Goal: Use online tool/utility: Utilize a website feature to perform a specific function

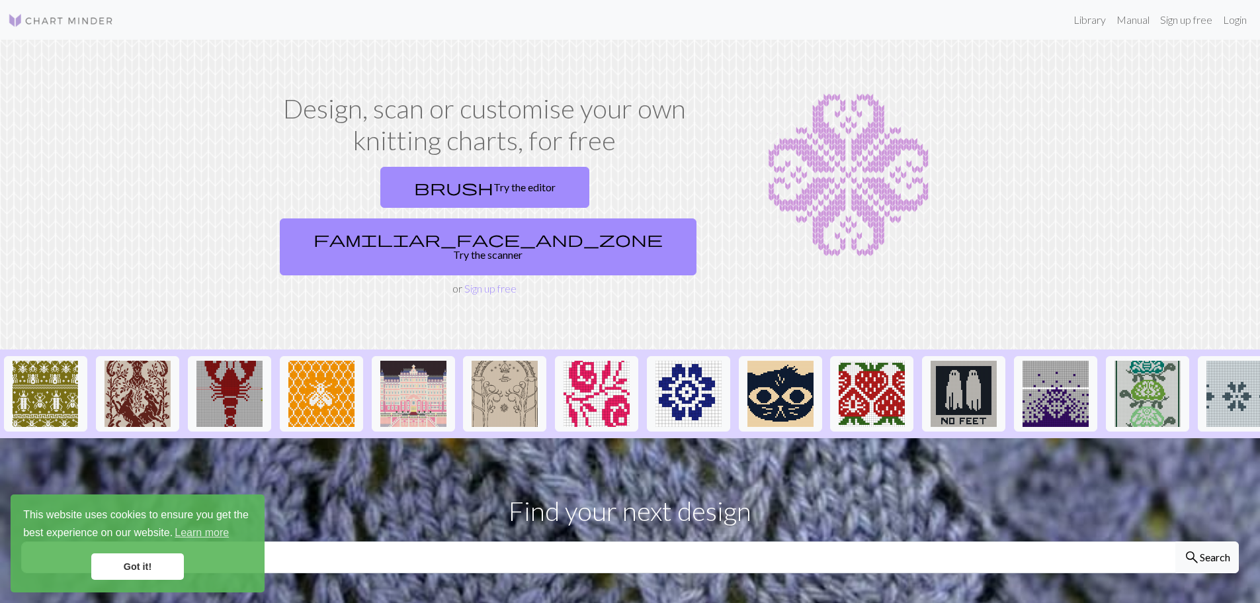
click at [133, 566] on link "Got it!" at bounding box center [137, 566] width 93 height 26
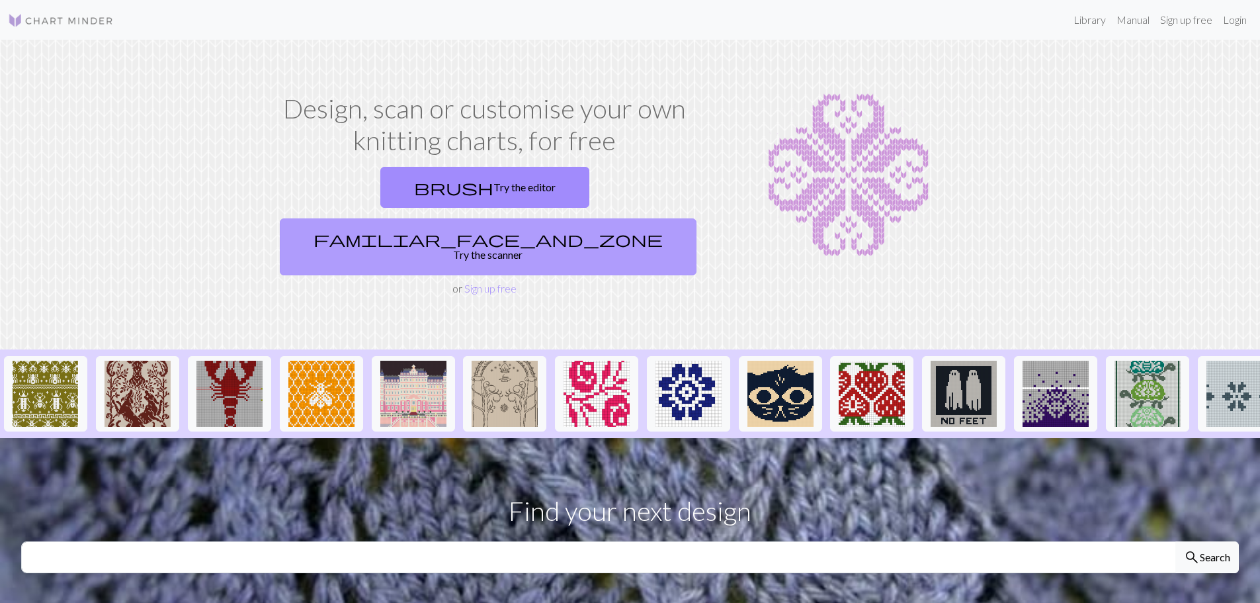
click at [607, 218] on link "familiar_face_and_zone Try the scanner" at bounding box center [488, 246] width 417 height 57
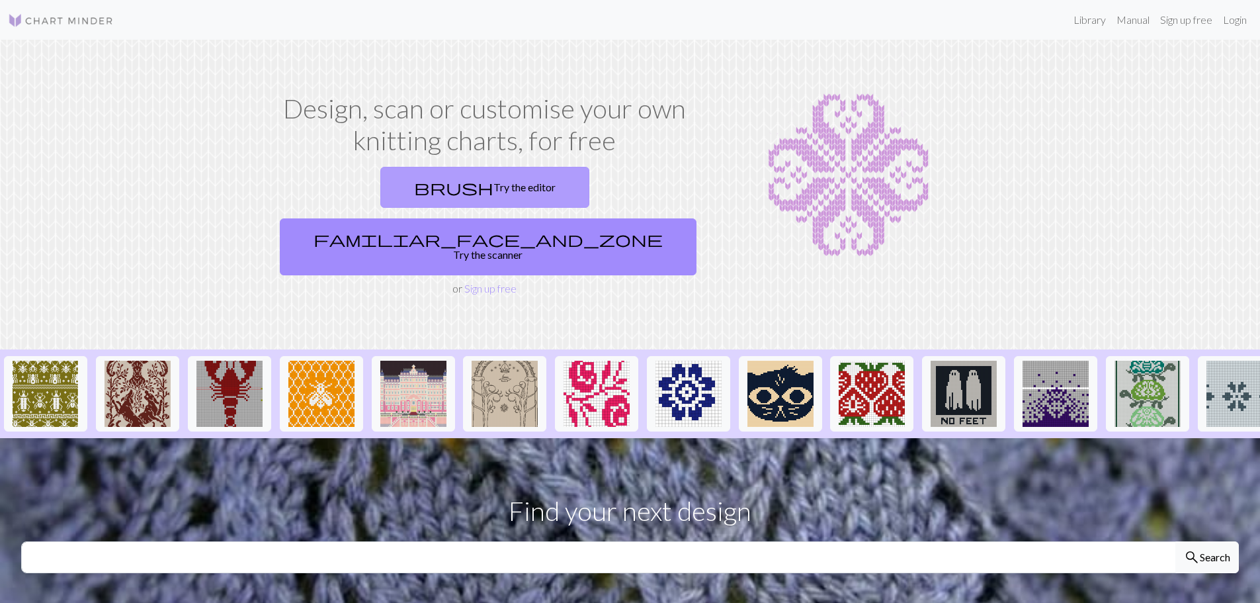
click at [393, 185] on link "brush Try the editor" at bounding box center [484, 187] width 209 height 41
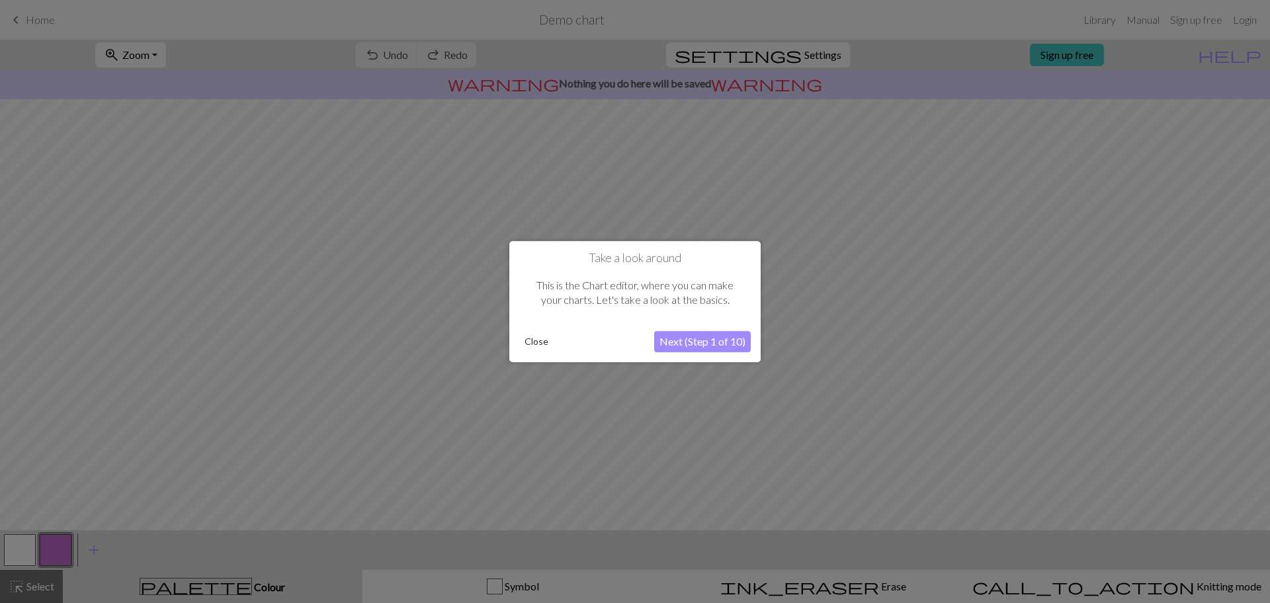
click at [701, 341] on button "Next (Step 1 of 10)" at bounding box center [702, 341] width 97 height 21
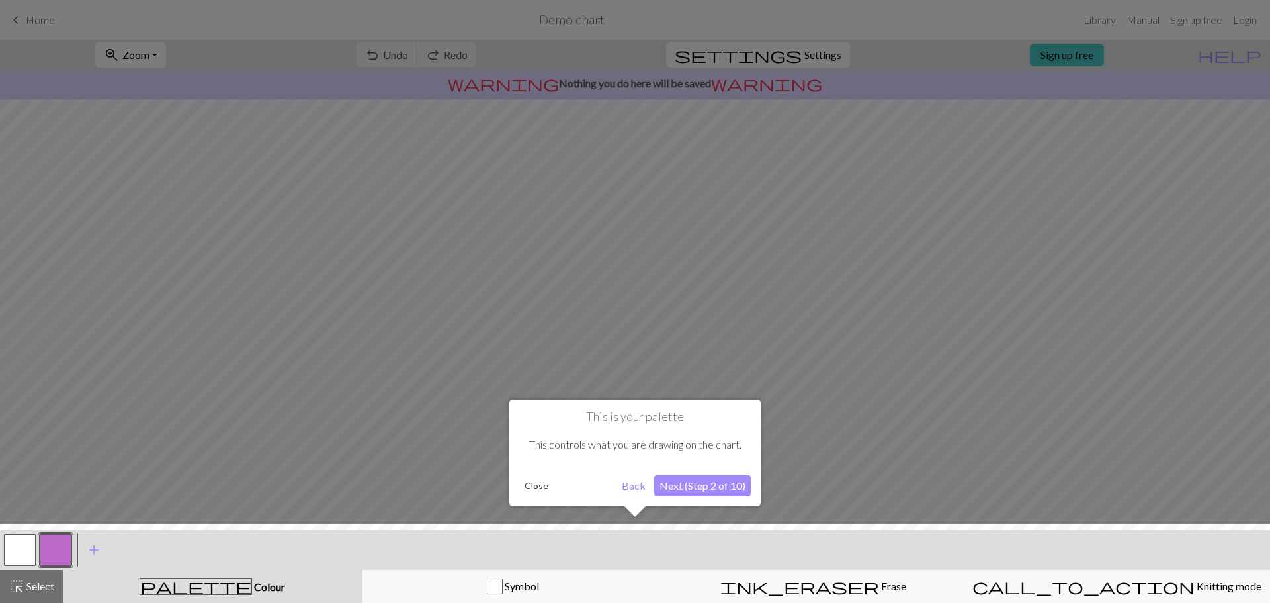
click at [738, 480] on button "Next (Step 2 of 10)" at bounding box center [702, 485] width 97 height 21
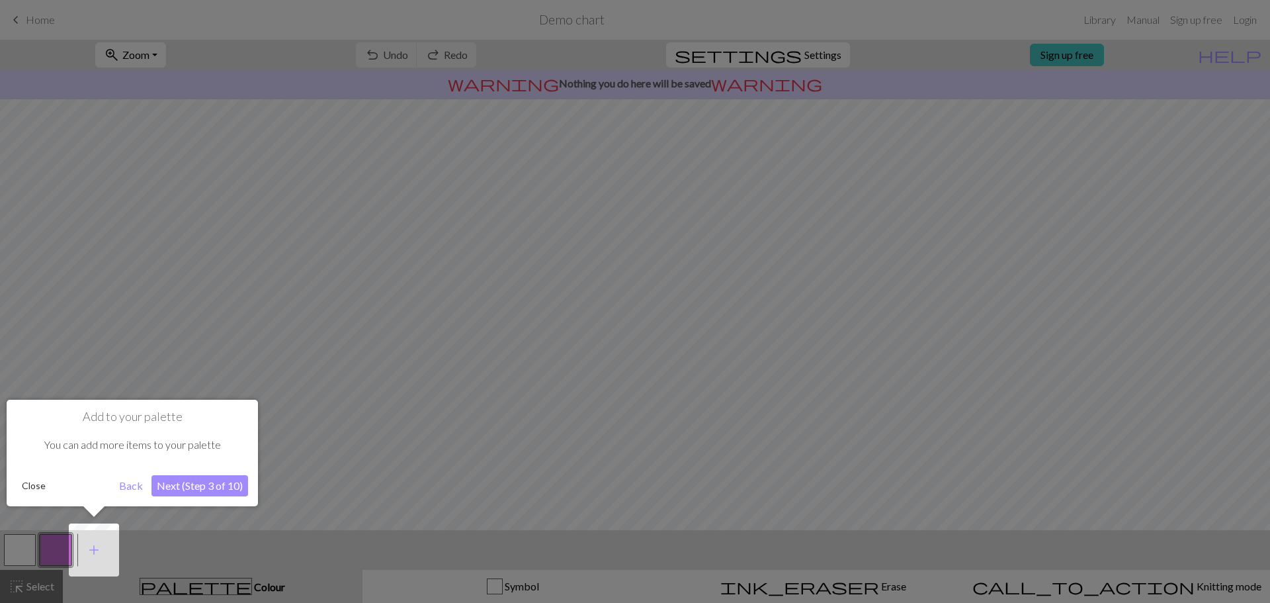
click at [201, 484] on button "Next (Step 3 of 10)" at bounding box center [199, 485] width 97 height 21
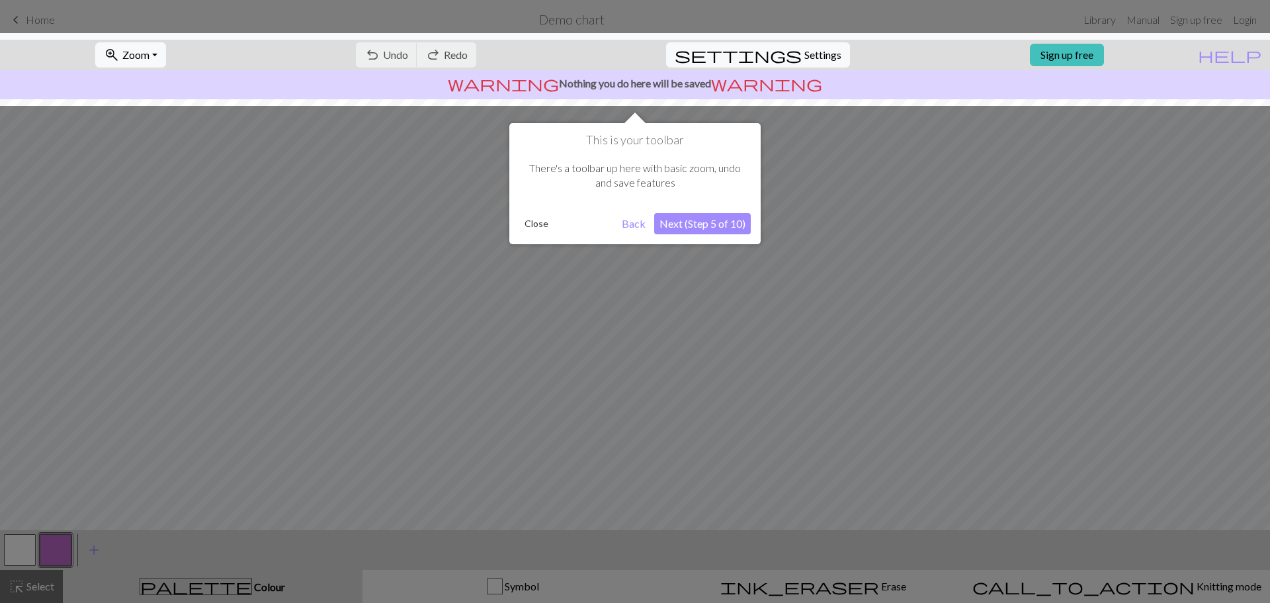
click at [716, 216] on button "Next (Step 5 of 10)" at bounding box center [702, 223] width 97 height 21
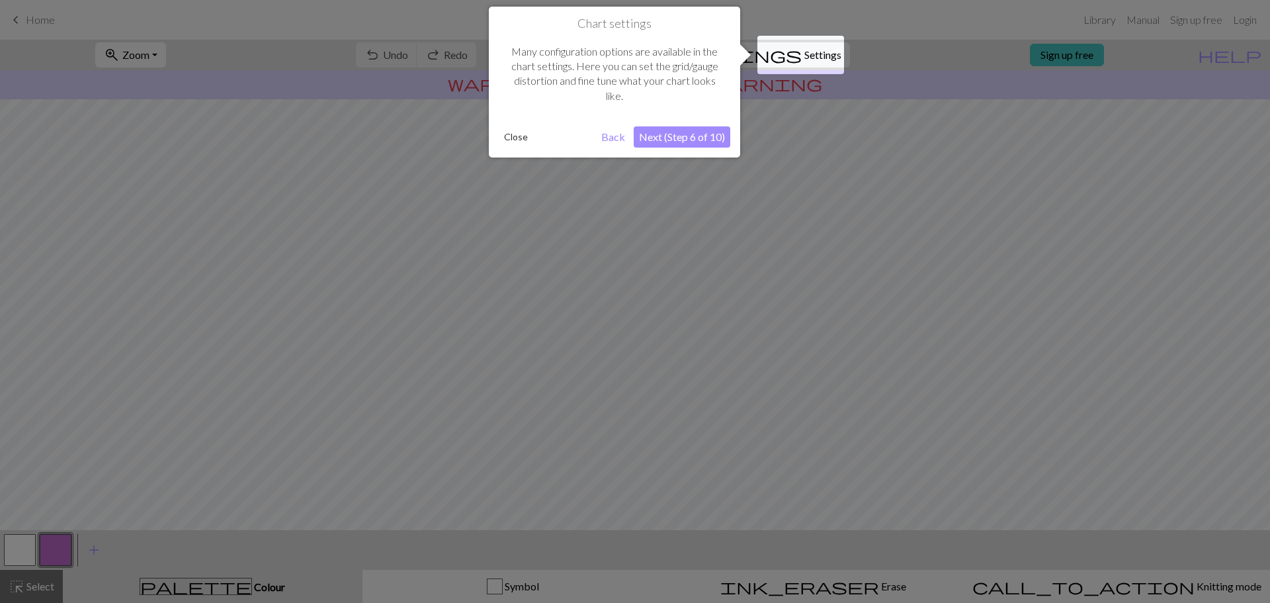
click at [683, 142] on button "Next (Step 6 of 10)" at bounding box center [682, 136] width 97 height 21
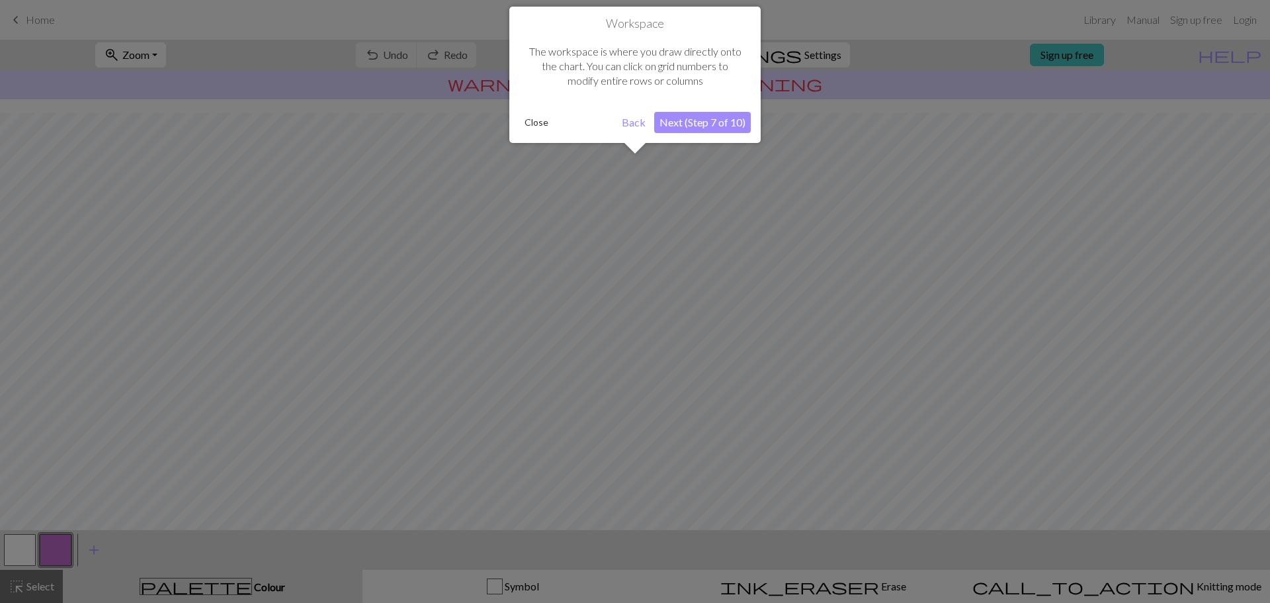
scroll to position [62, 0]
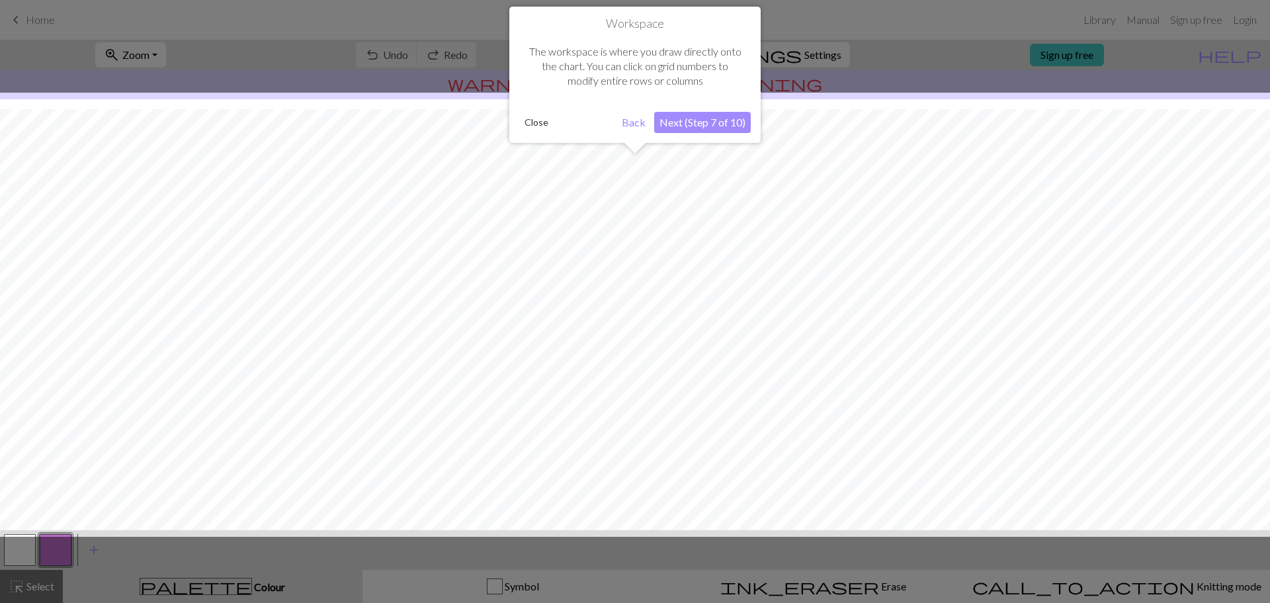
click at [708, 122] on button "Next (Step 7 of 10)" at bounding box center [702, 122] width 97 height 21
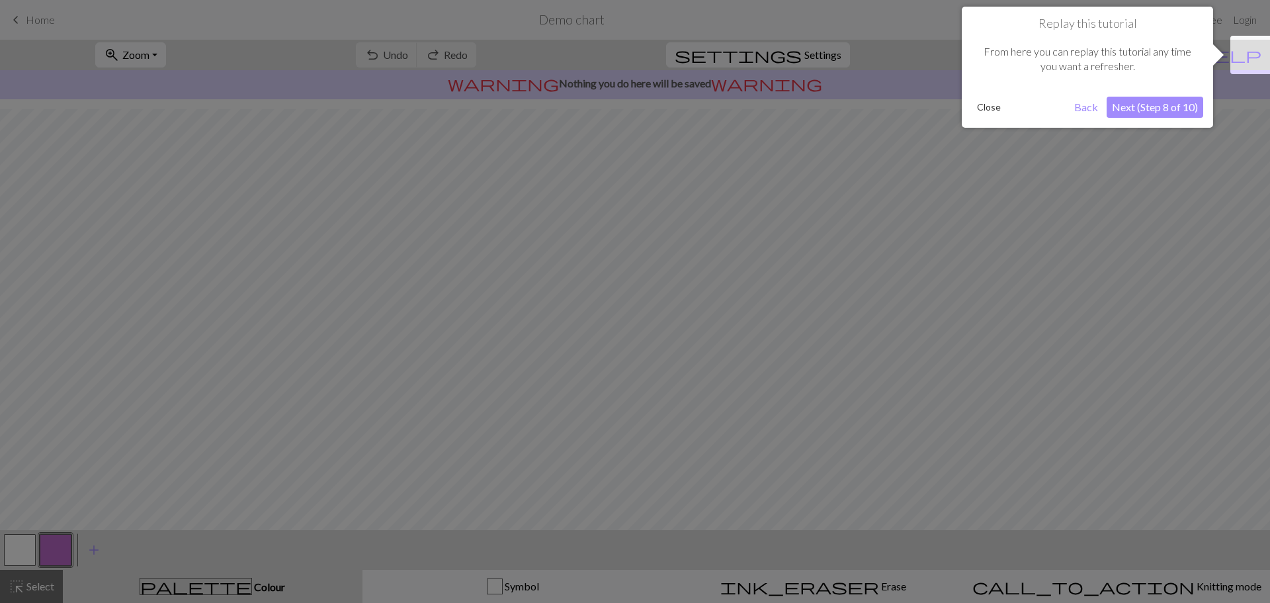
click at [1159, 112] on button "Next (Step 8 of 10)" at bounding box center [1155, 107] width 97 height 21
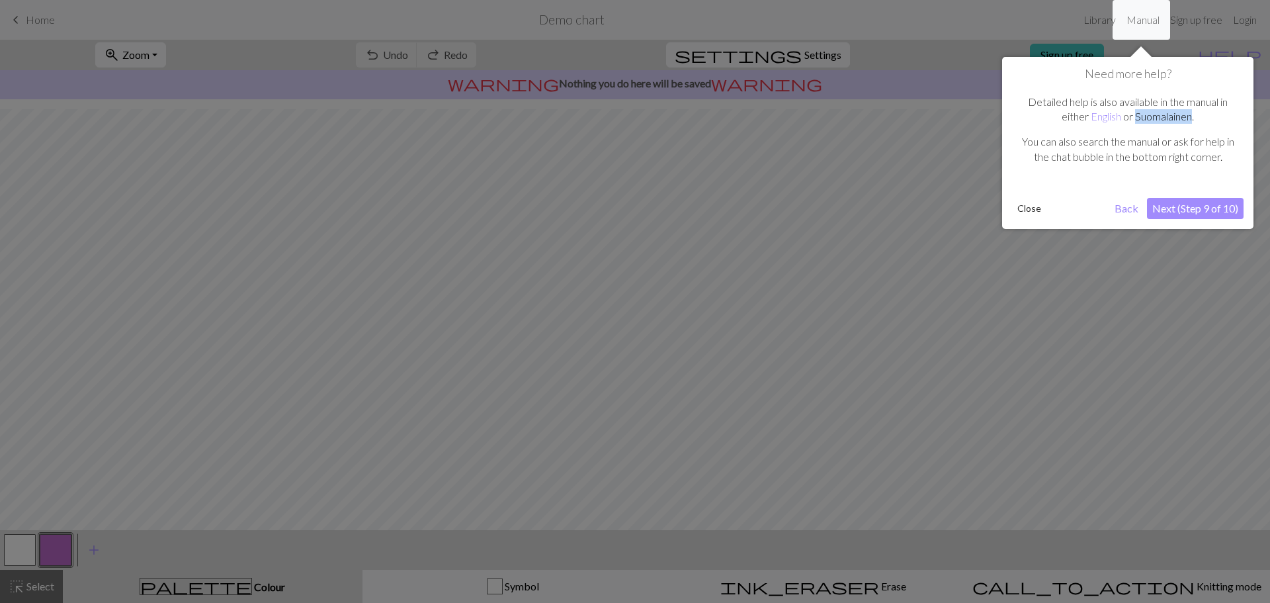
drag, startPoint x: 1135, startPoint y: 117, endPoint x: 1191, endPoint y: 122, distance: 56.5
click at [1191, 122] on p "Detailed help is also available in the manual in either English or Suomalainen ." at bounding box center [1128, 110] width 218 height 30
copy link "Suomalainen"
click at [1175, 212] on button "Next (Step 9 of 10)" at bounding box center [1195, 208] width 97 height 21
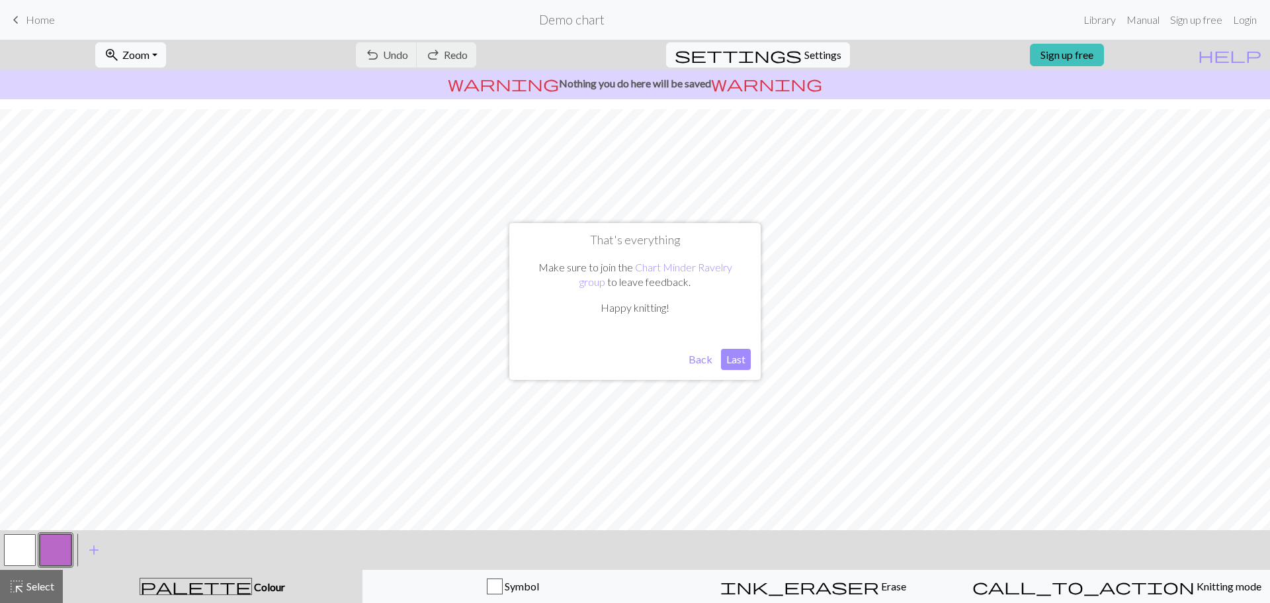
click at [738, 361] on button "Last" at bounding box center [736, 359] width 30 height 21
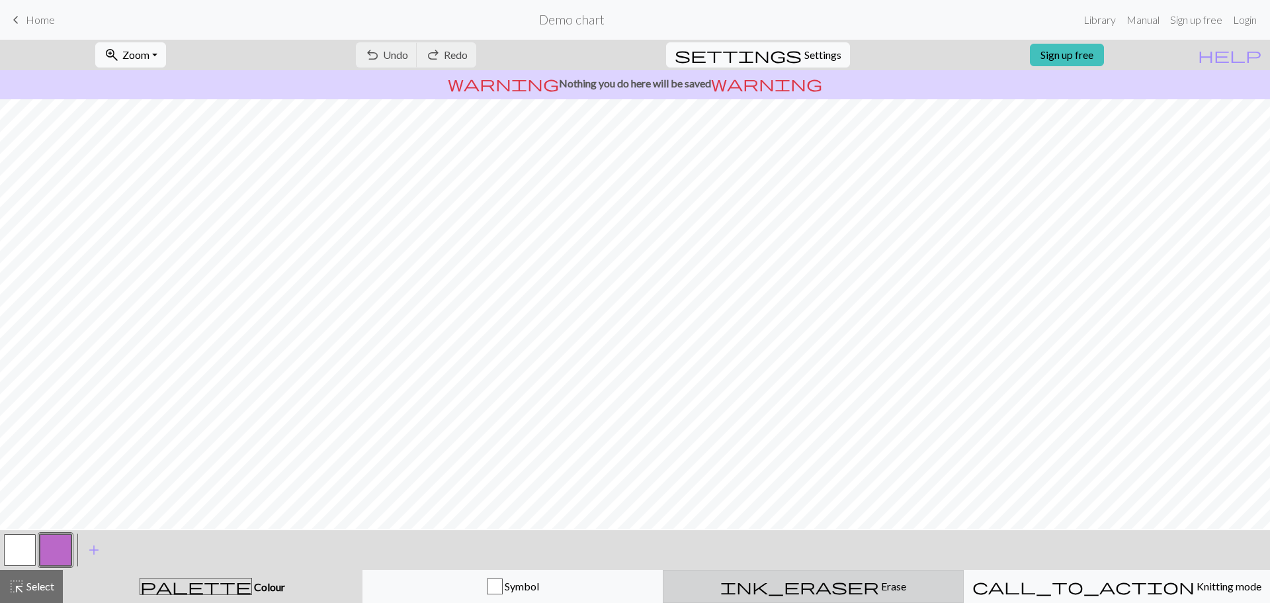
scroll to position [0, 0]
click at [808, 586] on span "ink_eraser" at bounding box center [799, 586] width 159 height 19
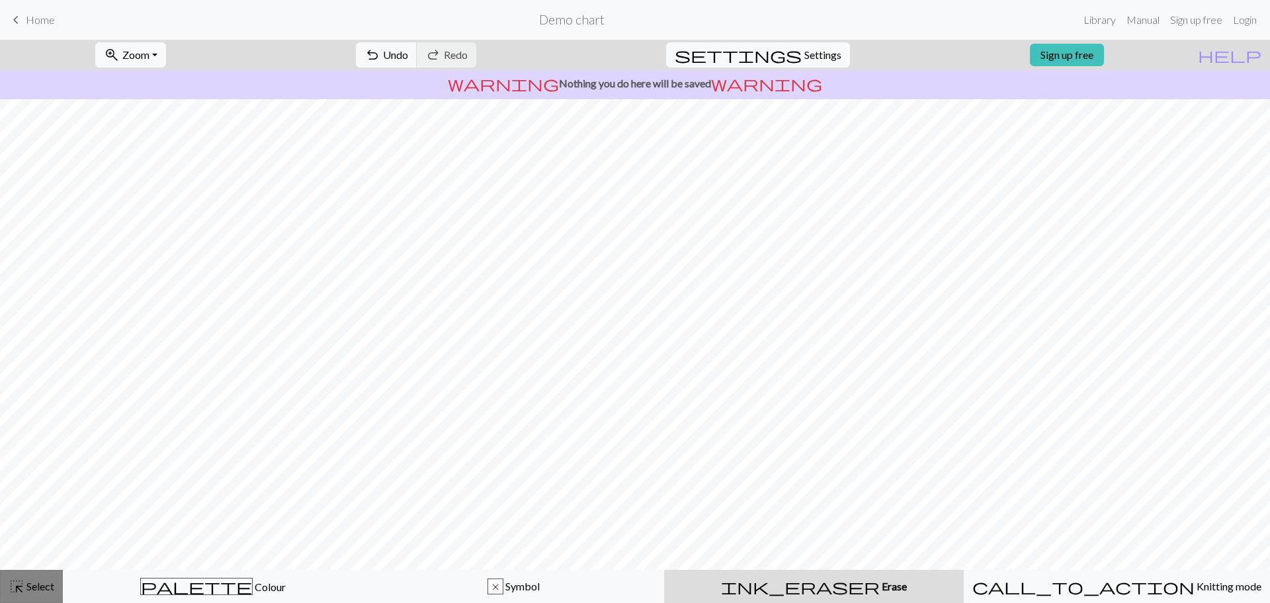
click at [34, 587] on span "Select" at bounding box center [39, 585] width 30 height 13
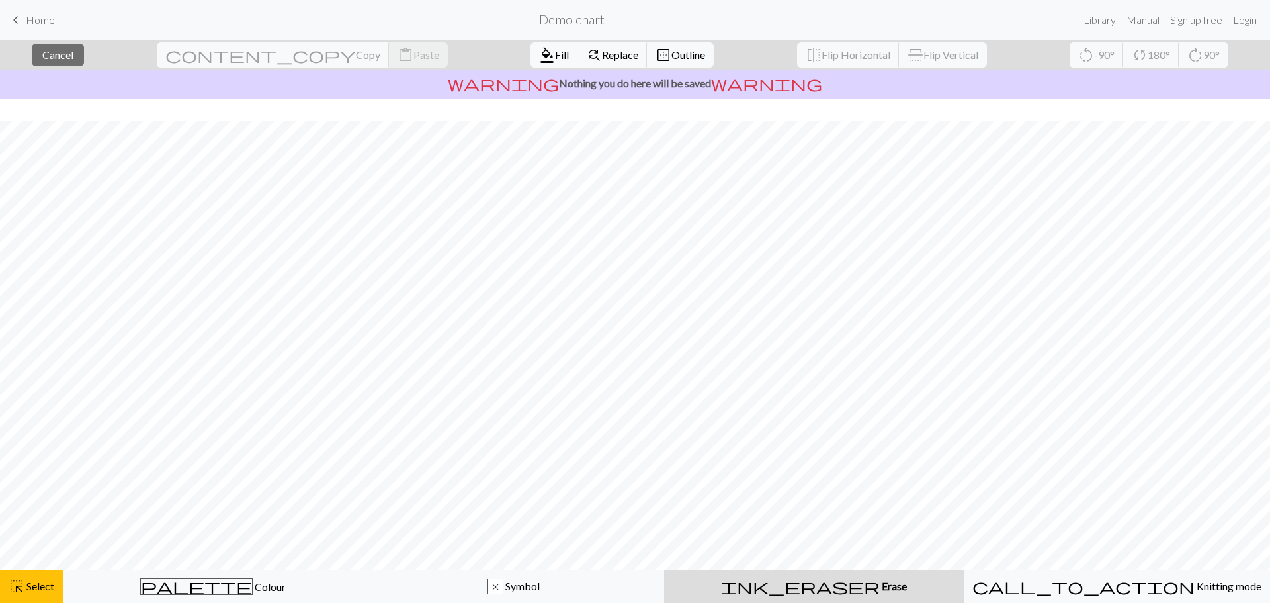
scroll to position [22, 0]
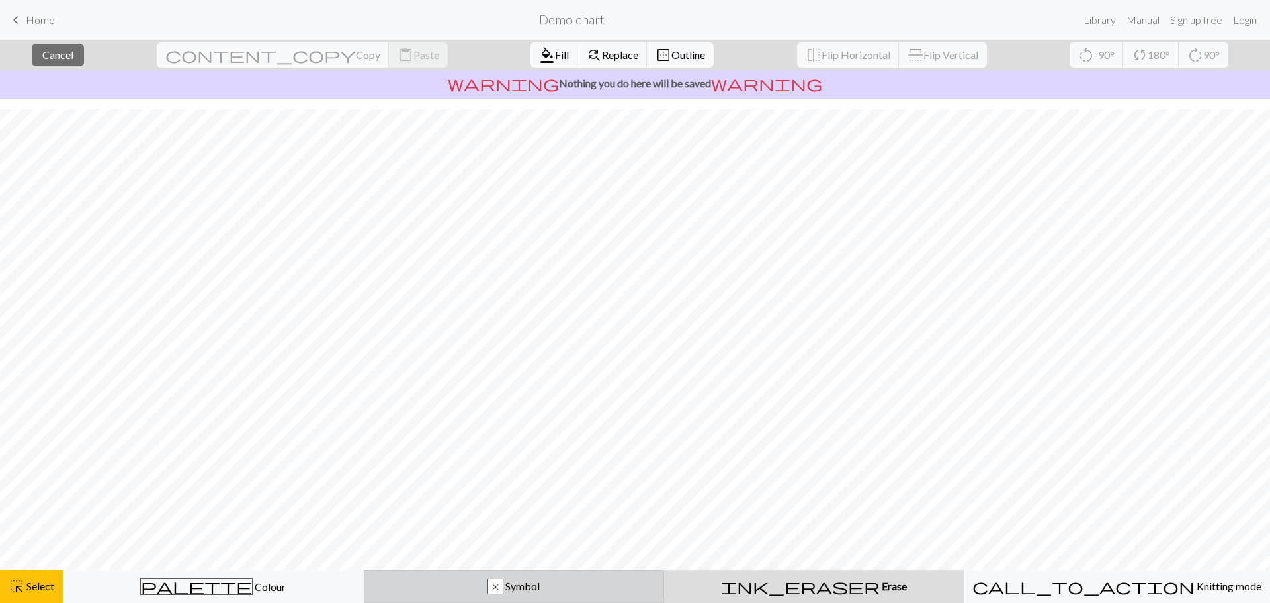
click at [509, 583] on span "Symbol" at bounding box center [521, 585] width 36 height 13
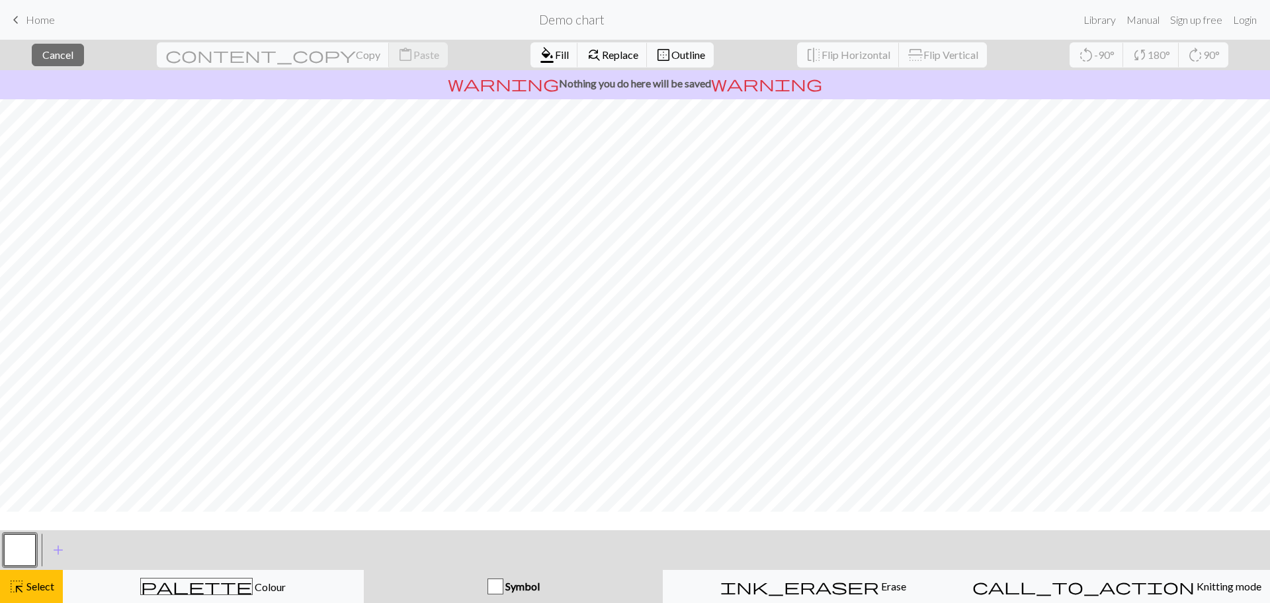
scroll to position [0, 0]
click at [656, 46] on span "border_outer" at bounding box center [664, 55] width 16 height 19
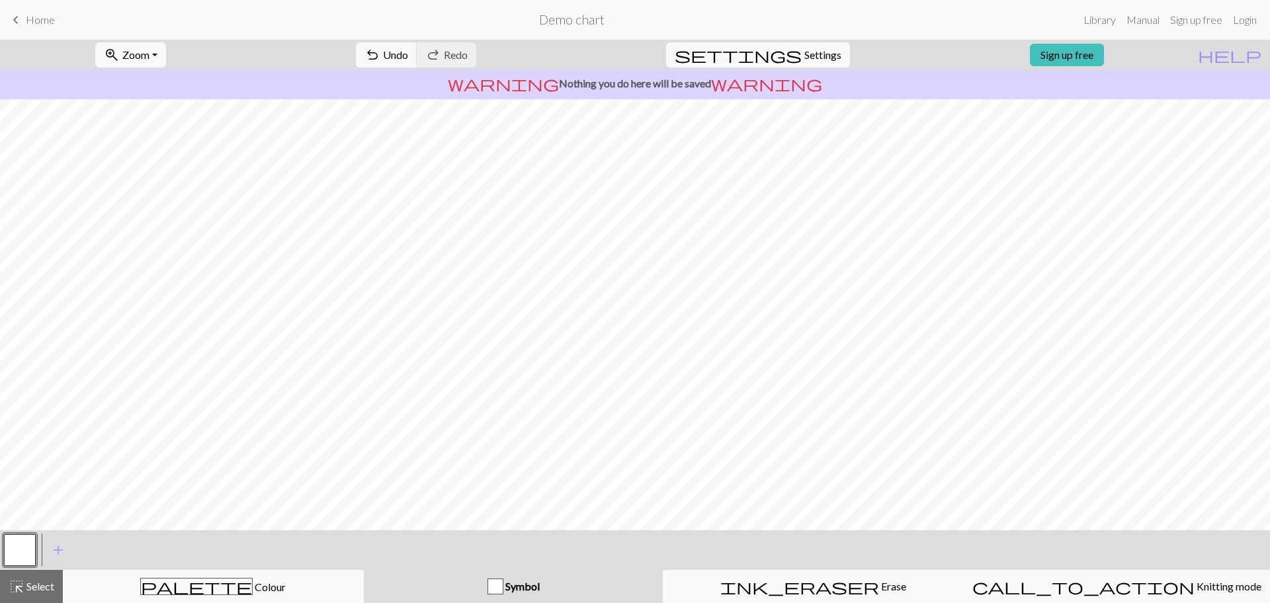
scroll to position [62, 0]
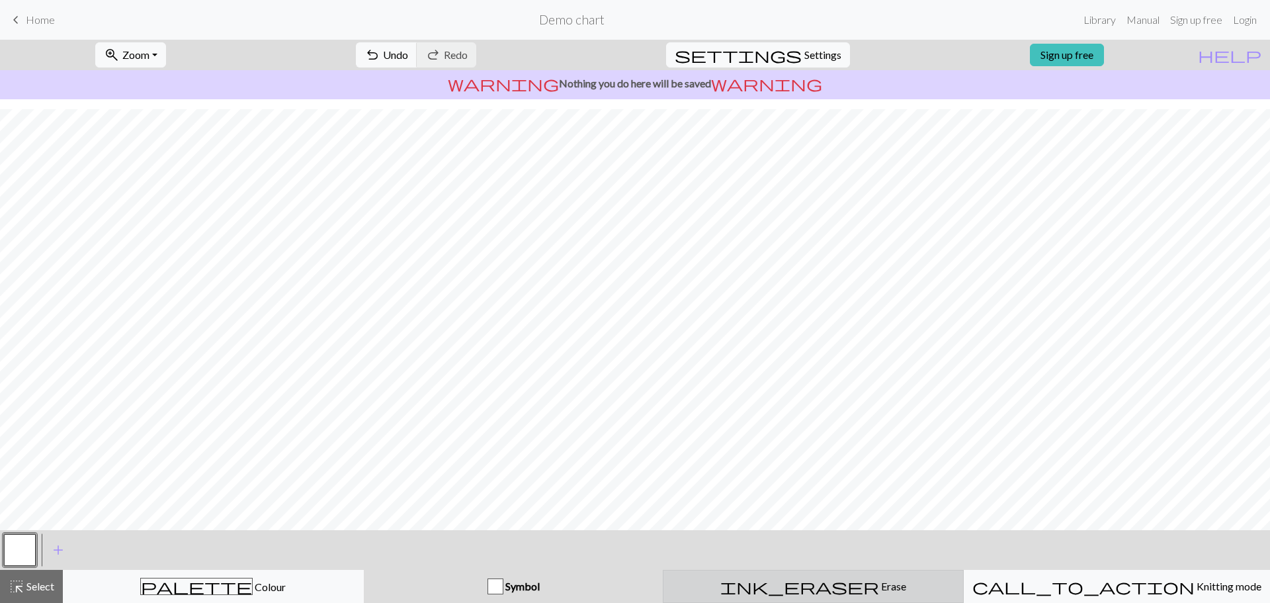
click at [879, 584] on span "Erase" at bounding box center [892, 585] width 27 height 13
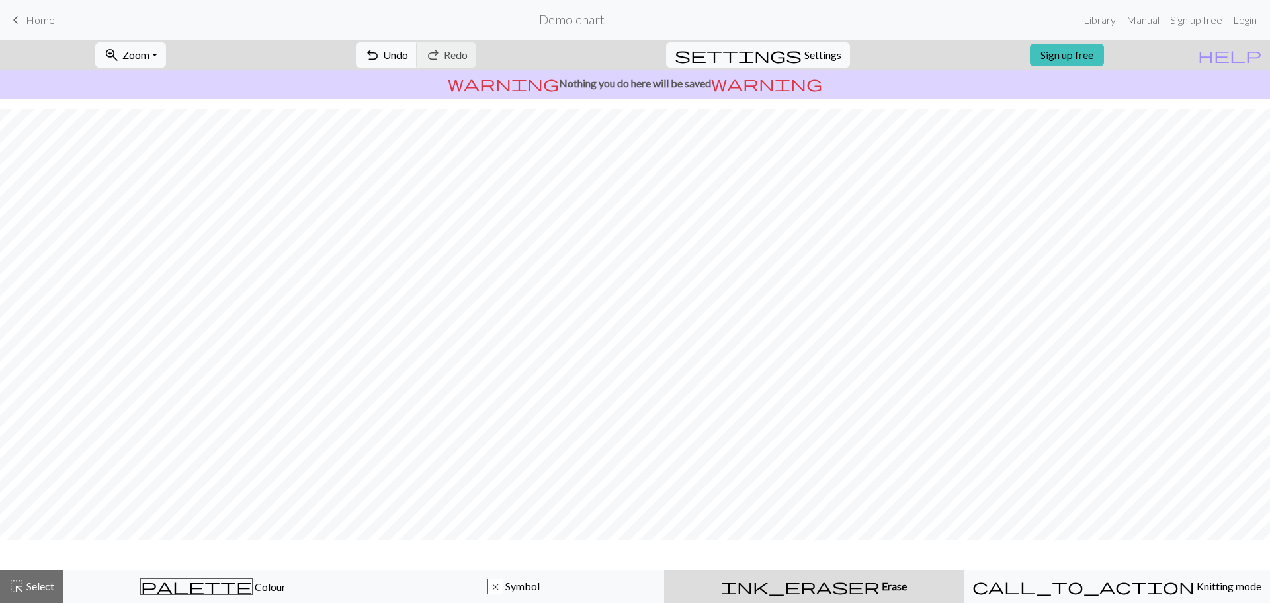
scroll to position [22, 0]
click at [812, 38] on nav "keyboard_arrow_left Home Demo chart Library Manual Sign up free Login" at bounding box center [635, 20] width 1270 height 40
click at [816, 50] on span "Settings" at bounding box center [822, 55] width 37 height 16
select select "aran"
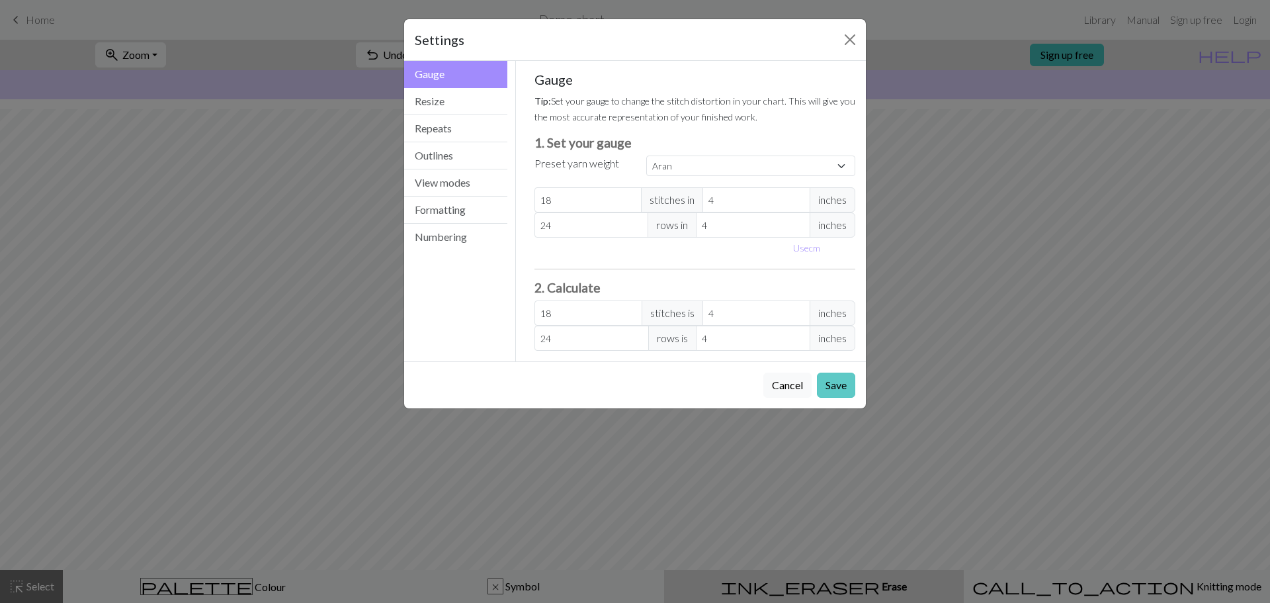
click at [829, 383] on button "Save" at bounding box center [836, 384] width 38 height 25
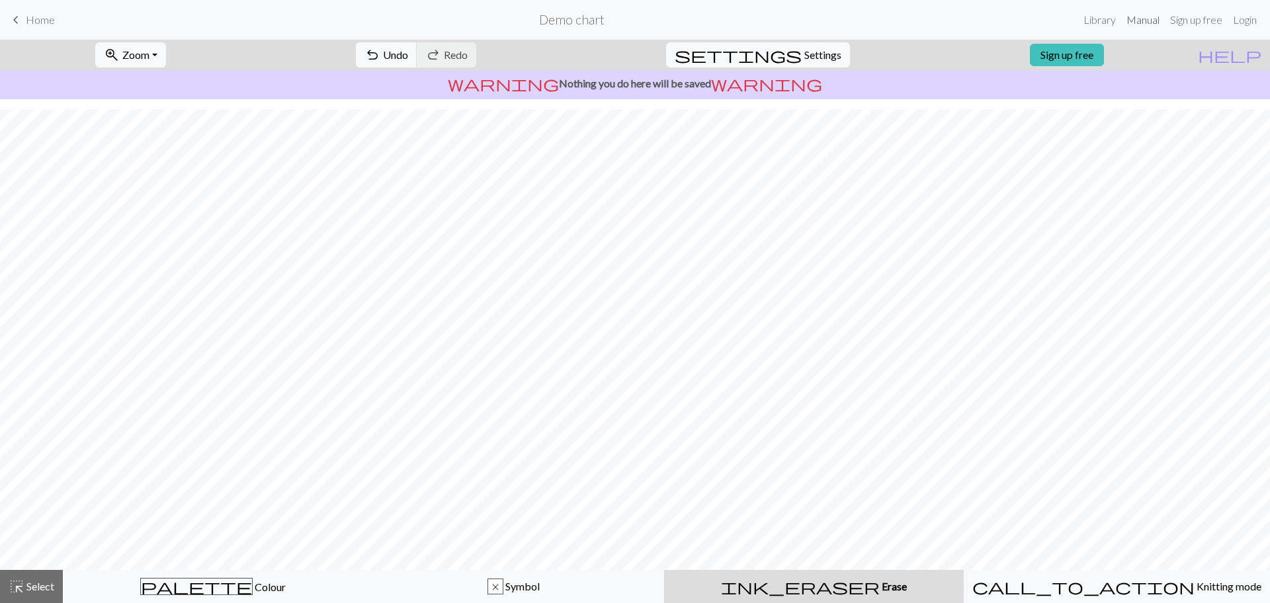
click at [1144, 22] on link "Manual" at bounding box center [1143, 20] width 44 height 26
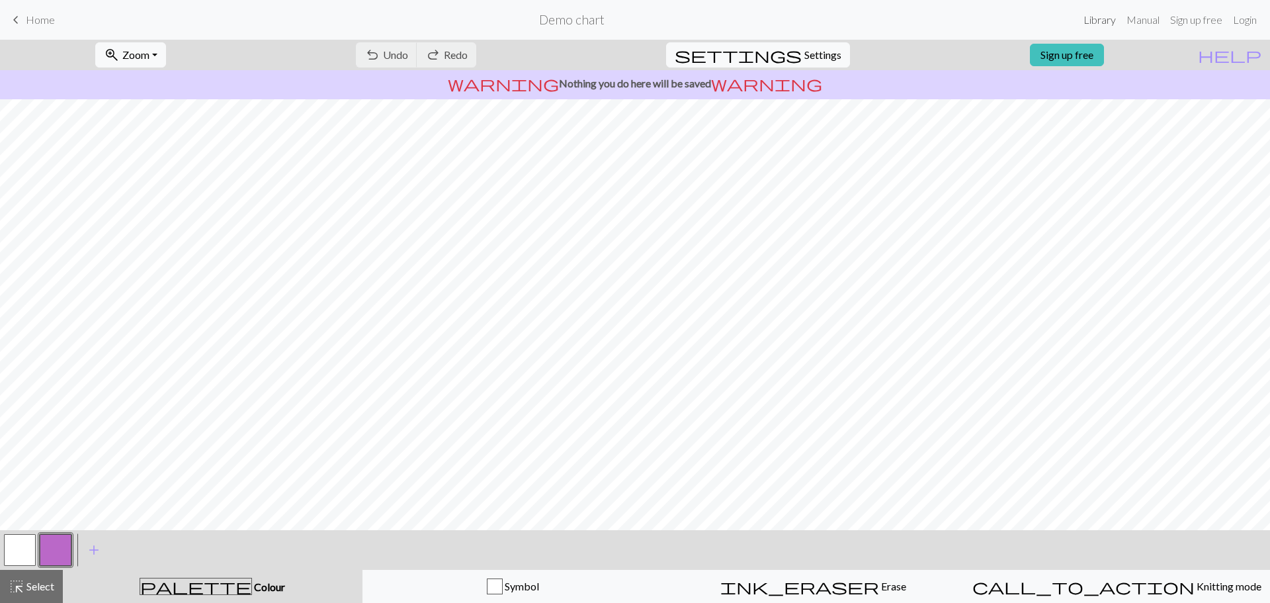
click at [1093, 21] on link "Library" at bounding box center [1099, 20] width 43 height 26
click at [48, 544] on button "button" at bounding box center [56, 550] width 32 height 32
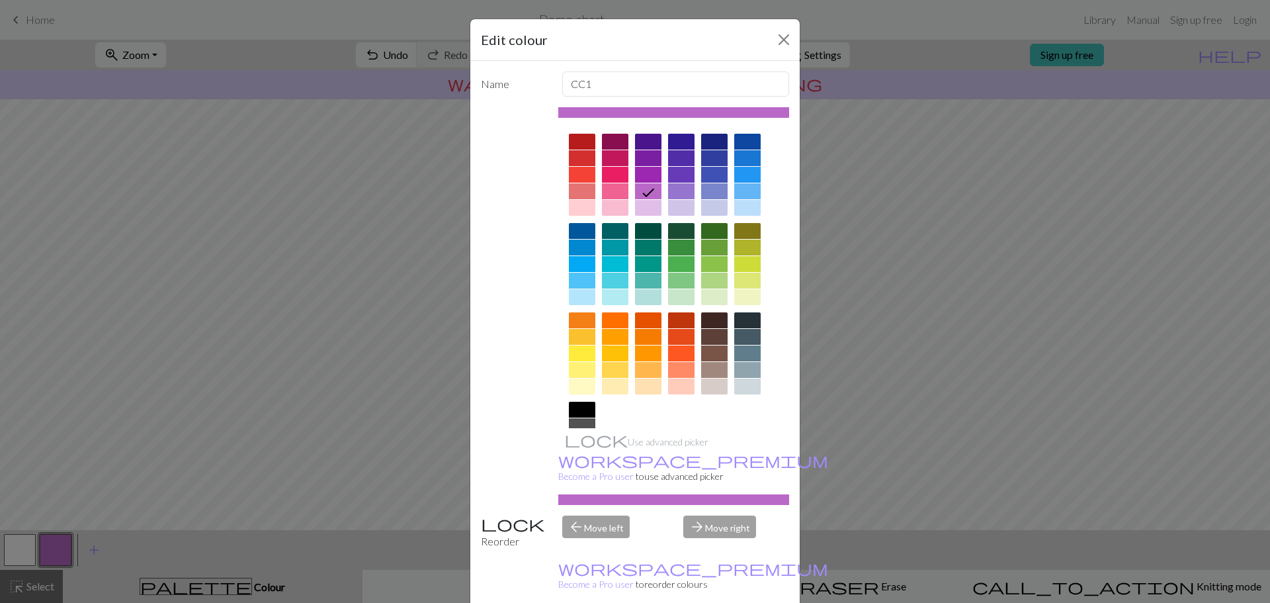
click at [577, 411] on div at bounding box center [582, 410] width 26 height 16
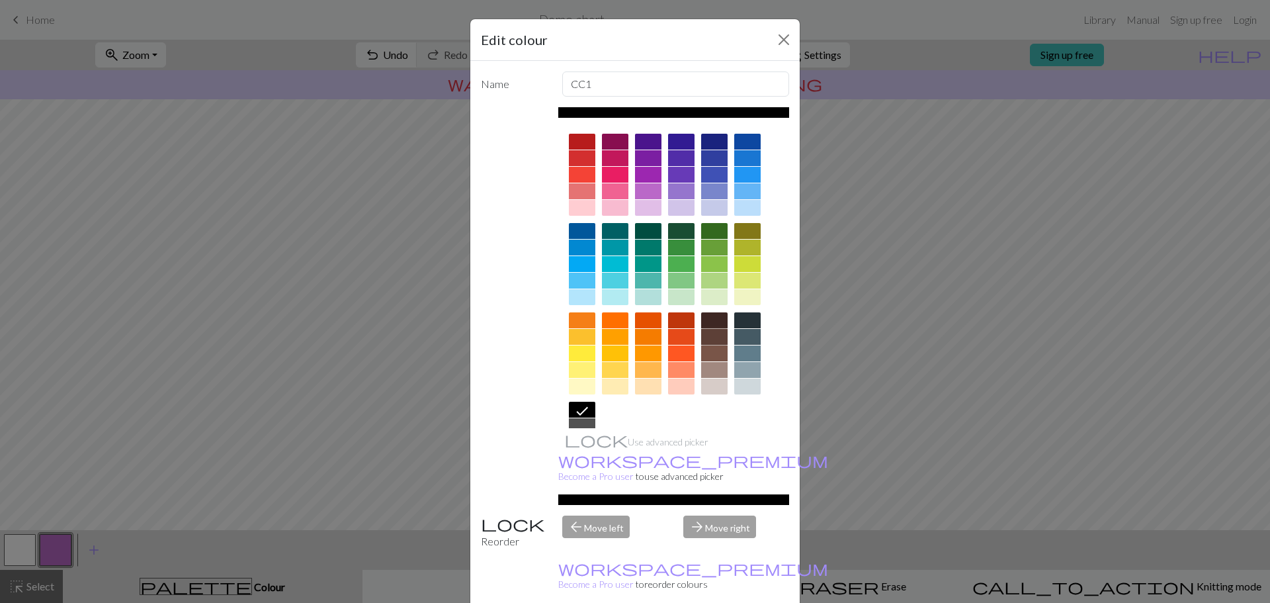
click at [708, 334] on div at bounding box center [714, 337] width 26 height 16
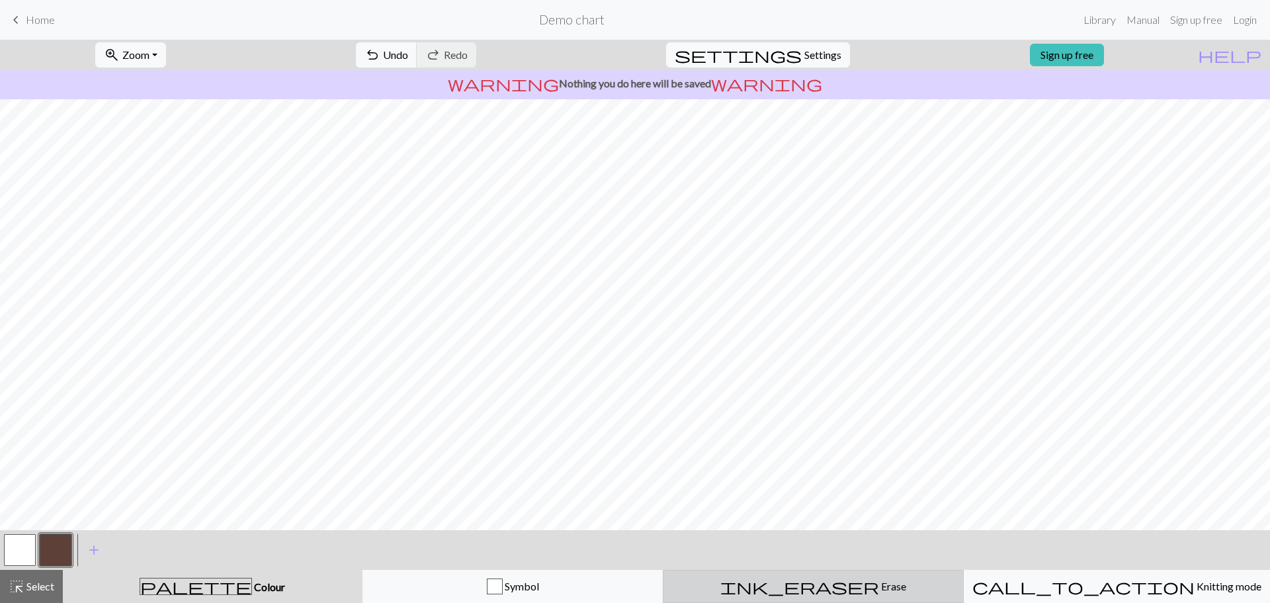
click at [808, 585] on span "ink_eraser" at bounding box center [799, 586] width 159 height 19
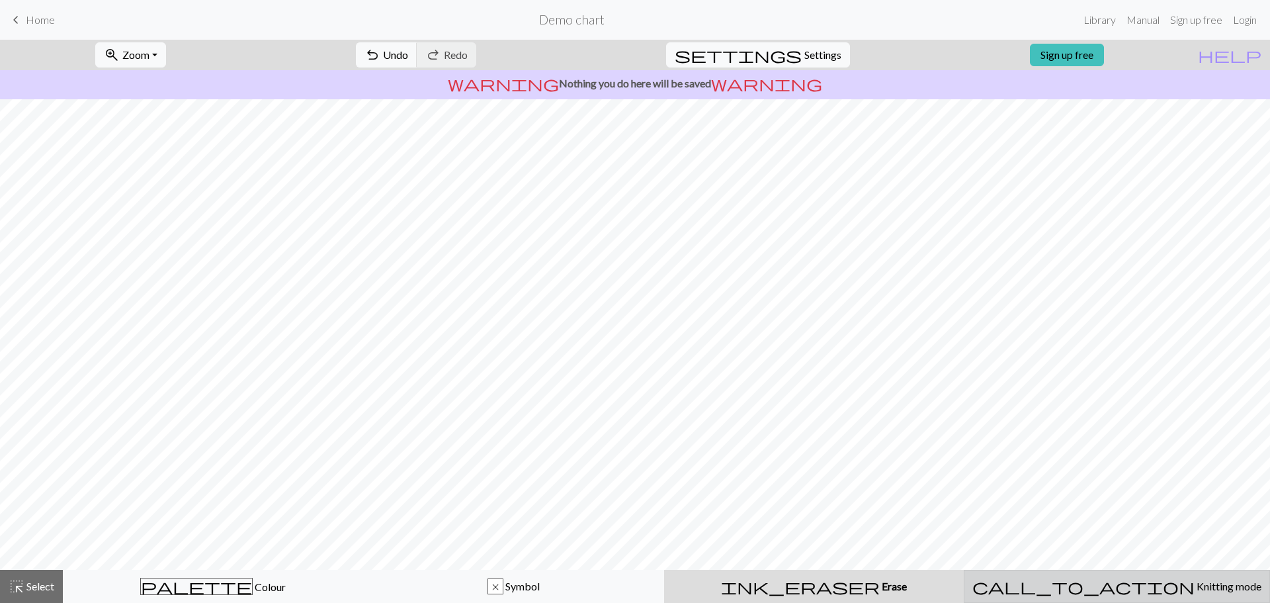
click at [1095, 595] on button "call_to_action Knitting mode Knitting mode" at bounding box center [1117, 586] width 306 height 33
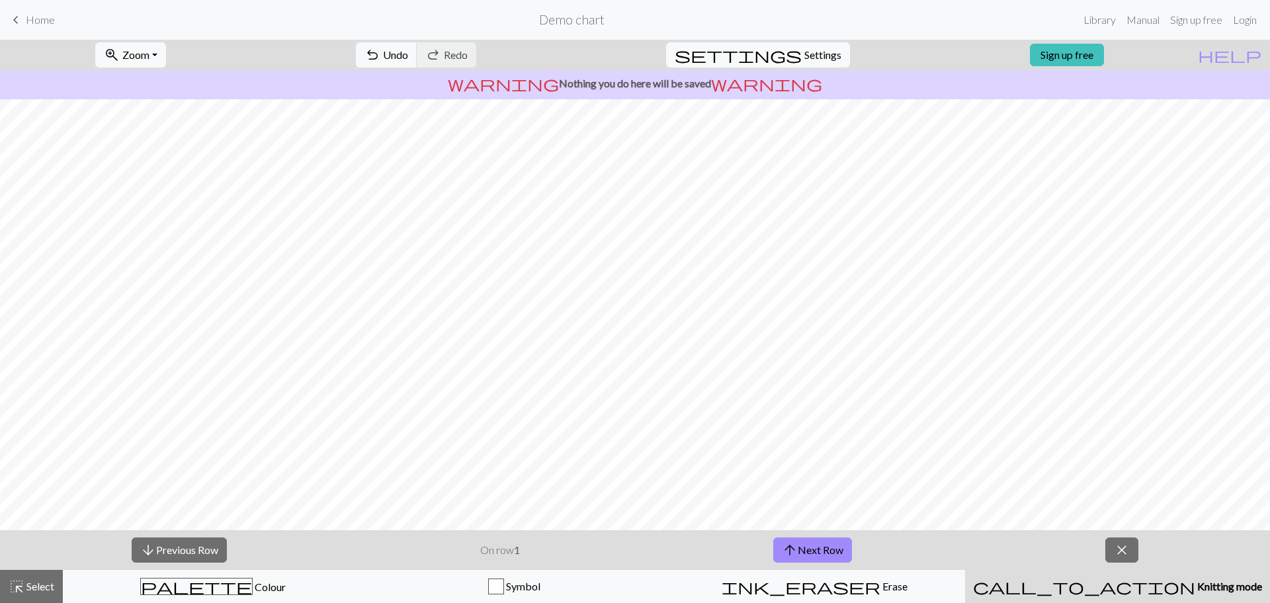
click at [1020, 579] on div "call_to_action Knitting mode Knitting mode" at bounding box center [1117, 586] width 289 height 16
click at [927, 547] on div "arrow_downward Previous Row On row 1 arrow_upward Next Row close" at bounding box center [635, 550] width 1270 height 40
click at [1121, 544] on span "close" at bounding box center [1122, 549] width 16 height 19
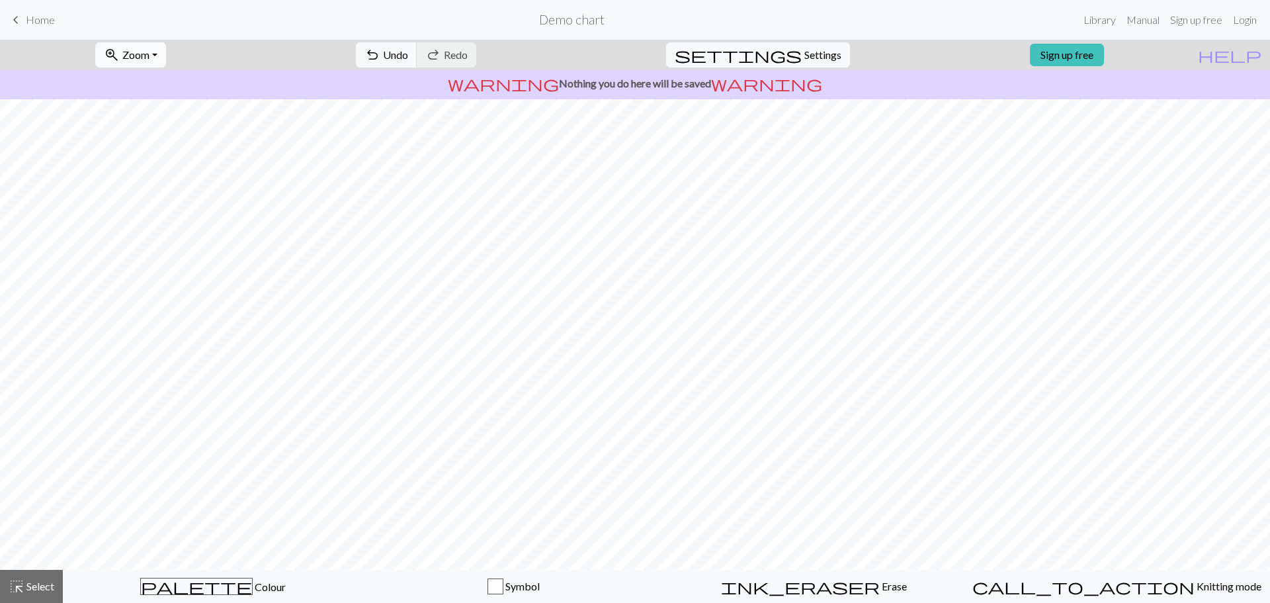
click at [148, 52] on span "Zoom" at bounding box center [135, 54] width 27 height 13
click at [164, 106] on button "Fit width" at bounding box center [148, 105] width 105 height 21
click at [149, 54] on span "Zoom" at bounding box center [135, 54] width 27 height 13
click at [156, 127] on button "Fit height" at bounding box center [148, 126] width 105 height 21
drag, startPoint x: 156, startPoint y: 127, endPoint x: 826, endPoint y: 47, distance: 674.2
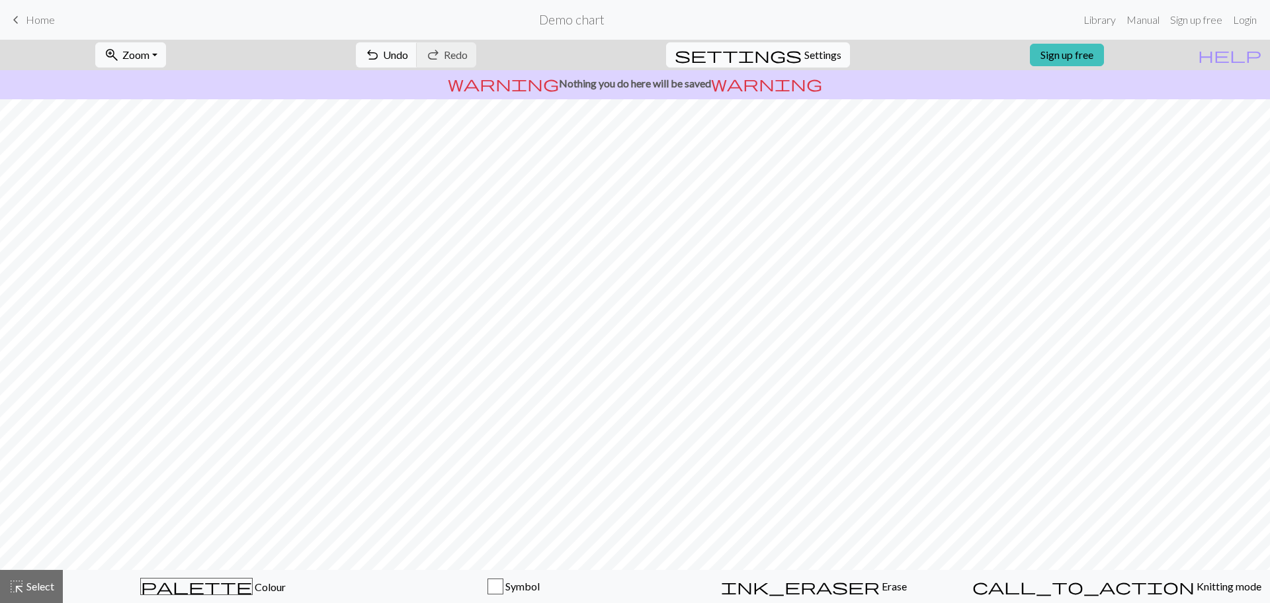
click at [826, 47] on span "Settings" at bounding box center [822, 55] width 37 height 16
select select "aran"
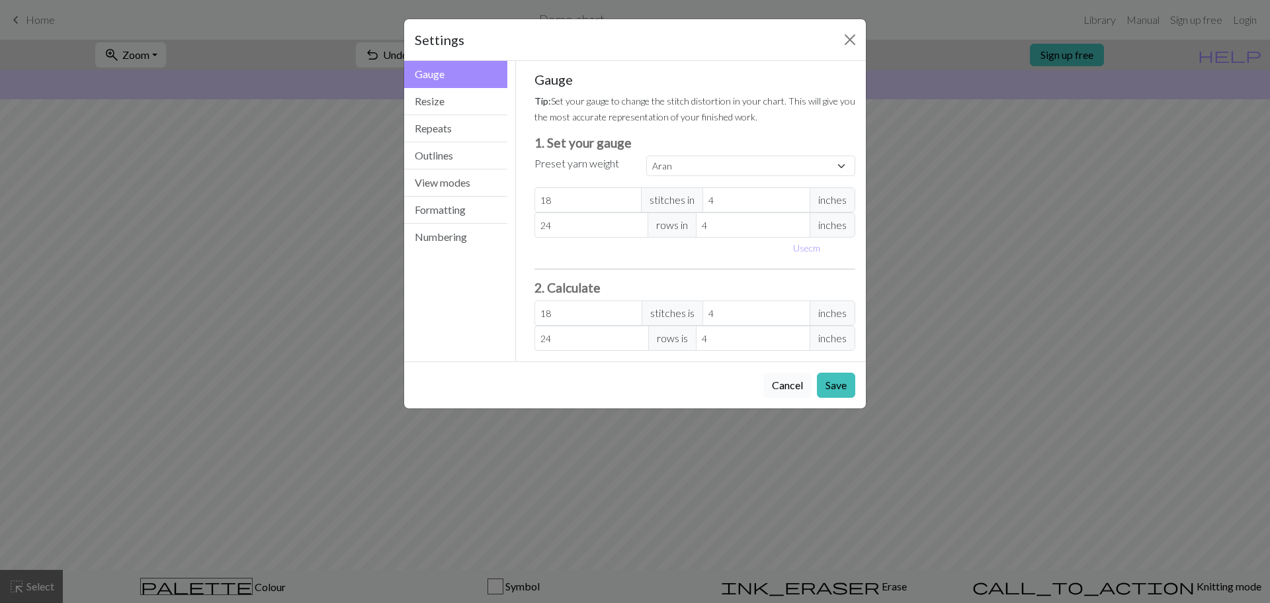
click at [778, 384] on button "Cancel" at bounding box center [787, 384] width 48 height 25
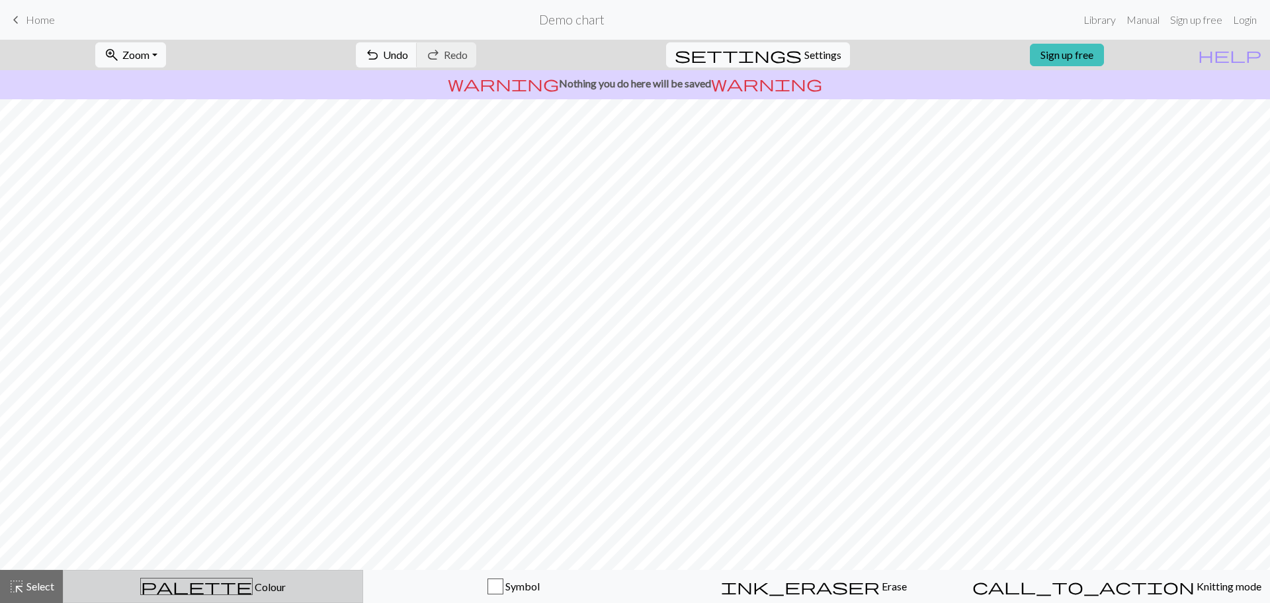
click at [253, 582] on span "Colour" at bounding box center [269, 586] width 33 height 13
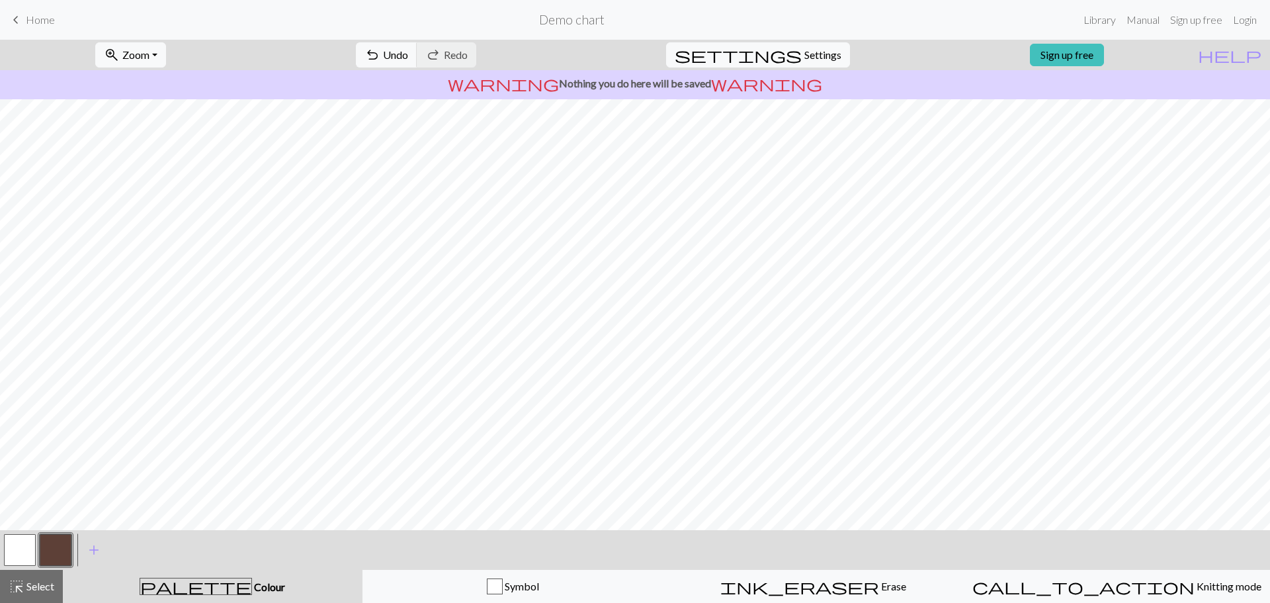
click at [252, 582] on span "Colour" at bounding box center [268, 586] width 33 height 13
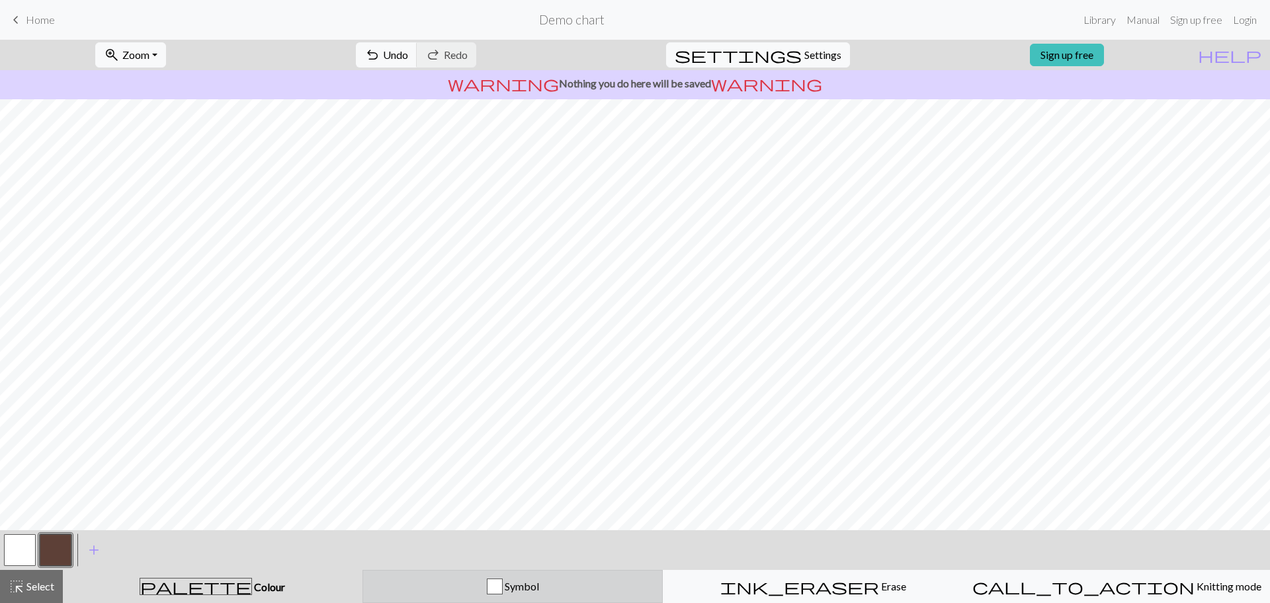
click at [467, 601] on button "Symbol" at bounding box center [512, 586] width 301 height 33
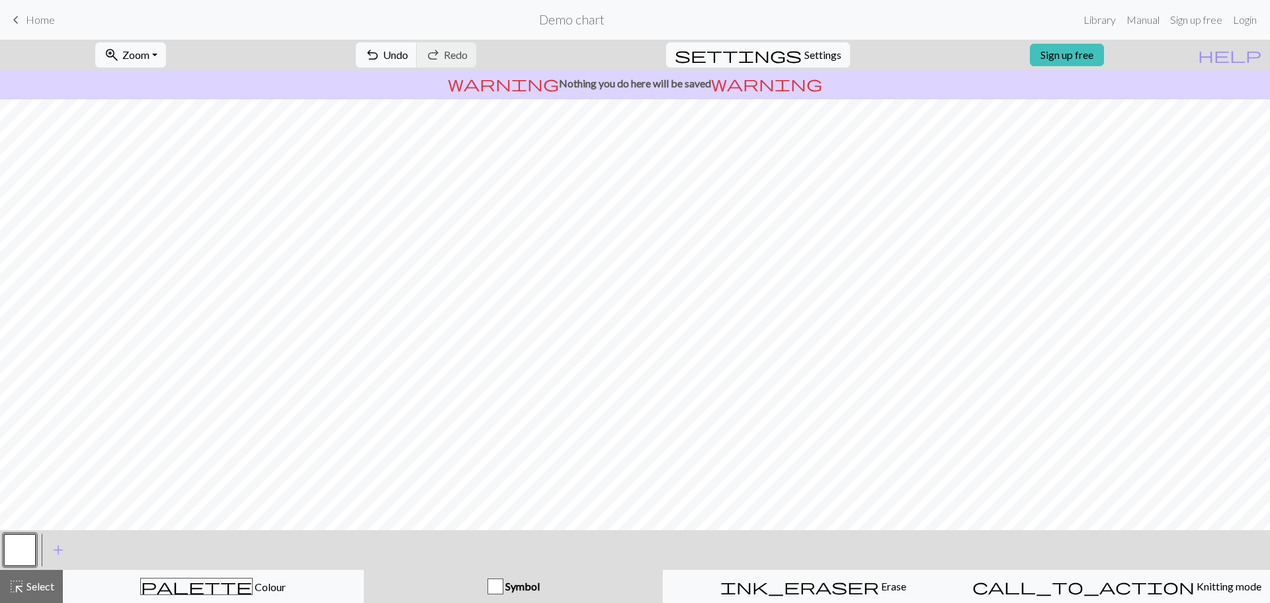
click at [491, 591] on div "button" at bounding box center [496, 586] width 16 height 16
click at [527, 590] on span "Symbol" at bounding box center [521, 585] width 36 height 13
click at [495, 583] on div "button" at bounding box center [496, 586] width 16 height 16
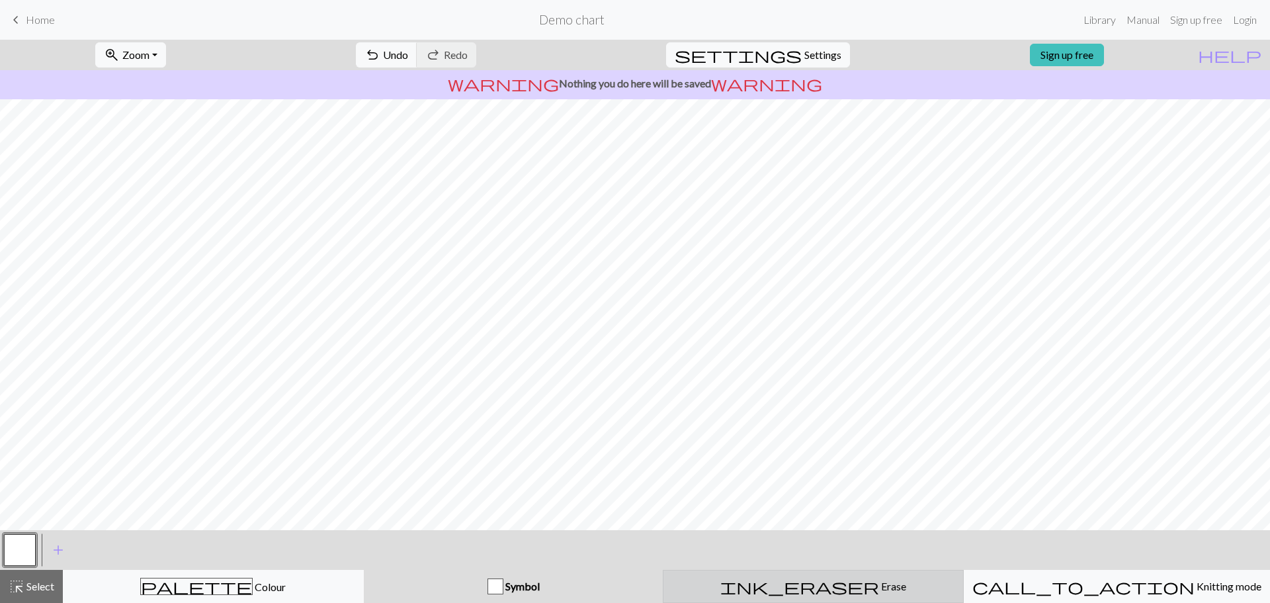
click at [845, 588] on div "ink_eraser Erase Erase" at bounding box center [813, 586] width 284 height 16
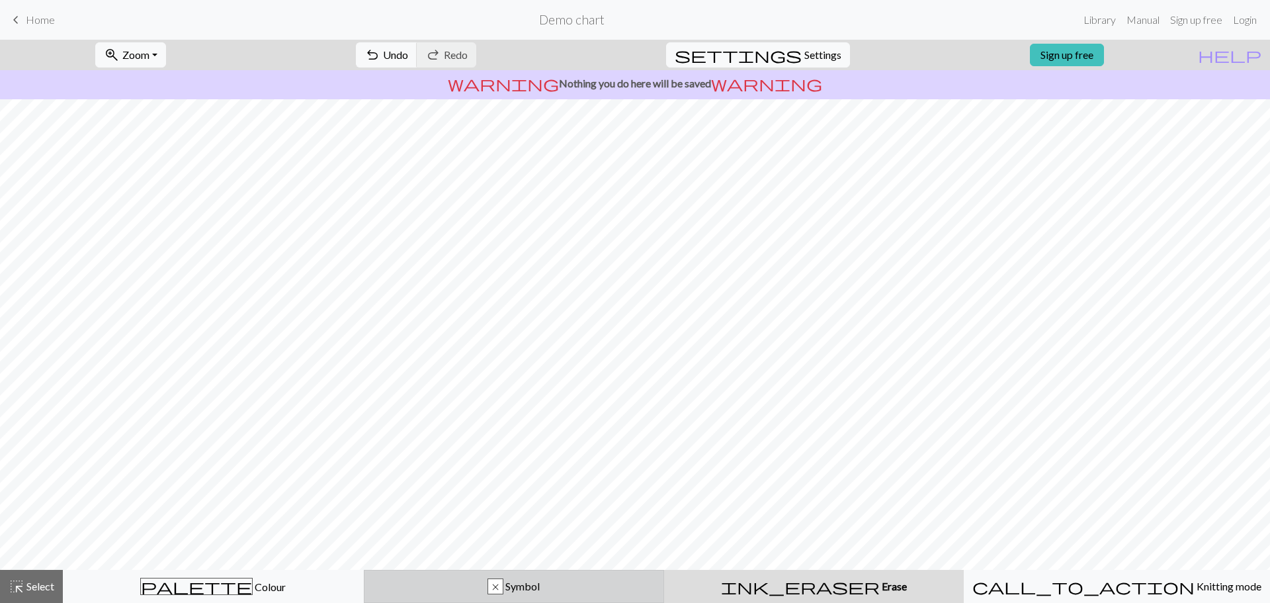
click at [559, 586] on div "x Symbol" at bounding box center [514, 586] width 284 height 16
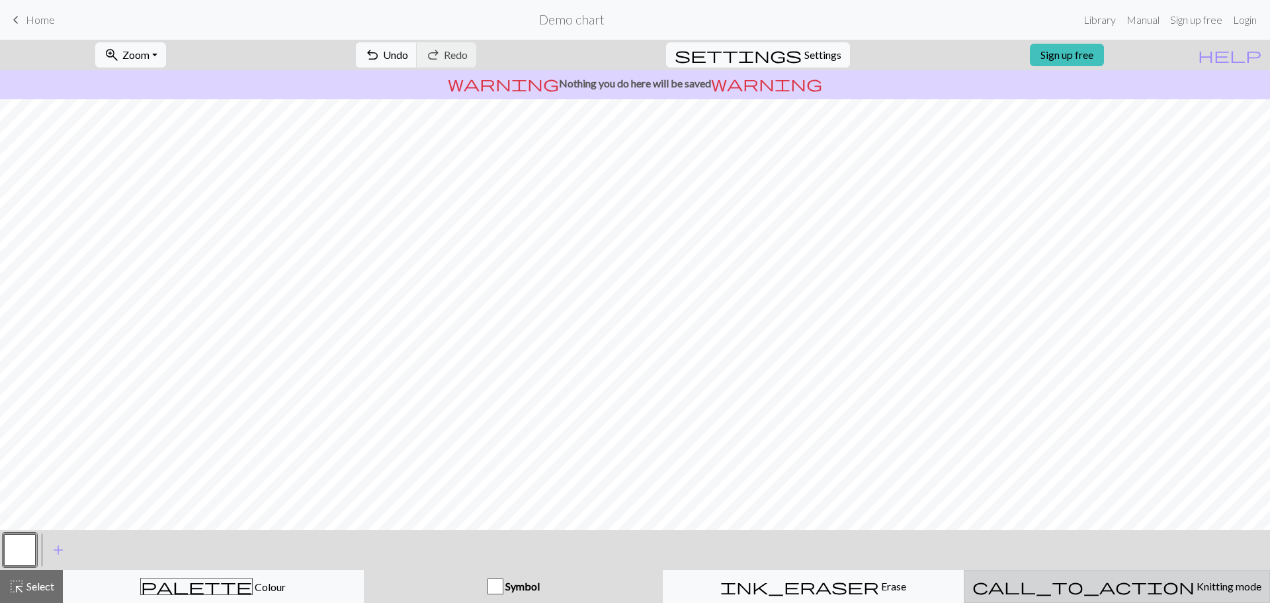
click at [1144, 592] on div "call_to_action Knitting mode Knitting mode" at bounding box center [1116, 586] width 289 height 16
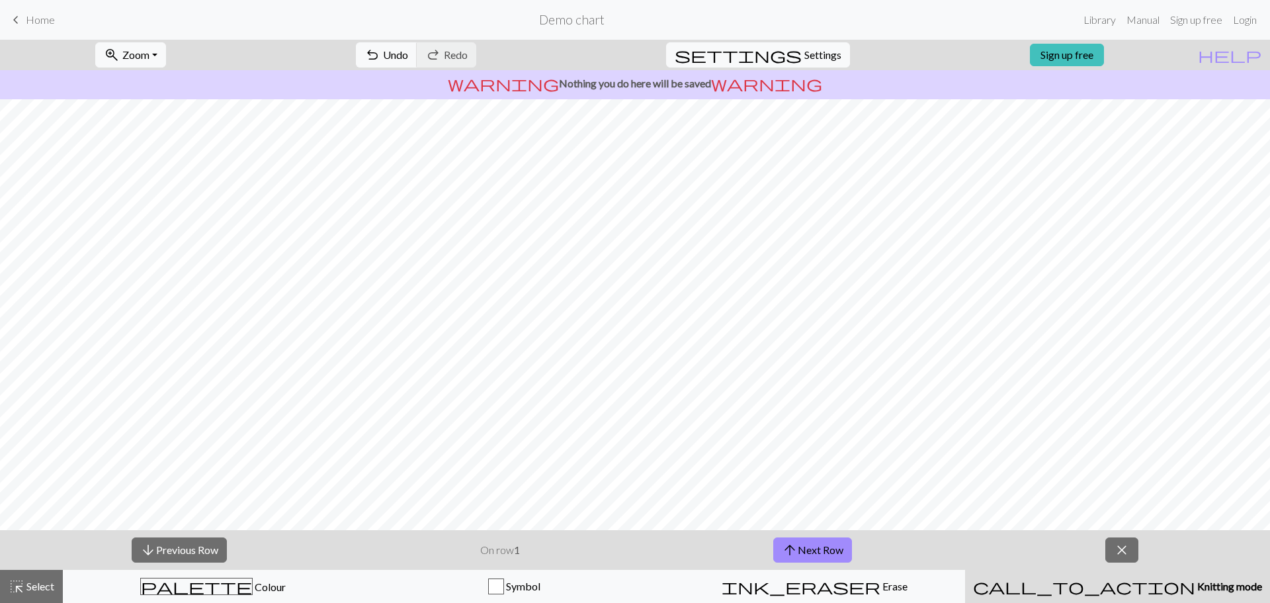
click at [1144, 592] on div "call_to_action Knitting mode Knitting mode" at bounding box center [1117, 586] width 289 height 16
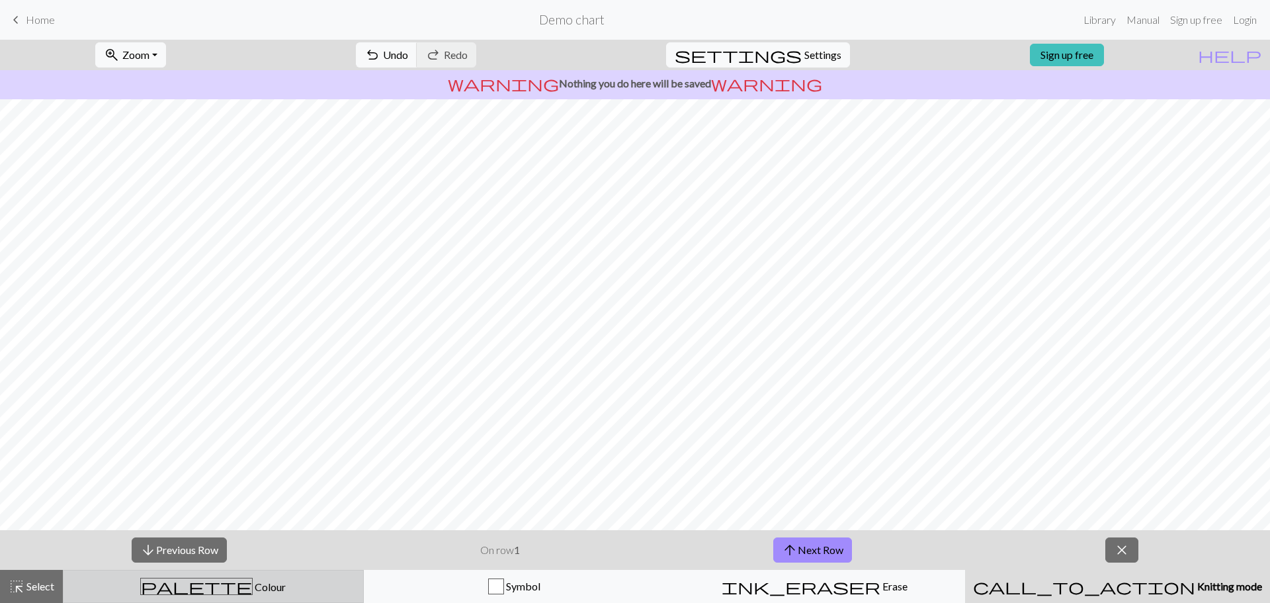
click at [253, 583] on span "Colour" at bounding box center [269, 586] width 33 height 13
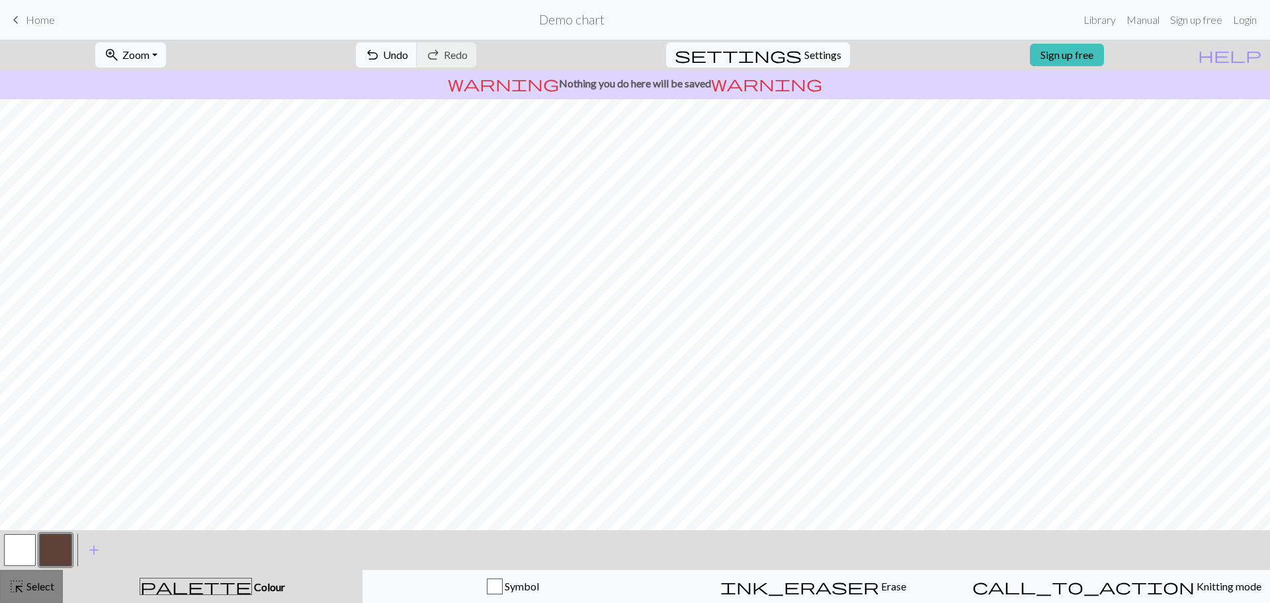
click at [30, 579] on span "Select" at bounding box center [39, 585] width 30 height 13
click at [260, 49] on div "zoom_in Zoom Zoom Fit all Fit width Fit height 50% 100% 150% 200% undo Undo Und…" at bounding box center [594, 55] width 1189 height 30
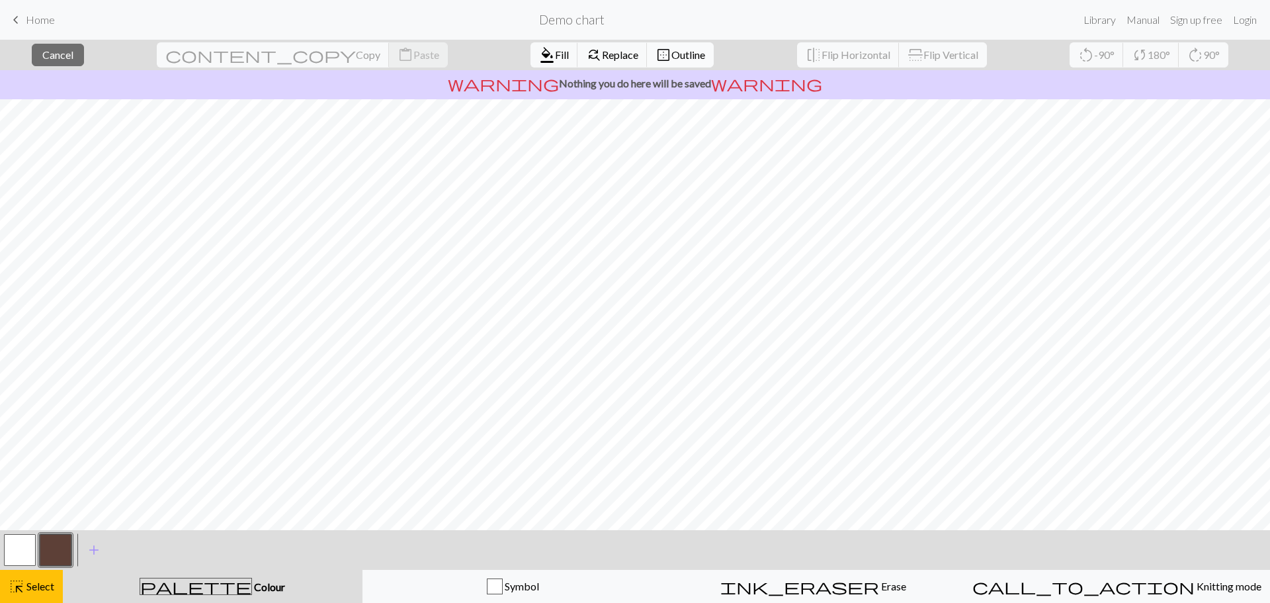
click at [671, 60] on span "Outline" at bounding box center [688, 54] width 34 height 13
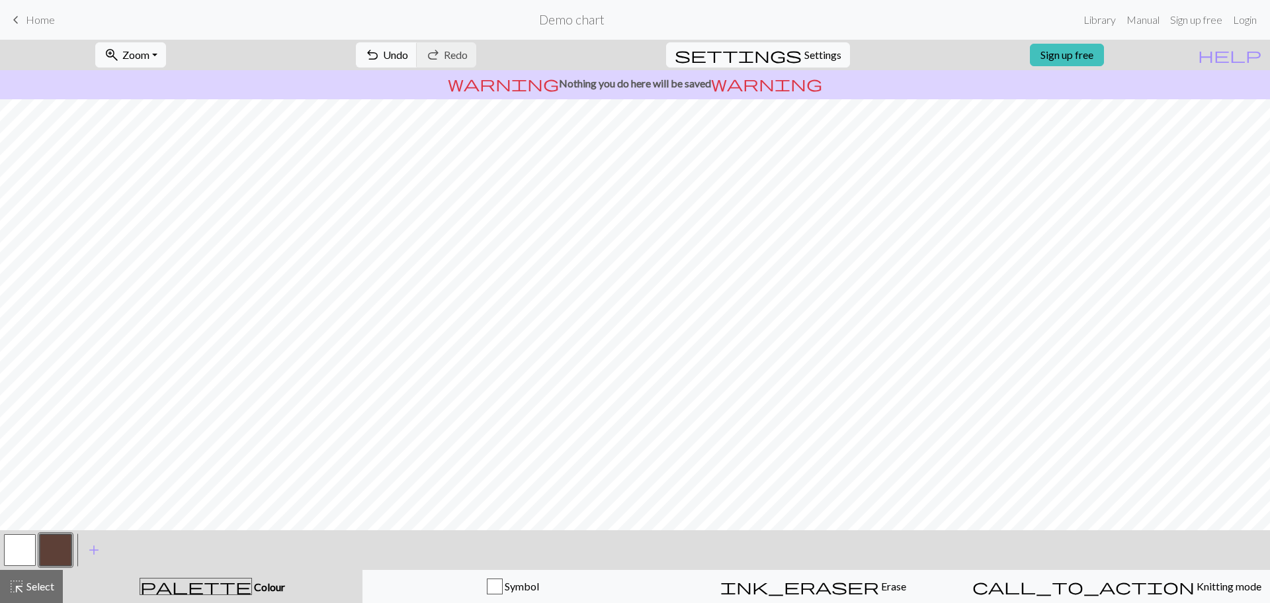
click at [13, 544] on button "button" at bounding box center [20, 550] width 32 height 32
click at [97, 549] on span "add" at bounding box center [94, 549] width 16 height 19
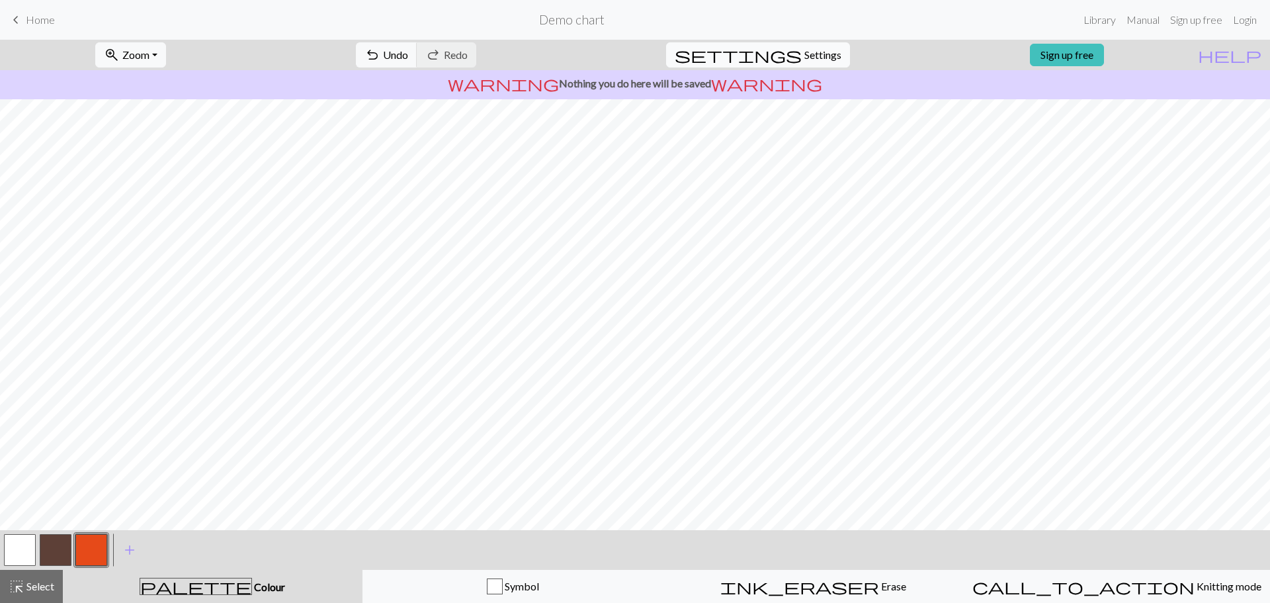
click at [810, 60] on span "Settings" at bounding box center [822, 55] width 37 height 16
select select "aran"
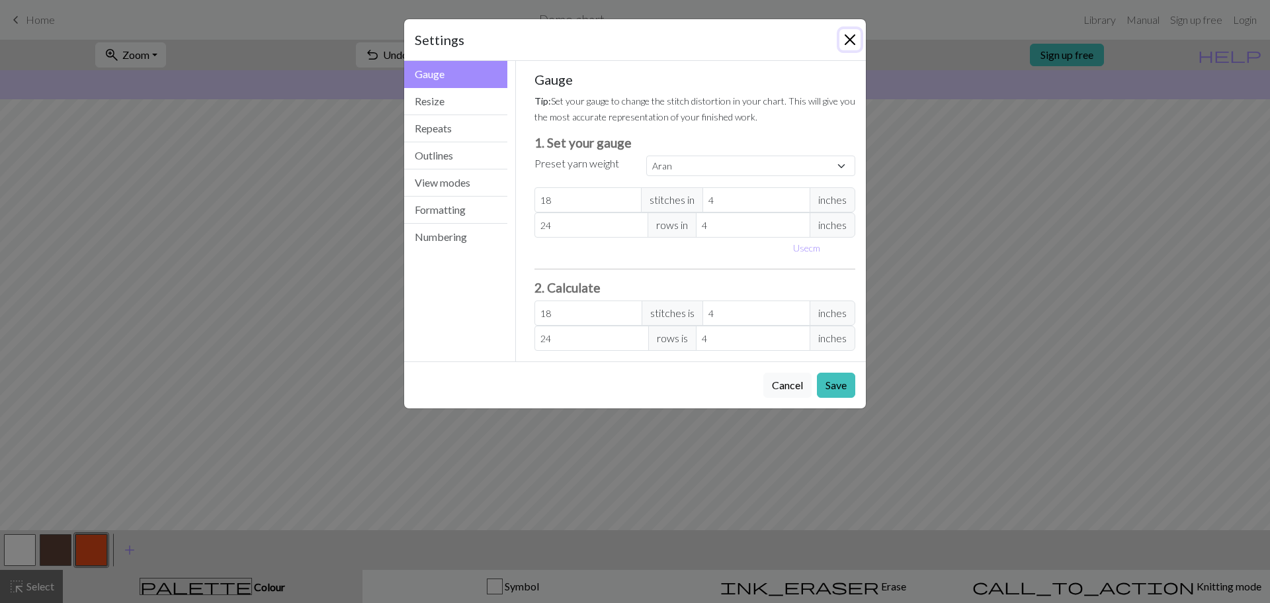
click at [849, 42] on button "Close" at bounding box center [849, 39] width 21 height 21
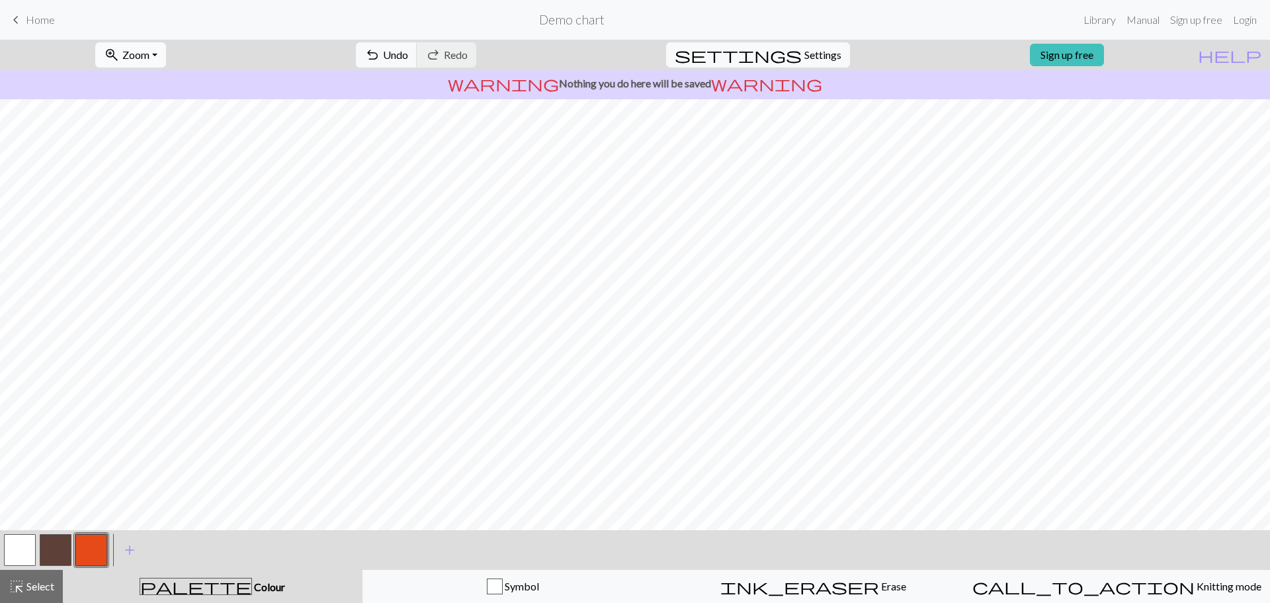
click at [149, 54] on span "Zoom" at bounding box center [135, 54] width 27 height 13
click at [161, 108] on button "Fit width" at bounding box center [148, 105] width 105 height 21
click at [63, 551] on button "button" at bounding box center [56, 550] width 32 height 32
click at [18, 542] on button "button" at bounding box center [20, 550] width 32 height 32
click at [60, 544] on button "button" at bounding box center [56, 550] width 32 height 32
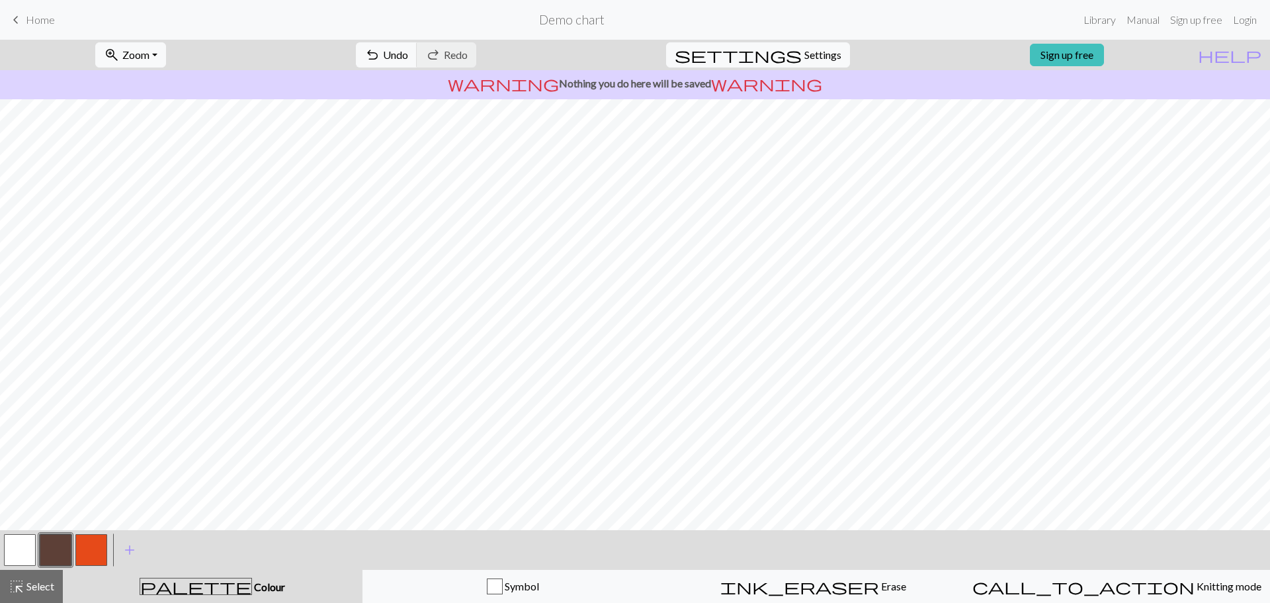
click at [22, 554] on button "button" at bounding box center [20, 550] width 32 height 32
click at [67, 544] on button "button" at bounding box center [56, 550] width 32 height 32
click at [13, 552] on button "button" at bounding box center [20, 550] width 32 height 32
click at [133, 552] on span "add" at bounding box center [130, 549] width 16 height 19
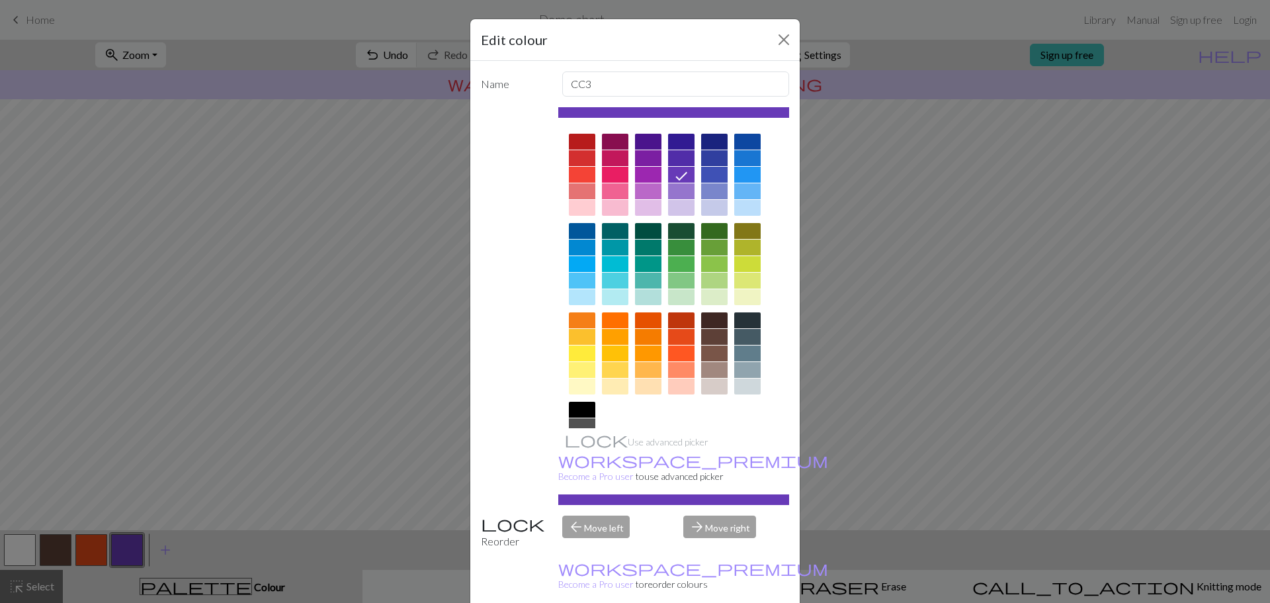
click at [743, 324] on div at bounding box center [747, 320] width 26 height 16
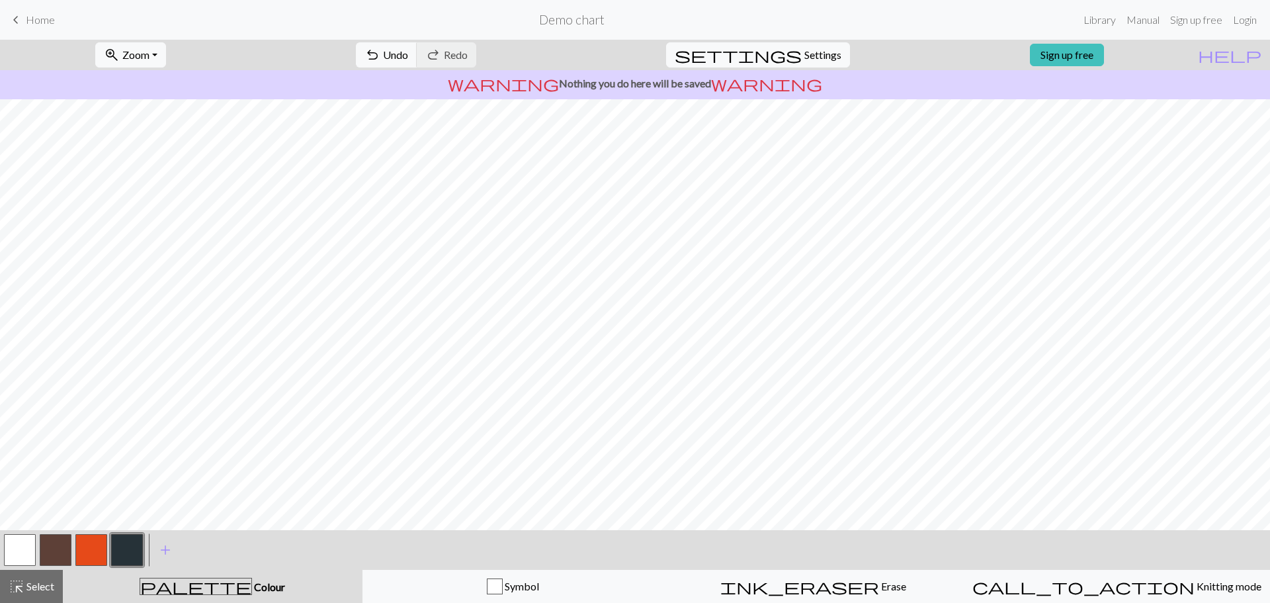
click at [59, 542] on button "button" at bounding box center [56, 550] width 32 height 32
click at [56, 541] on button "button" at bounding box center [56, 550] width 32 height 32
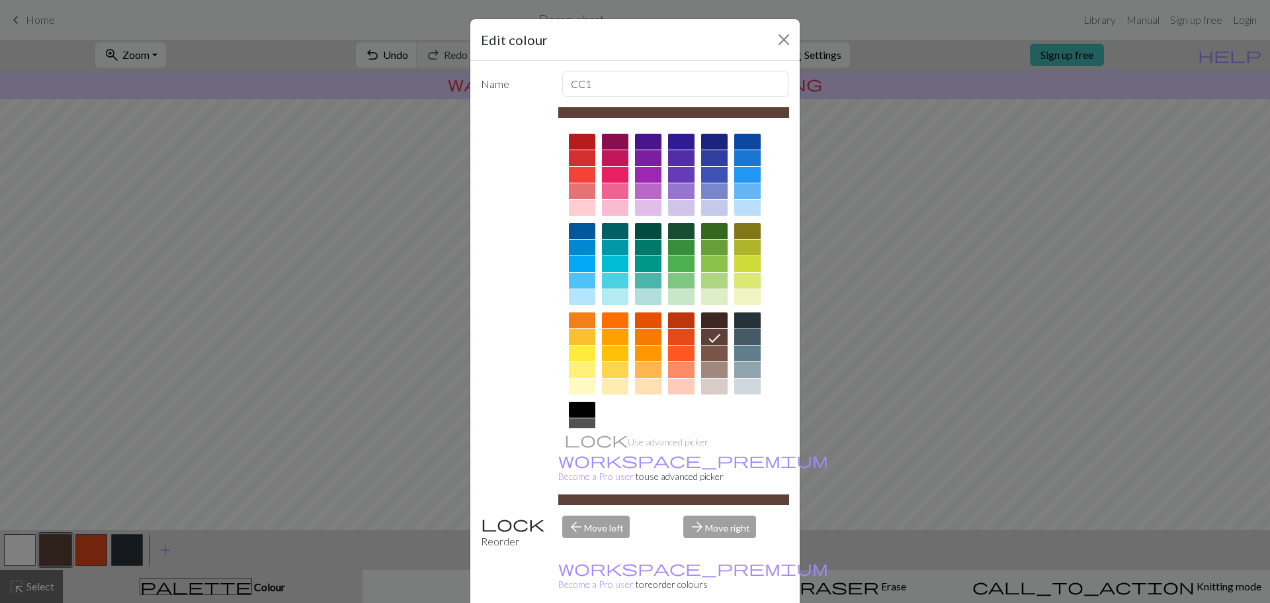
click at [749, 319] on div at bounding box center [747, 320] width 26 height 16
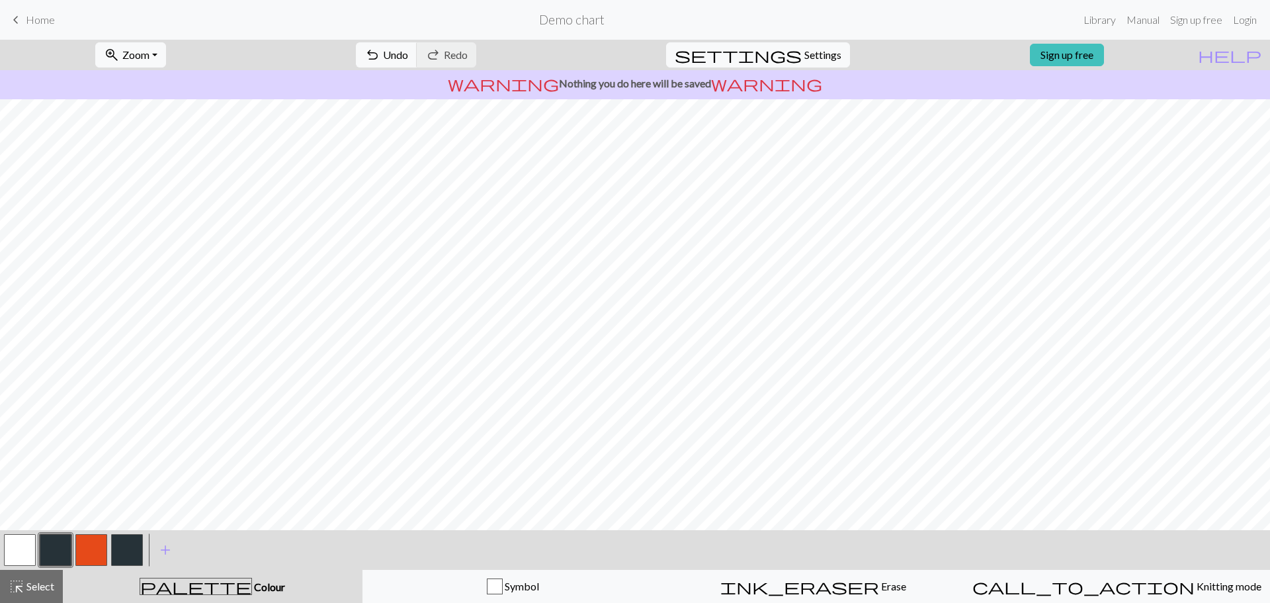
click at [118, 554] on button "button" at bounding box center [127, 550] width 32 height 32
click at [131, 548] on button "button" at bounding box center [127, 550] width 32 height 32
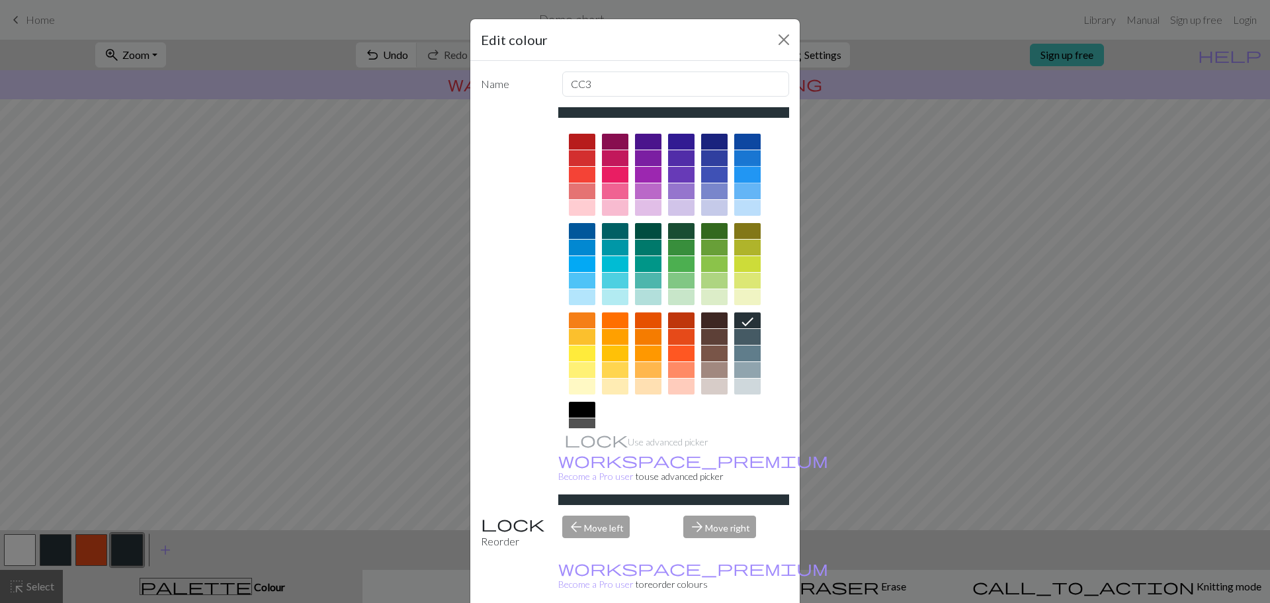
click at [749, 179] on div at bounding box center [747, 175] width 26 height 16
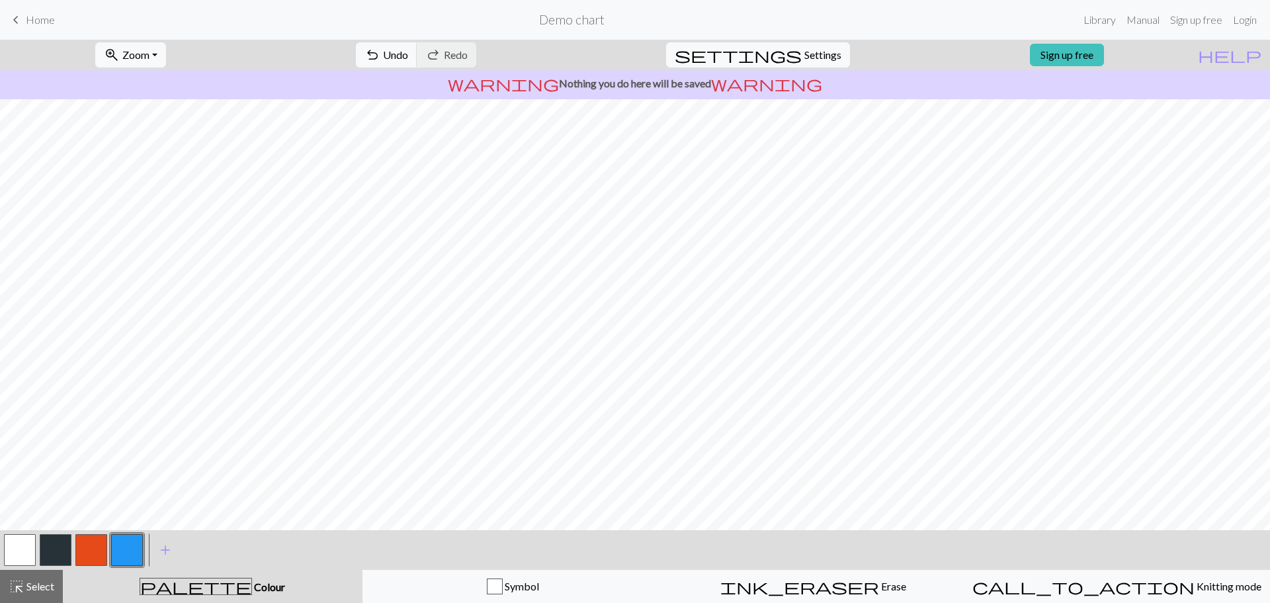
click at [125, 554] on button "button" at bounding box center [127, 550] width 32 height 32
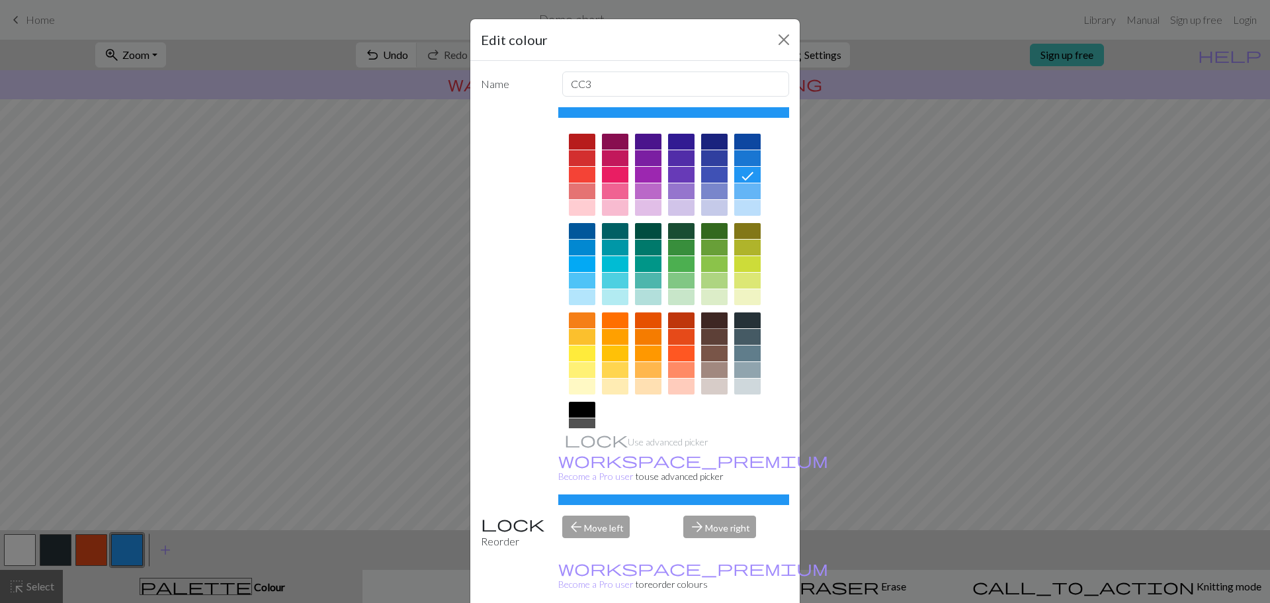
click at [714, 318] on div at bounding box center [714, 320] width 26 height 16
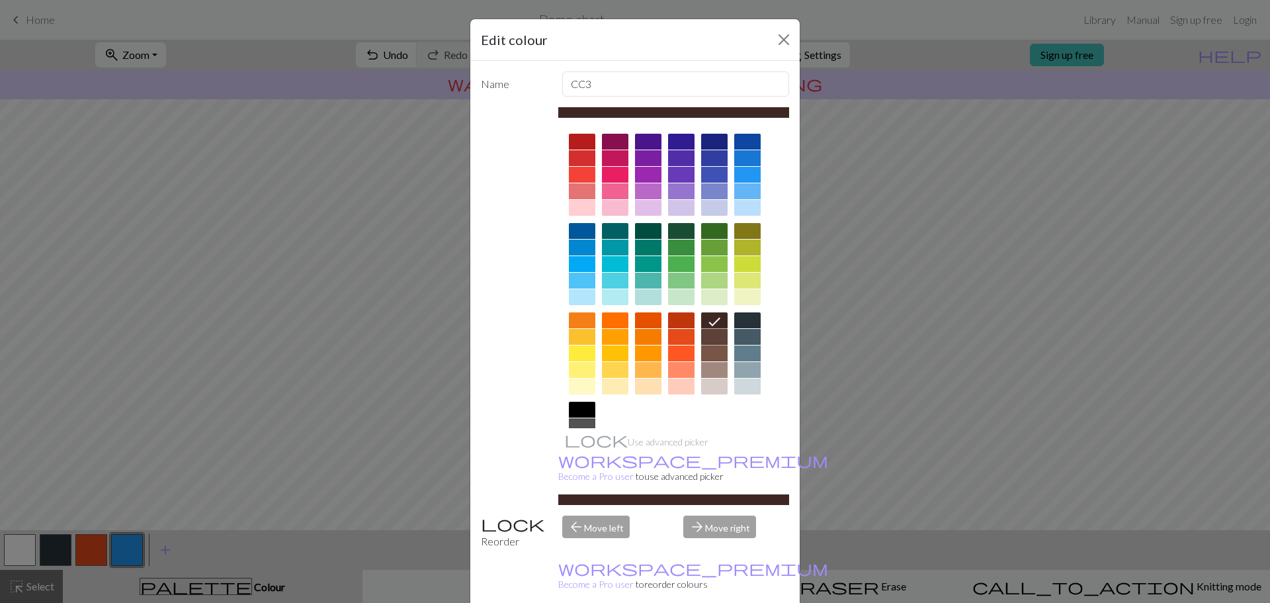
click at [716, 337] on div at bounding box center [714, 337] width 26 height 16
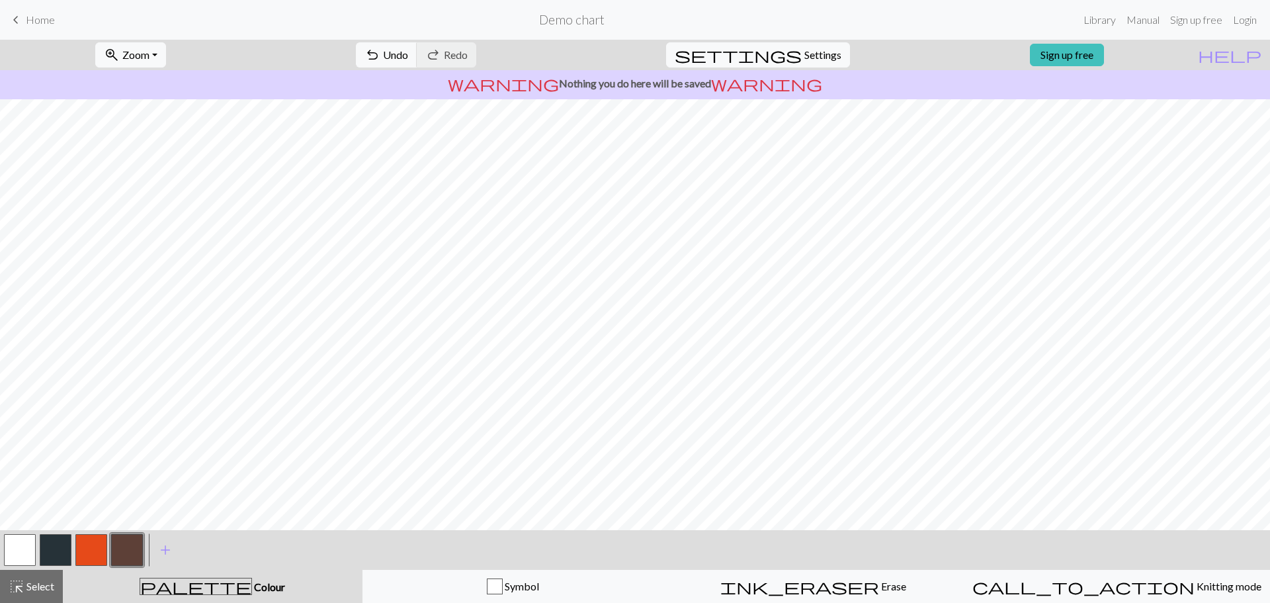
click at [54, 548] on button "button" at bounding box center [56, 550] width 32 height 32
click at [121, 555] on button "button" at bounding box center [127, 550] width 32 height 32
click at [132, 544] on button "button" at bounding box center [127, 550] width 32 height 32
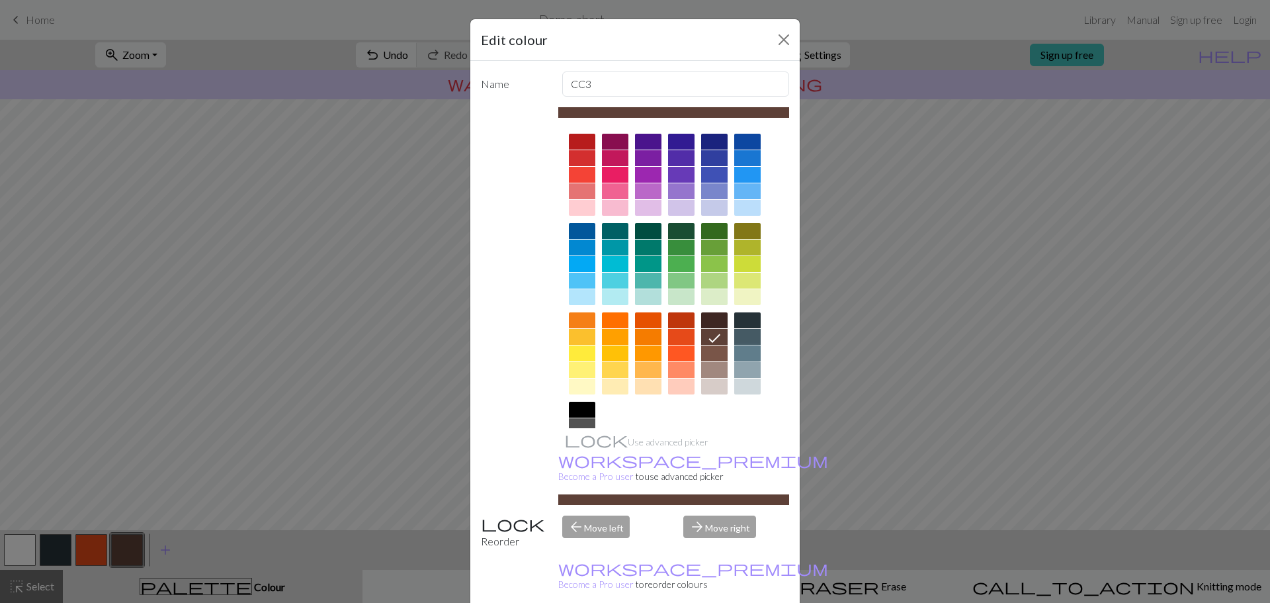
click at [747, 351] on div at bounding box center [747, 353] width 26 height 16
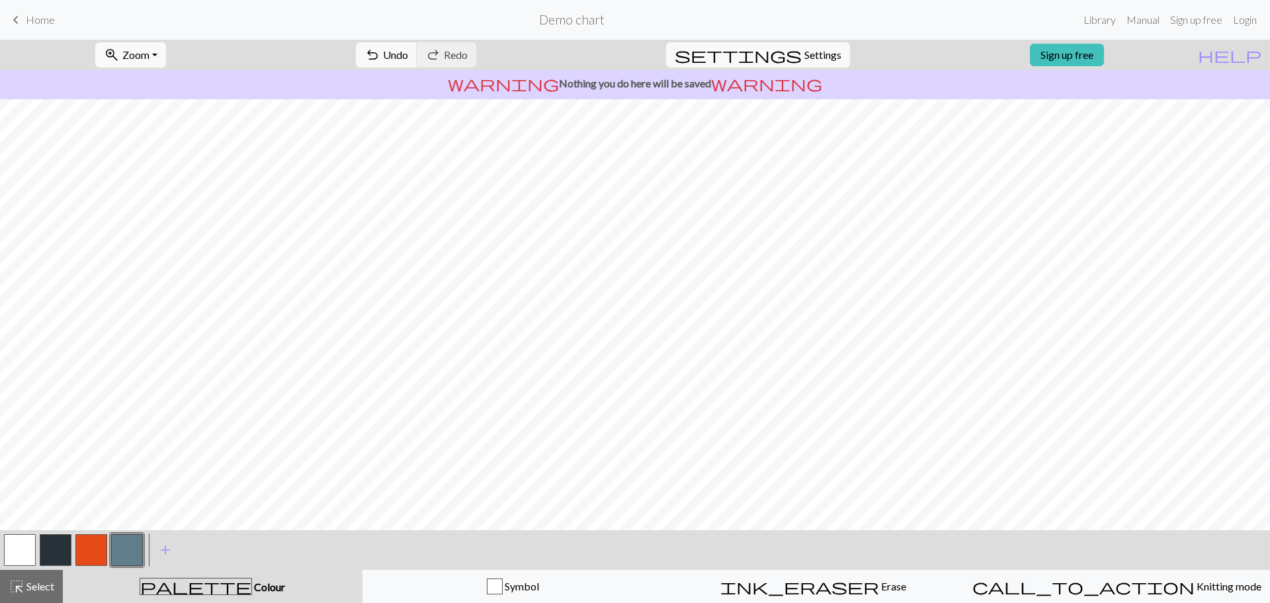
click at [128, 554] on button "button" at bounding box center [127, 550] width 32 height 32
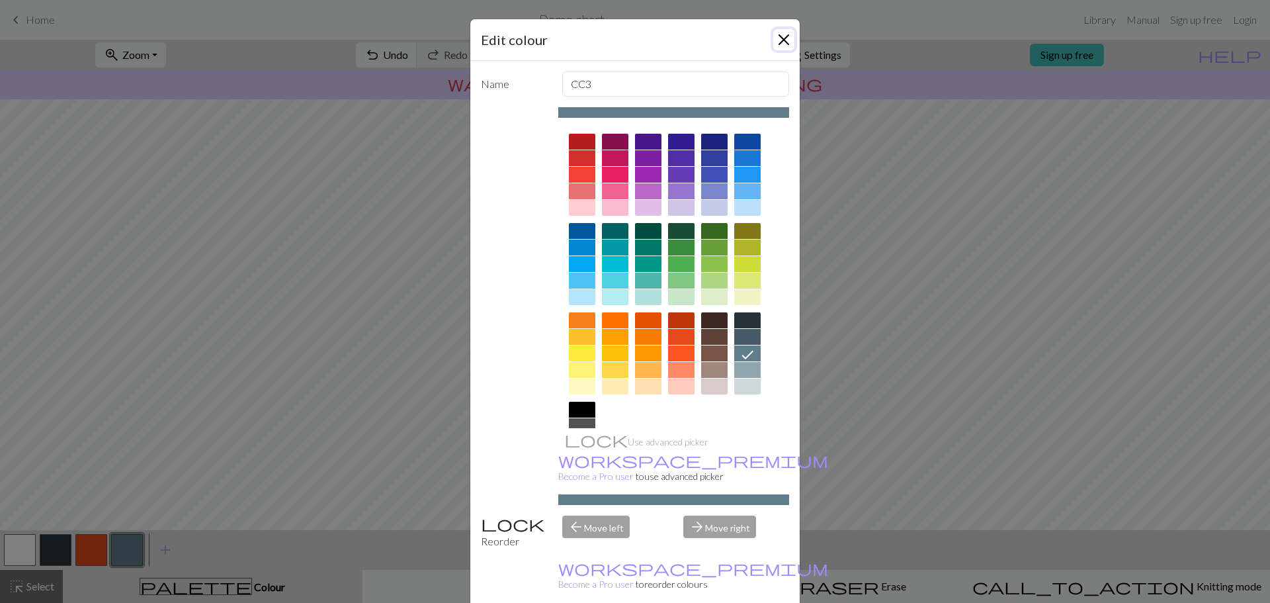
click at [785, 47] on button "Close" at bounding box center [783, 39] width 21 height 21
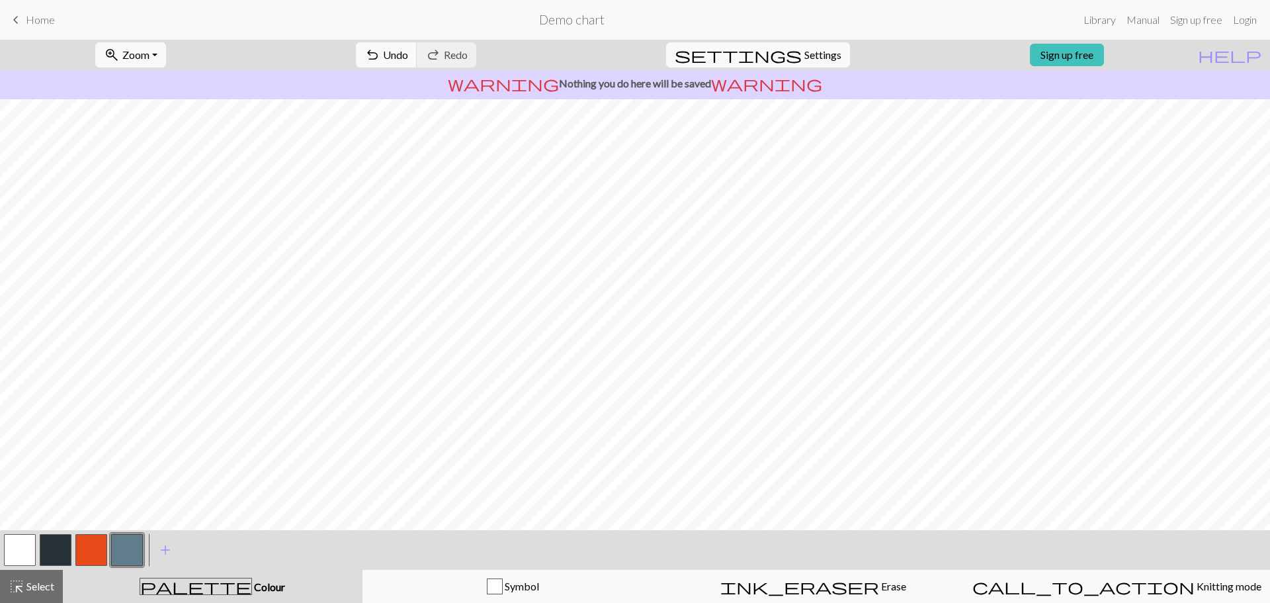
click at [24, 538] on button "button" at bounding box center [20, 550] width 32 height 32
click at [115, 550] on button "button" at bounding box center [127, 550] width 32 height 32
click at [63, 546] on button "button" at bounding box center [56, 550] width 32 height 32
click at [56, 541] on button "button" at bounding box center [56, 550] width 32 height 32
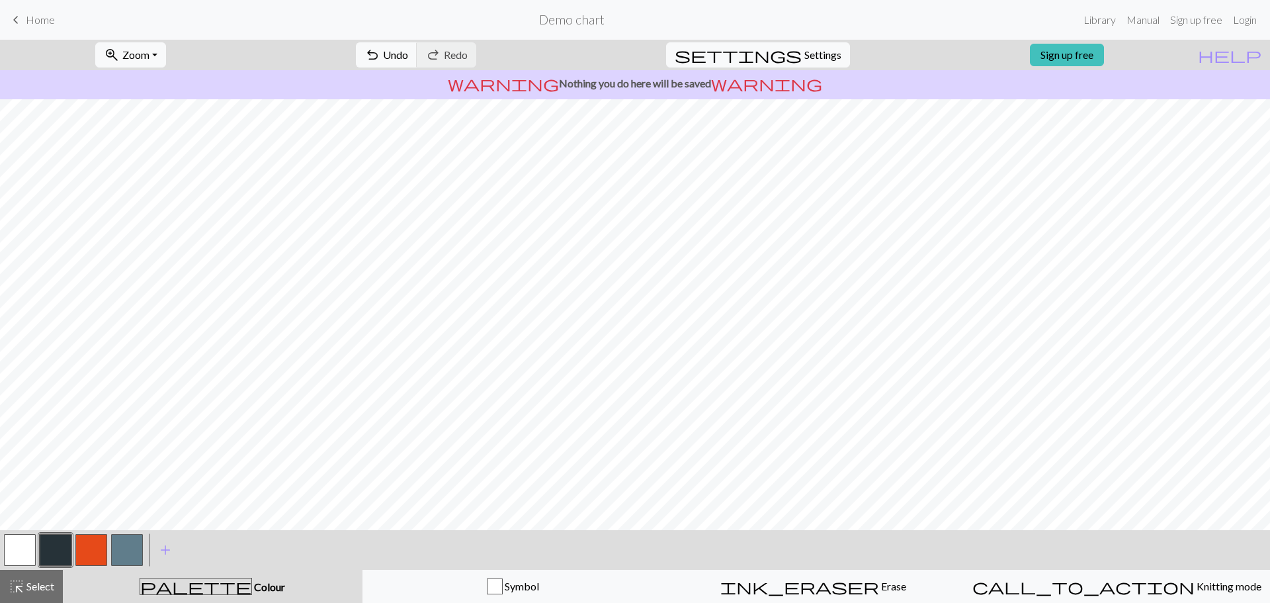
click at [24, 546] on button "button" at bounding box center [20, 550] width 32 height 32
click at [56, 546] on button "button" at bounding box center [56, 550] width 32 height 32
click at [16, 541] on button "button" at bounding box center [20, 550] width 32 height 32
click at [48, 549] on button "button" at bounding box center [56, 550] width 32 height 32
click at [9, 547] on button "button" at bounding box center [20, 550] width 32 height 32
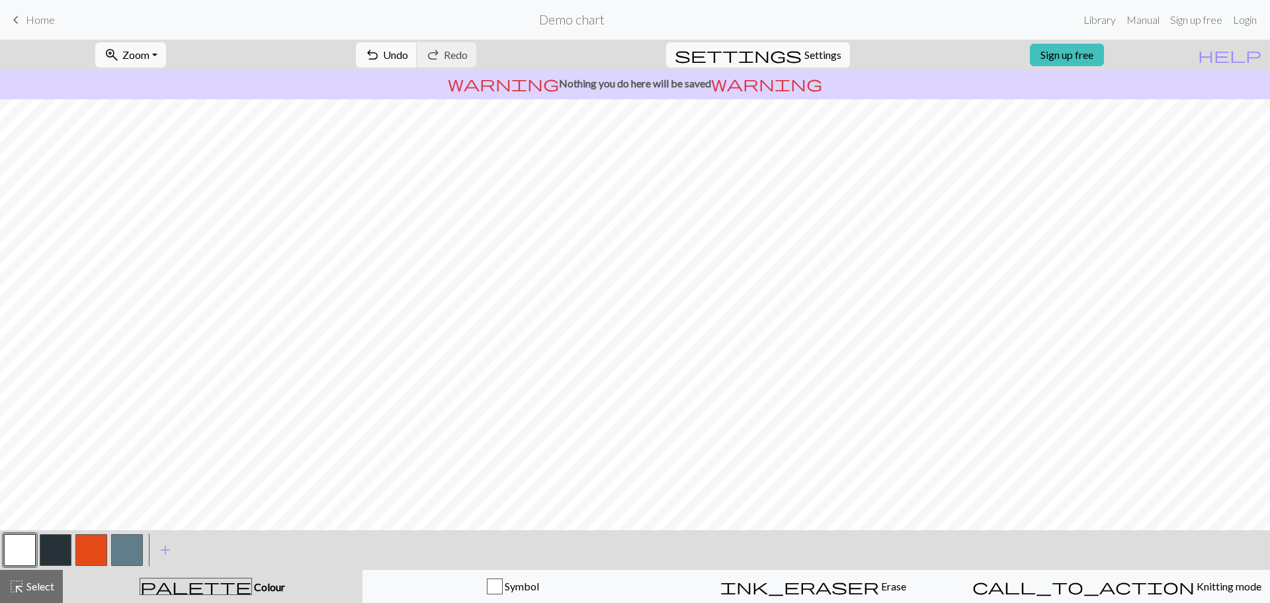
click at [50, 548] on button "button" at bounding box center [56, 550] width 32 height 32
click at [11, 549] on button "button" at bounding box center [20, 550] width 32 height 32
drag, startPoint x: 62, startPoint y: 546, endPoint x: 76, endPoint y: 540, distance: 15.4
click at [62, 546] on button "button" at bounding box center [56, 550] width 32 height 32
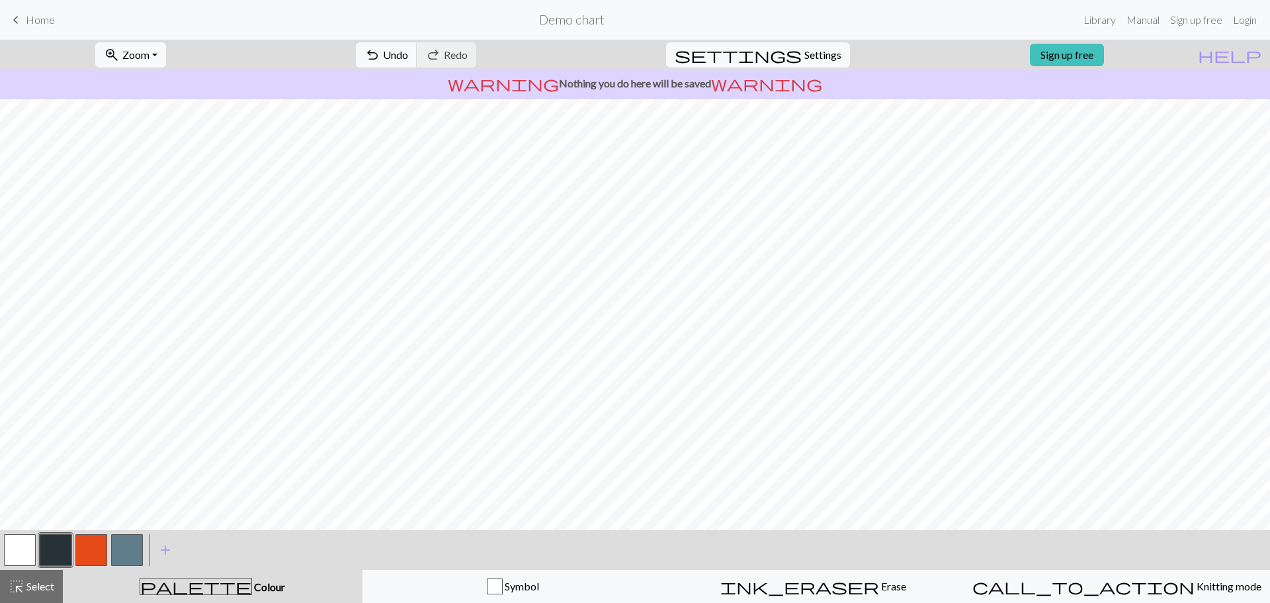
click at [14, 552] on button "button" at bounding box center [20, 550] width 32 height 32
click at [60, 543] on button "button" at bounding box center [56, 550] width 32 height 32
click at [15, 550] on button "button" at bounding box center [20, 550] width 32 height 32
click at [96, 547] on button "button" at bounding box center [91, 550] width 32 height 32
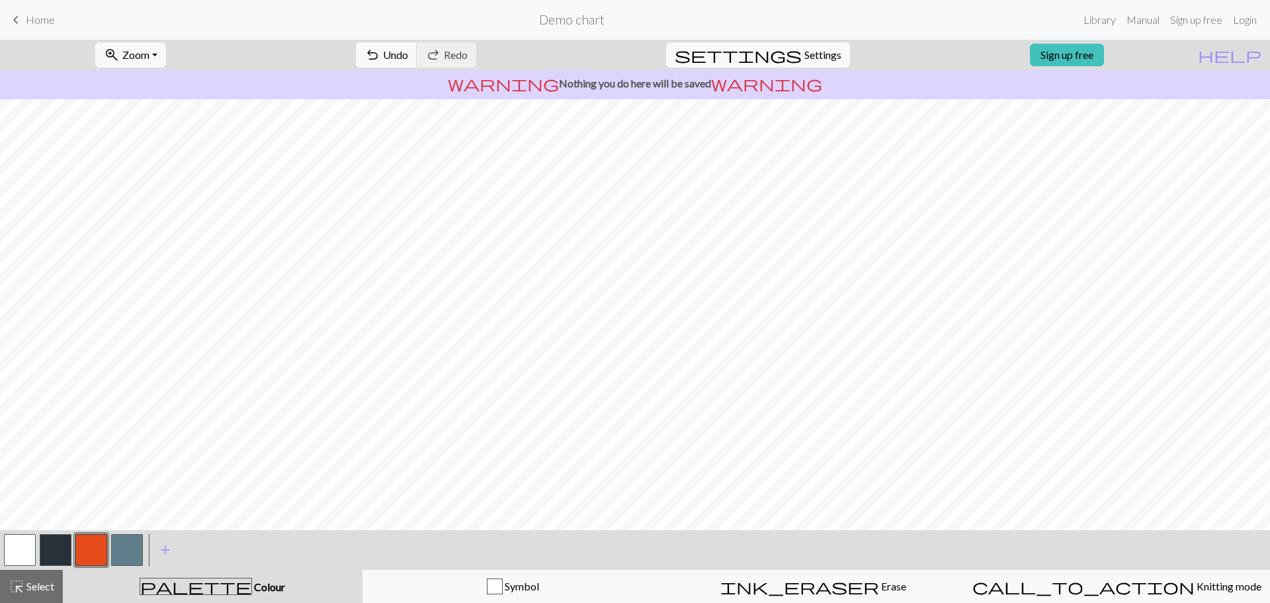
click at [11, 543] on button "button" at bounding box center [20, 550] width 32 height 32
click at [60, 540] on button "button" at bounding box center [56, 550] width 32 height 32
click at [16, 542] on button "button" at bounding box center [20, 550] width 32 height 32
click at [48, 548] on button "button" at bounding box center [56, 550] width 32 height 32
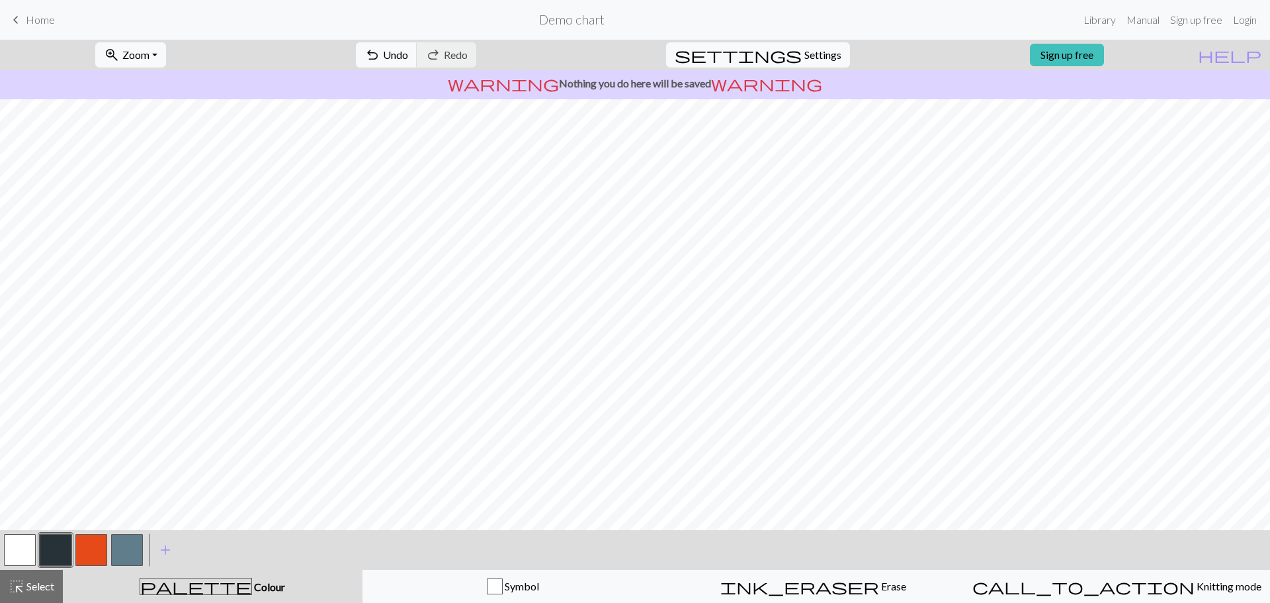
click at [9, 550] on button "button" at bounding box center [20, 550] width 32 height 32
click at [59, 556] on button "button" at bounding box center [56, 550] width 32 height 32
click at [26, 553] on button "button" at bounding box center [20, 550] width 32 height 32
click at [140, 551] on button "button" at bounding box center [127, 550] width 32 height 32
click at [52, 548] on button "button" at bounding box center [56, 550] width 32 height 32
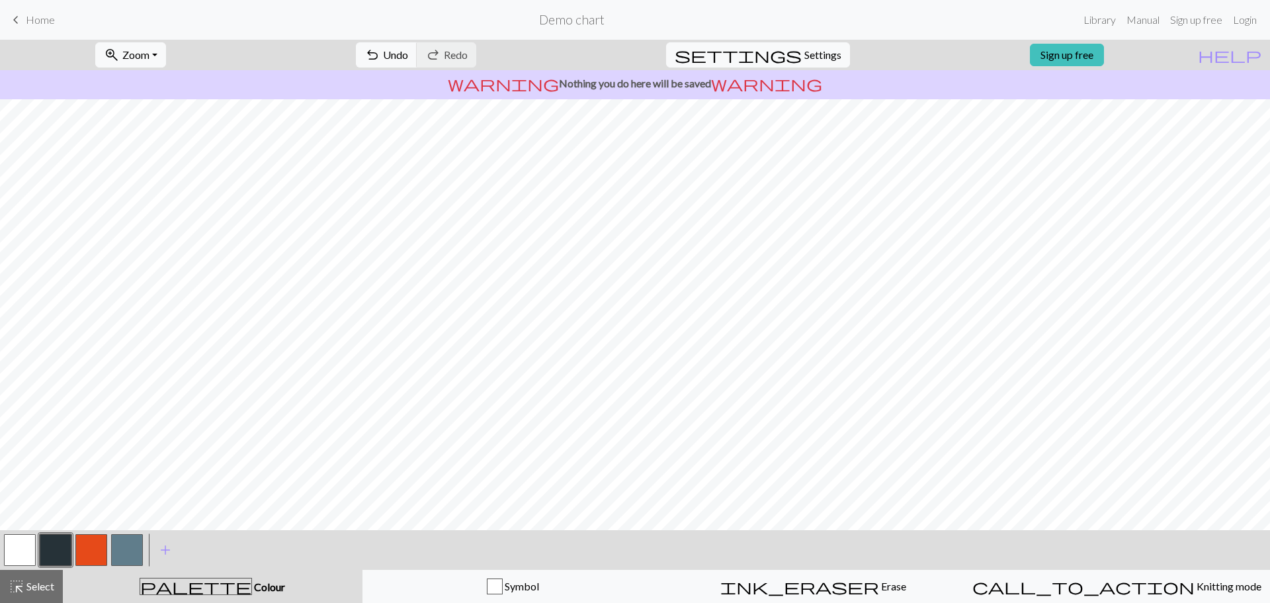
click at [65, 546] on button "button" at bounding box center [56, 550] width 32 height 32
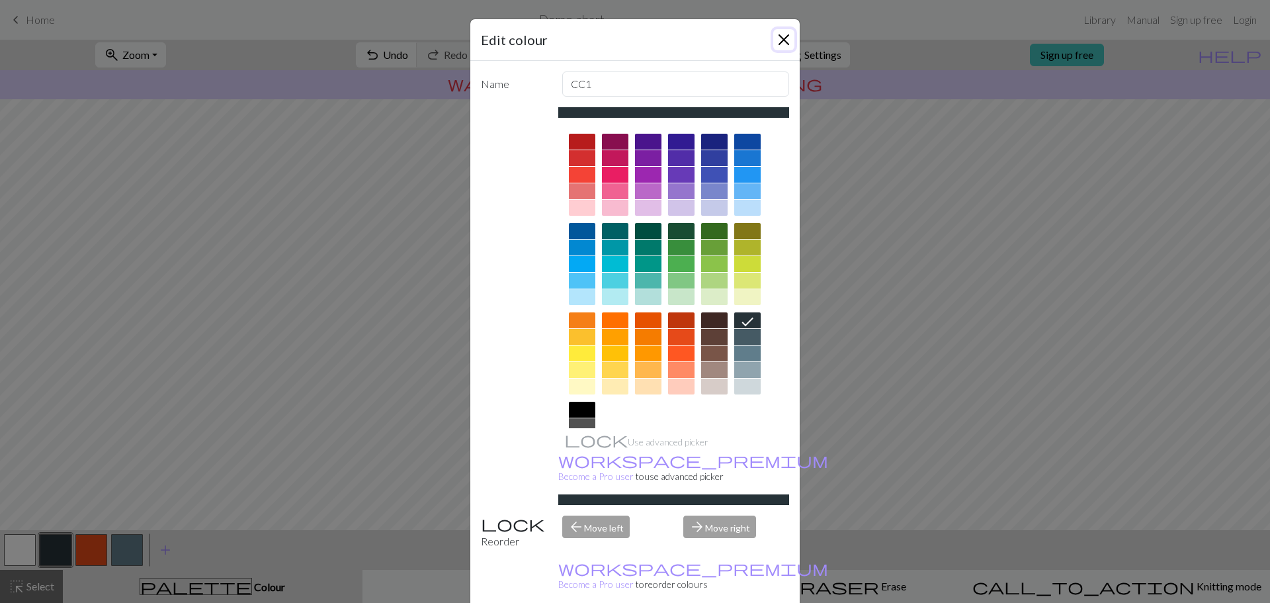
click at [775, 42] on button "Close" at bounding box center [783, 39] width 21 height 21
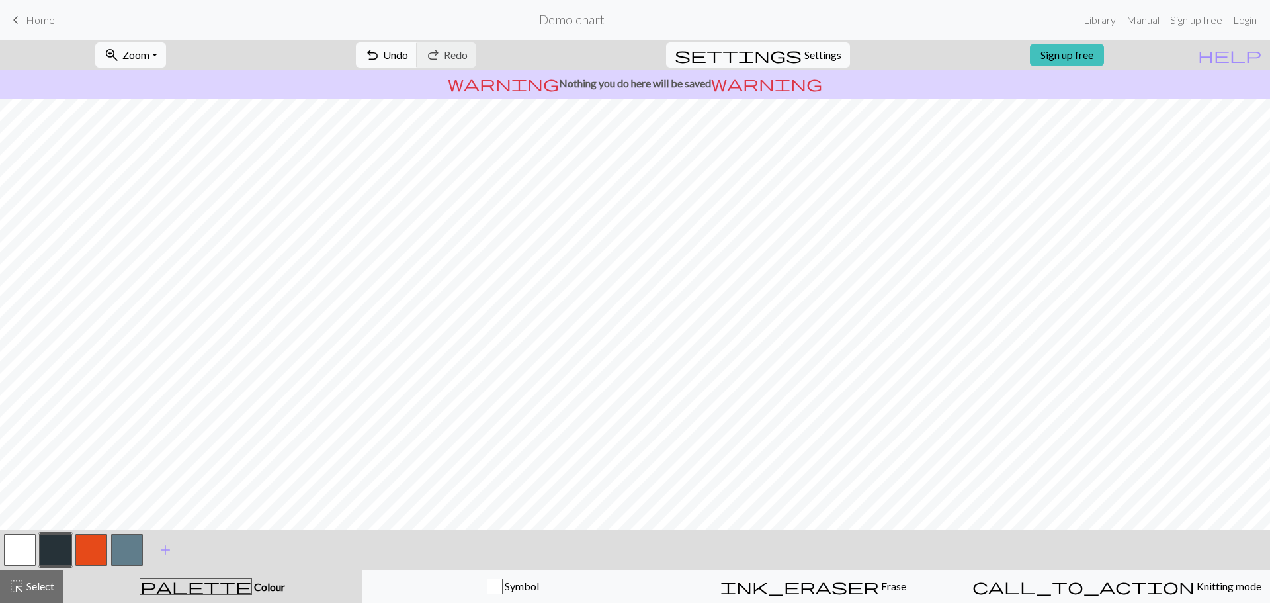
click at [124, 557] on button "button" at bounding box center [127, 550] width 32 height 32
click at [49, 543] on button "button" at bounding box center [56, 550] width 32 height 32
click at [19, 550] on button "button" at bounding box center [20, 550] width 32 height 32
click at [62, 546] on button "button" at bounding box center [56, 550] width 32 height 32
click at [15, 540] on button "button" at bounding box center [20, 550] width 32 height 32
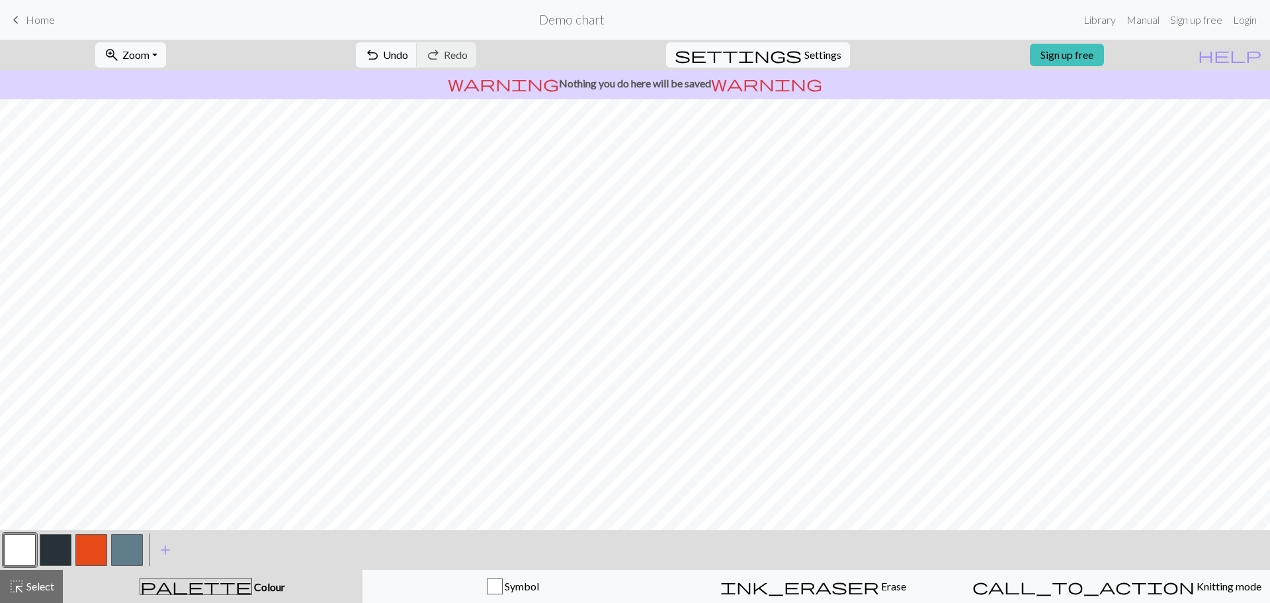
click at [116, 545] on button "button" at bounding box center [127, 550] width 32 height 32
click at [94, 545] on button "button" at bounding box center [91, 550] width 32 height 32
click at [94, 551] on button "button" at bounding box center [91, 550] width 32 height 32
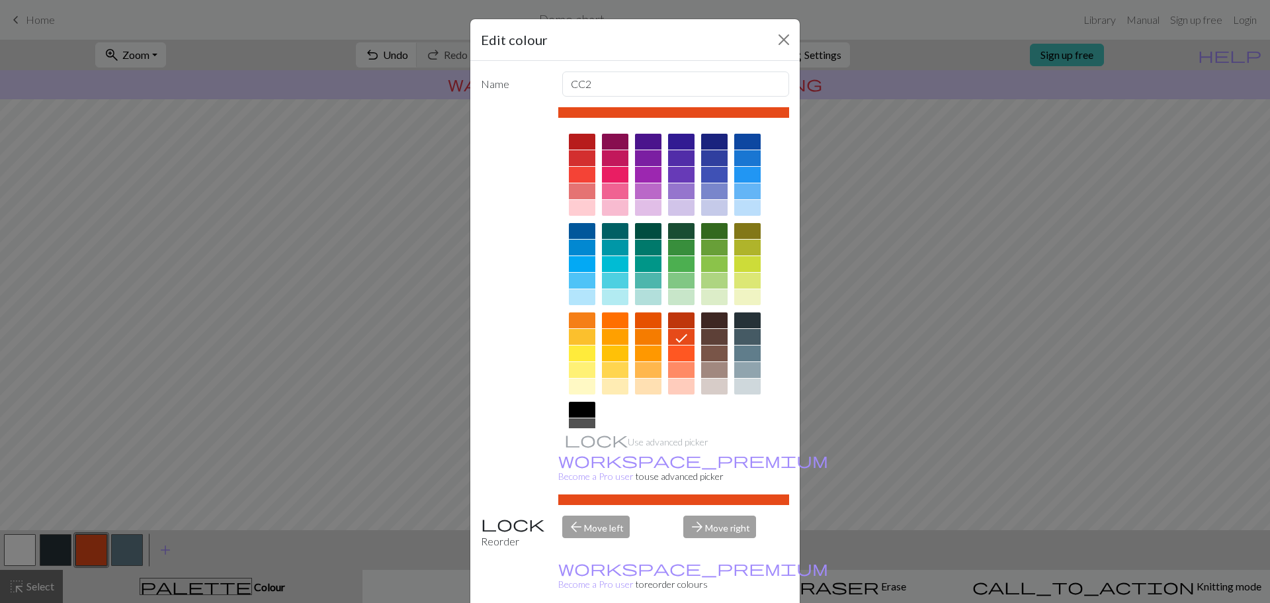
click at [648, 258] on div at bounding box center [648, 264] width 26 height 16
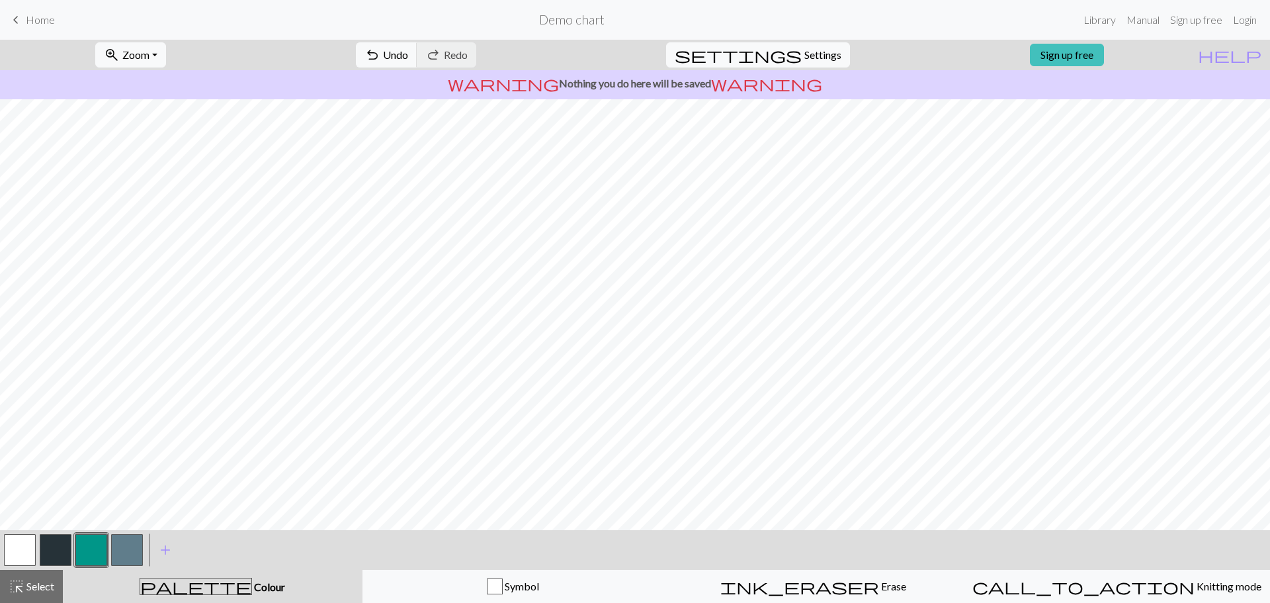
click at [60, 545] on button "button" at bounding box center [56, 550] width 32 height 32
click at [94, 553] on button "button" at bounding box center [91, 550] width 32 height 32
click at [173, 547] on button "add Add a colour" at bounding box center [165, 549] width 33 height 33
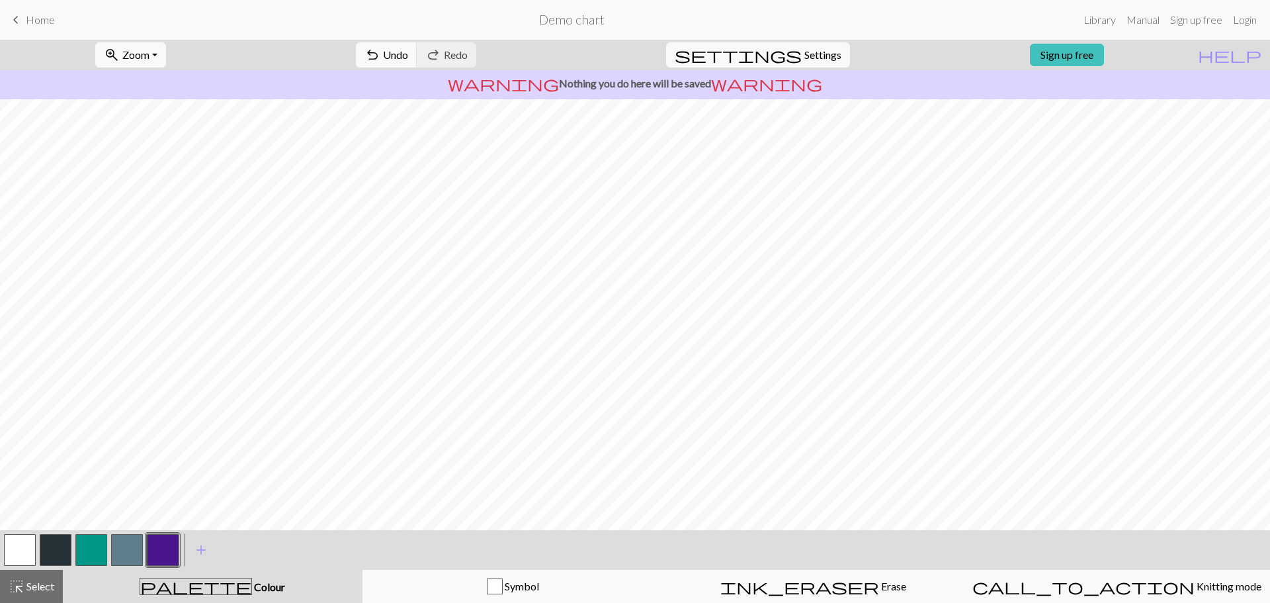
click at [92, 539] on button "button" at bounding box center [91, 550] width 32 height 32
click at [134, 536] on button "button" at bounding box center [127, 550] width 32 height 32
click at [92, 544] on button "button" at bounding box center [91, 550] width 32 height 32
click at [129, 543] on button "button" at bounding box center [127, 550] width 32 height 32
drag, startPoint x: 105, startPoint y: 546, endPoint x: 120, endPoint y: 536, distance: 18.2
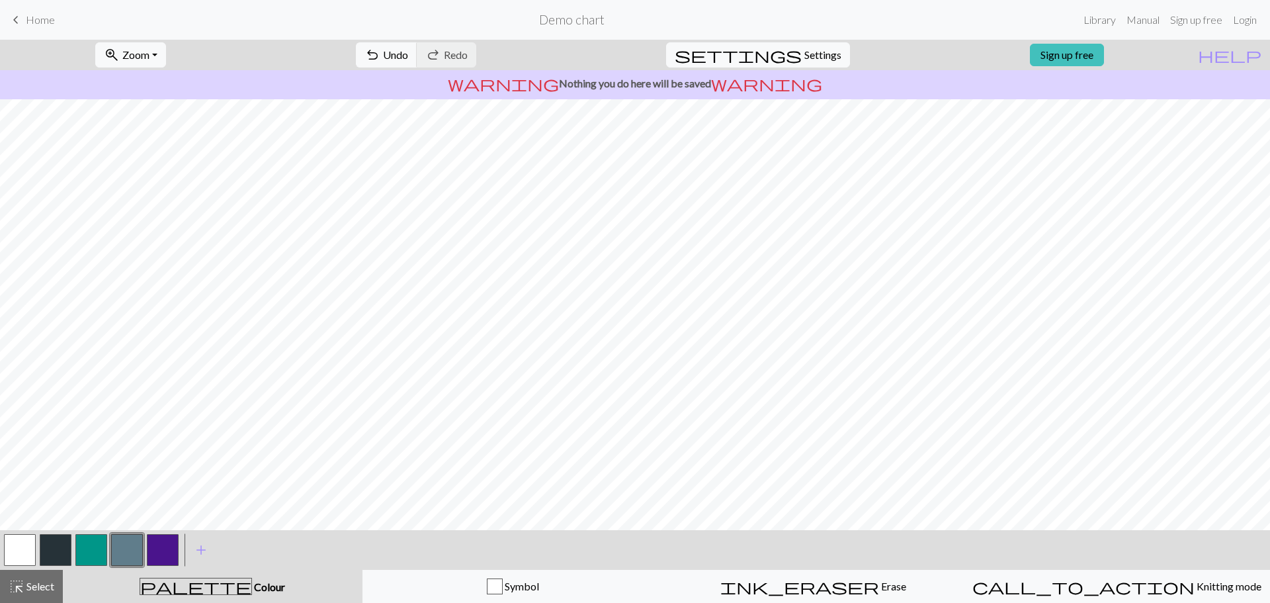
click at [104, 546] on button "button" at bounding box center [91, 550] width 32 height 32
click at [171, 545] on button "button" at bounding box center [163, 550] width 32 height 32
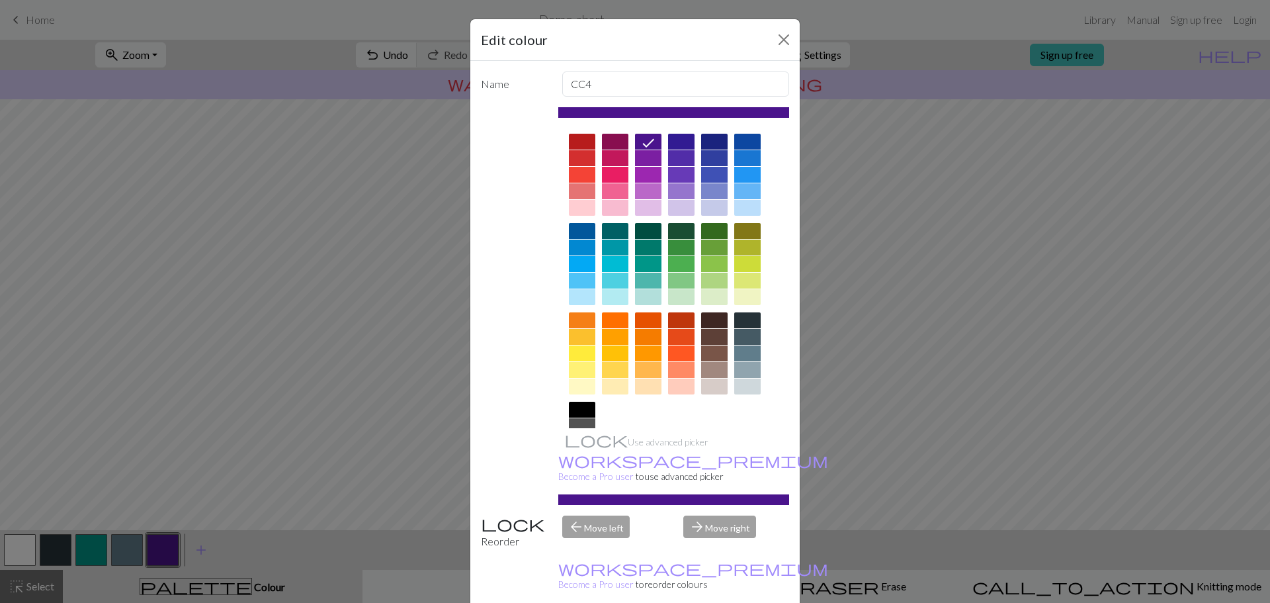
click at [738, 263] on div at bounding box center [747, 264] width 26 height 16
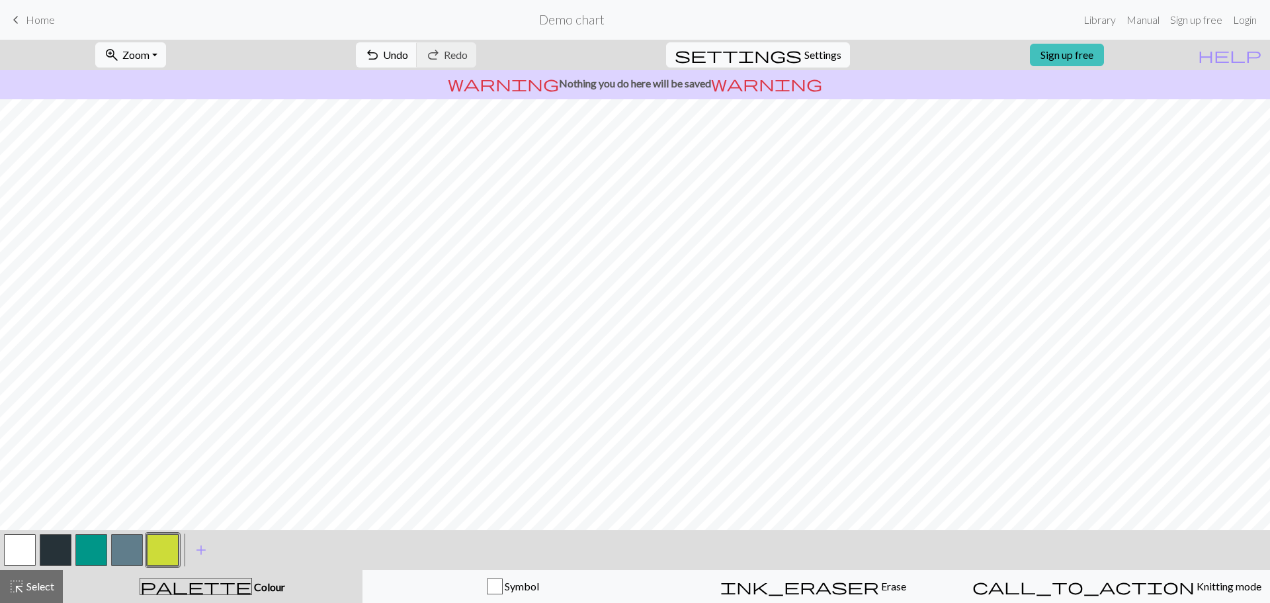
click at [157, 542] on button "button" at bounding box center [163, 550] width 32 height 32
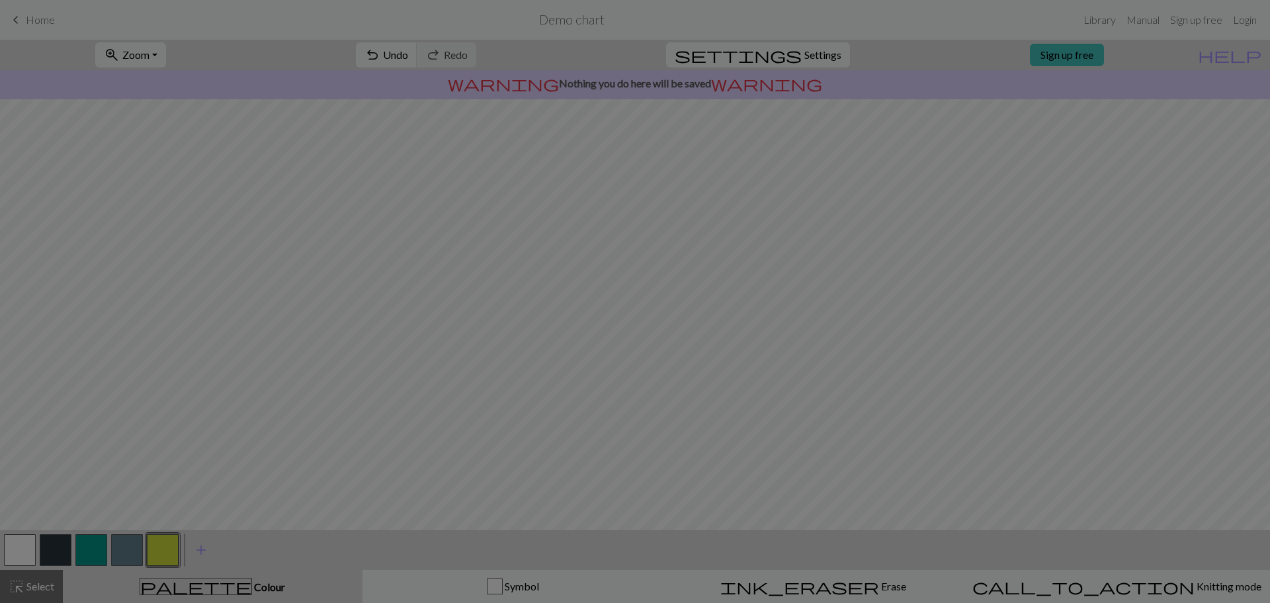
click at [157, 542] on div "Edit colour Name CC4 Use advanced picker workspace_premium Become a Pro user to…" at bounding box center [635, 301] width 1270 height 603
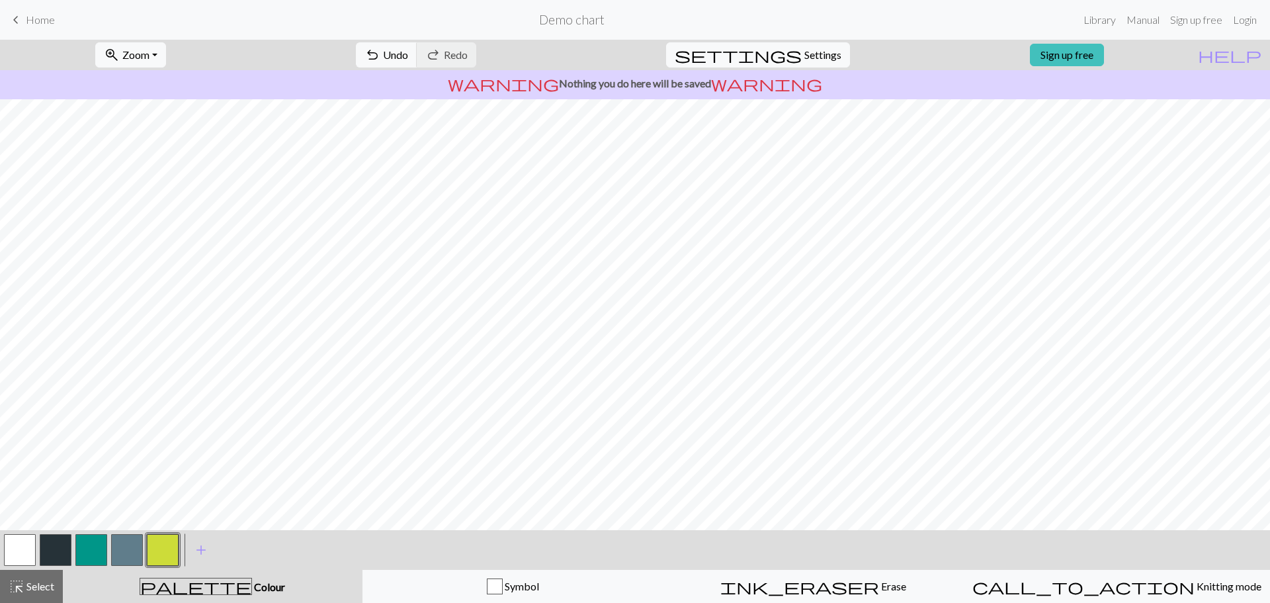
click at [169, 541] on button "button" at bounding box center [163, 550] width 32 height 32
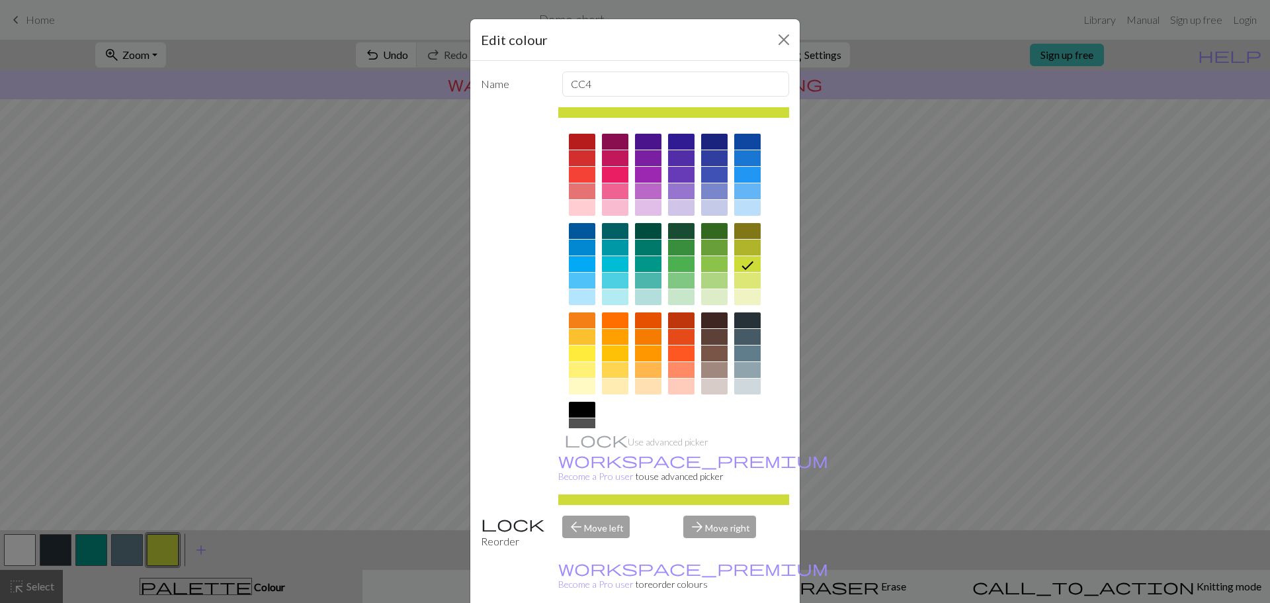
click at [704, 338] on div at bounding box center [714, 337] width 26 height 16
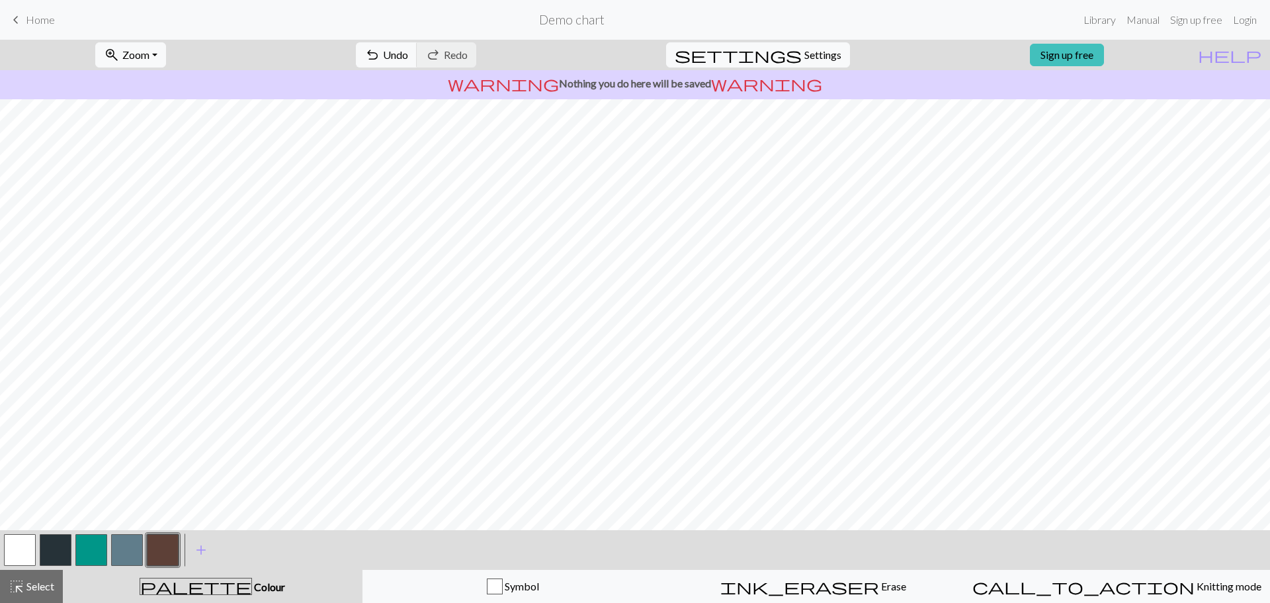
click at [87, 544] on button "button" at bounding box center [91, 550] width 32 height 32
click at [61, 545] on button "button" at bounding box center [56, 550] width 32 height 32
click at [55, 540] on button "button" at bounding box center [56, 550] width 32 height 32
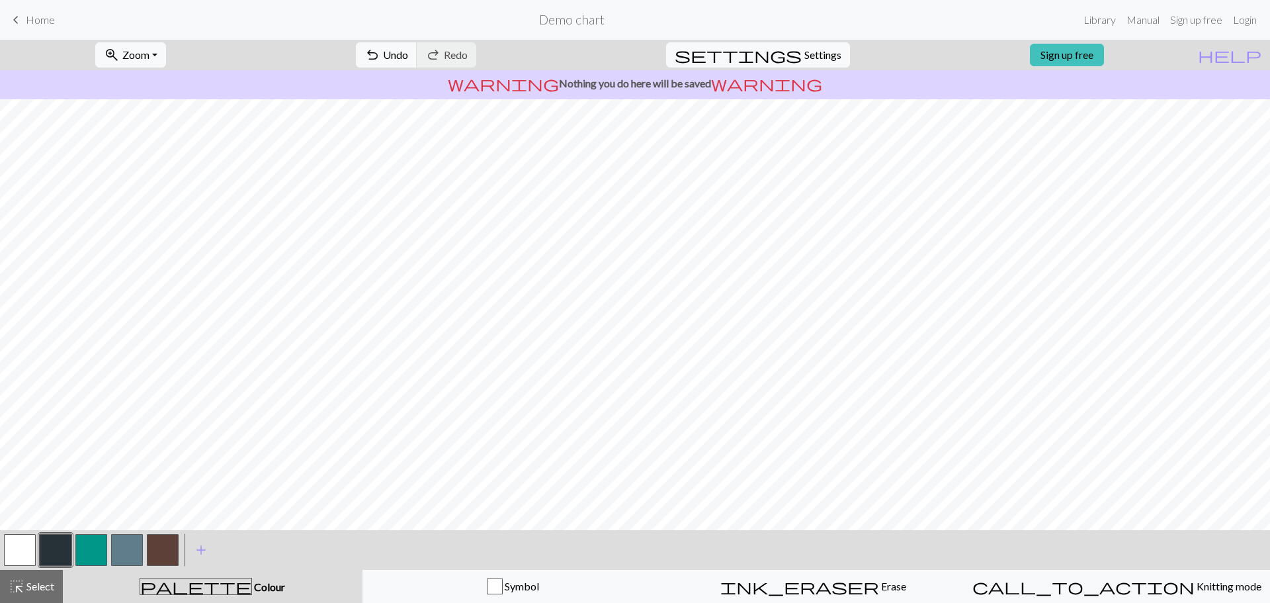
click at [60, 550] on button "button" at bounding box center [56, 550] width 32 height 32
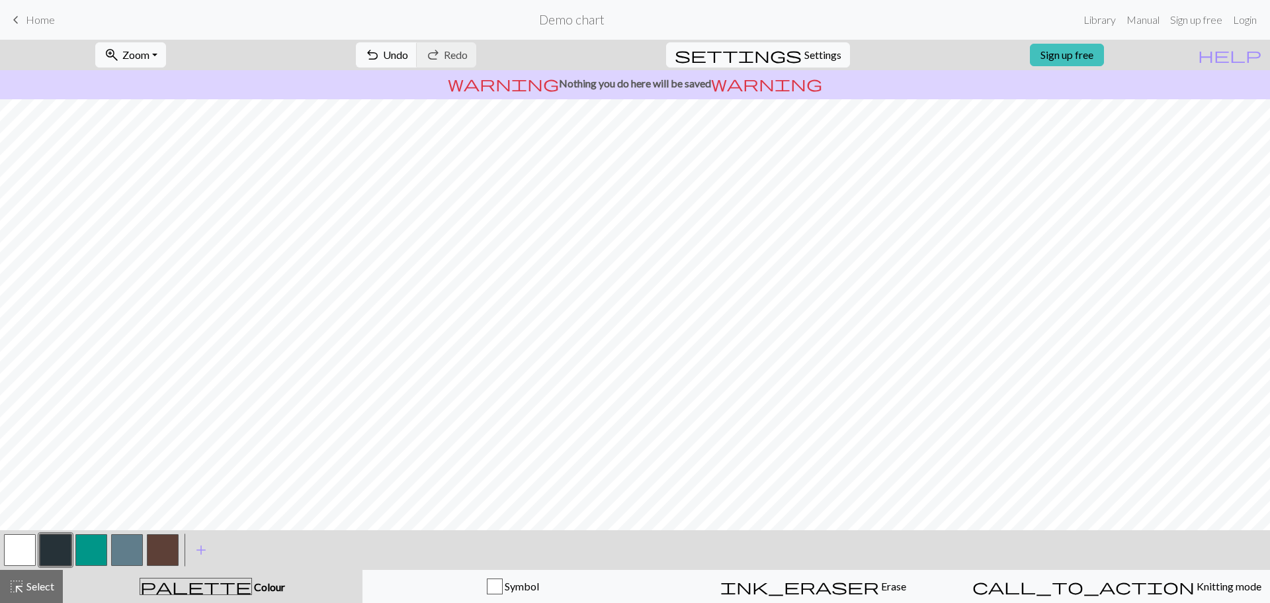
click at [30, 550] on button "button" at bounding box center [20, 550] width 32 height 32
click at [52, 548] on button "button" at bounding box center [56, 550] width 32 height 32
click at [24, 552] on button "button" at bounding box center [20, 550] width 32 height 32
click at [56, 553] on button "button" at bounding box center [56, 550] width 32 height 32
click at [120, 548] on button "button" at bounding box center [127, 550] width 32 height 32
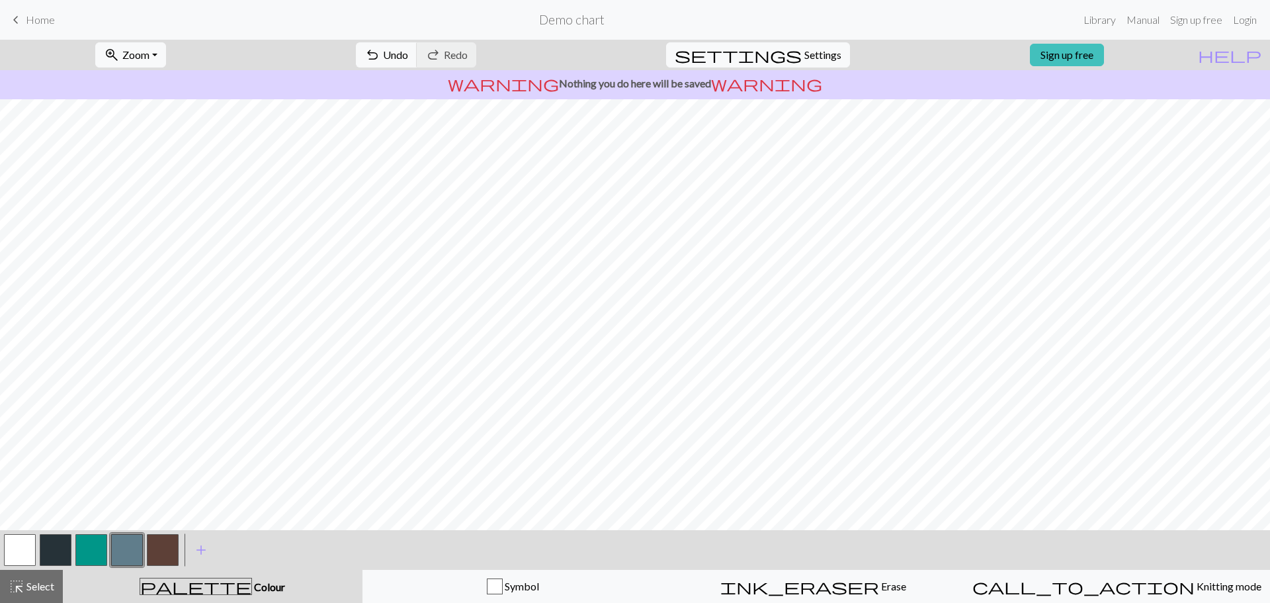
click at [57, 545] on button "button" at bounding box center [56, 550] width 32 height 32
click at [22, 547] on button "button" at bounding box center [20, 550] width 32 height 32
click at [62, 552] on button "button" at bounding box center [56, 550] width 32 height 32
click at [26, 549] on button "button" at bounding box center [20, 550] width 32 height 32
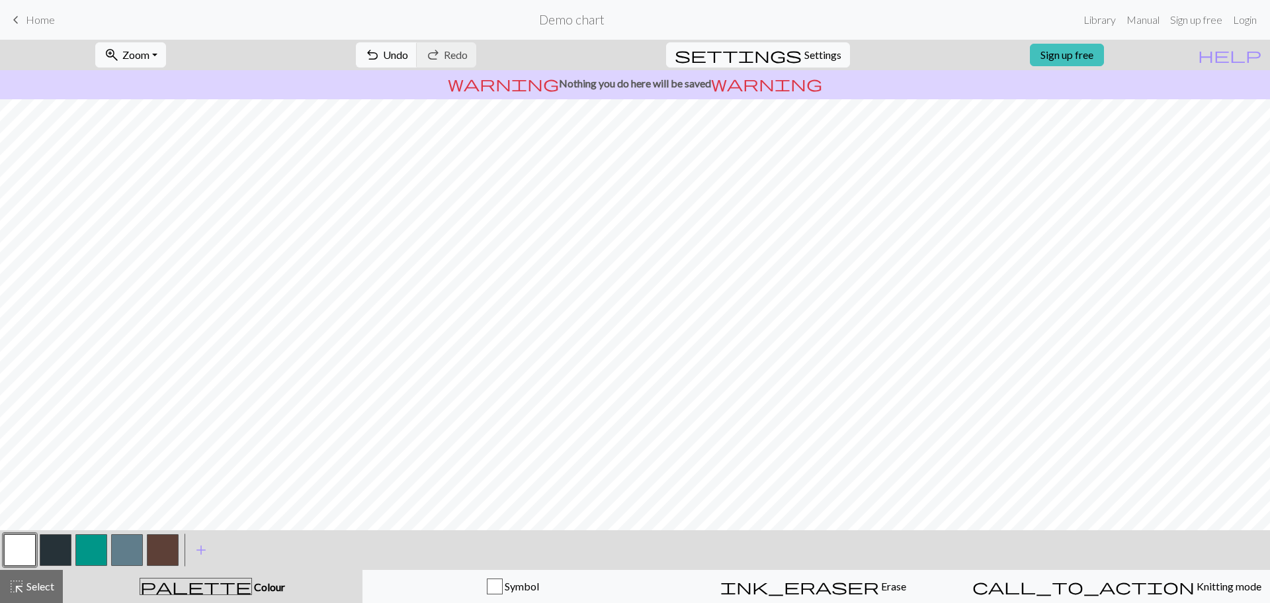
click at [59, 550] on button "button" at bounding box center [56, 550] width 32 height 32
click at [155, 553] on button "button" at bounding box center [163, 550] width 32 height 32
click at [32, 542] on button "button" at bounding box center [20, 550] width 32 height 32
click at [117, 552] on button "button" at bounding box center [127, 550] width 32 height 32
click at [28, 549] on button "button" at bounding box center [20, 550] width 32 height 32
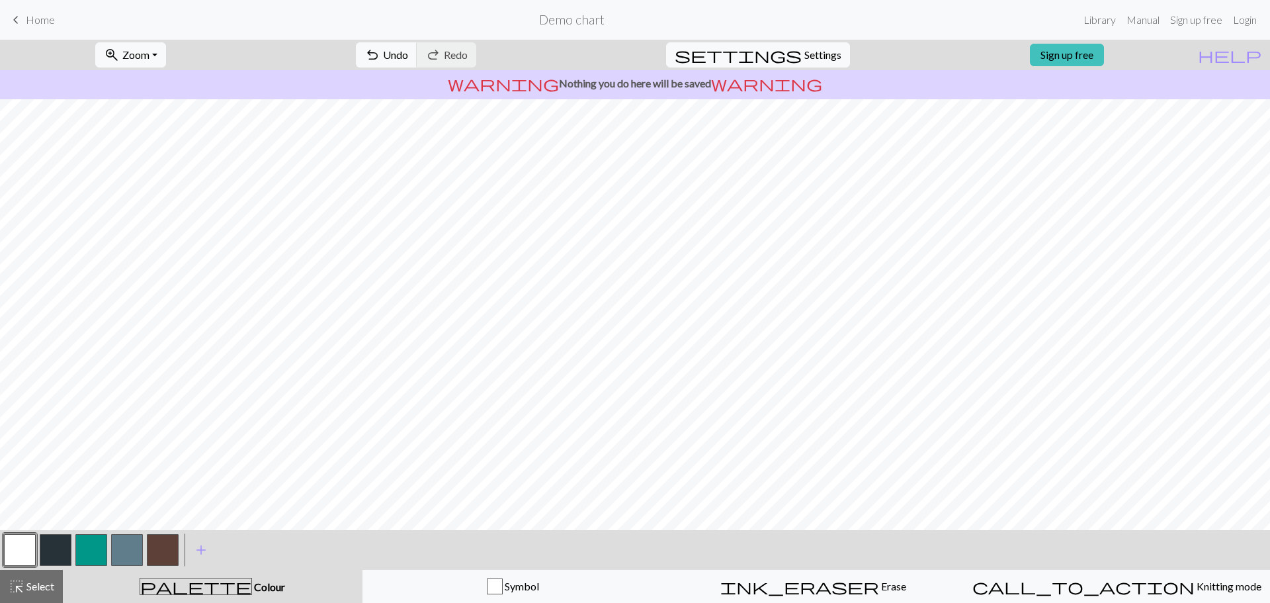
click at [60, 552] on button "button" at bounding box center [56, 550] width 32 height 32
click at [115, 556] on button "button" at bounding box center [127, 550] width 32 height 32
click at [46, 546] on button "button" at bounding box center [56, 550] width 32 height 32
click at [129, 540] on button "button" at bounding box center [127, 550] width 32 height 32
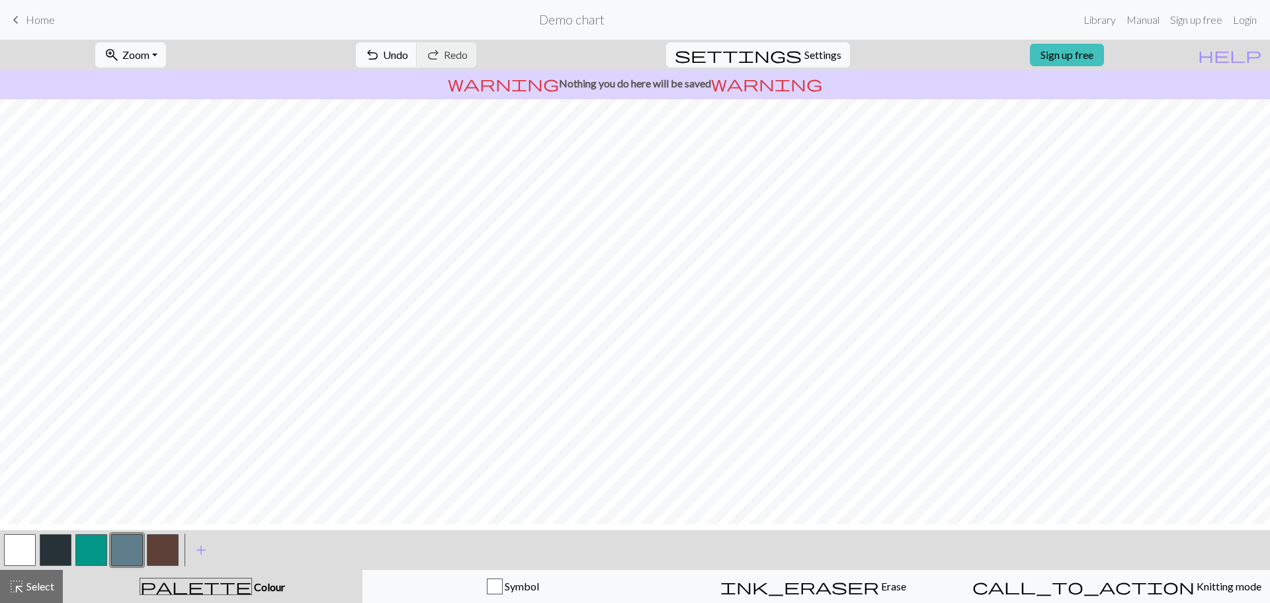
scroll to position [132, 0]
click at [89, 549] on button "button" at bounding box center [91, 550] width 32 height 32
click at [149, 56] on span "Zoom" at bounding box center [135, 54] width 27 height 13
click at [173, 121] on button "Fit height" at bounding box center [148, 126] width 105 height 21
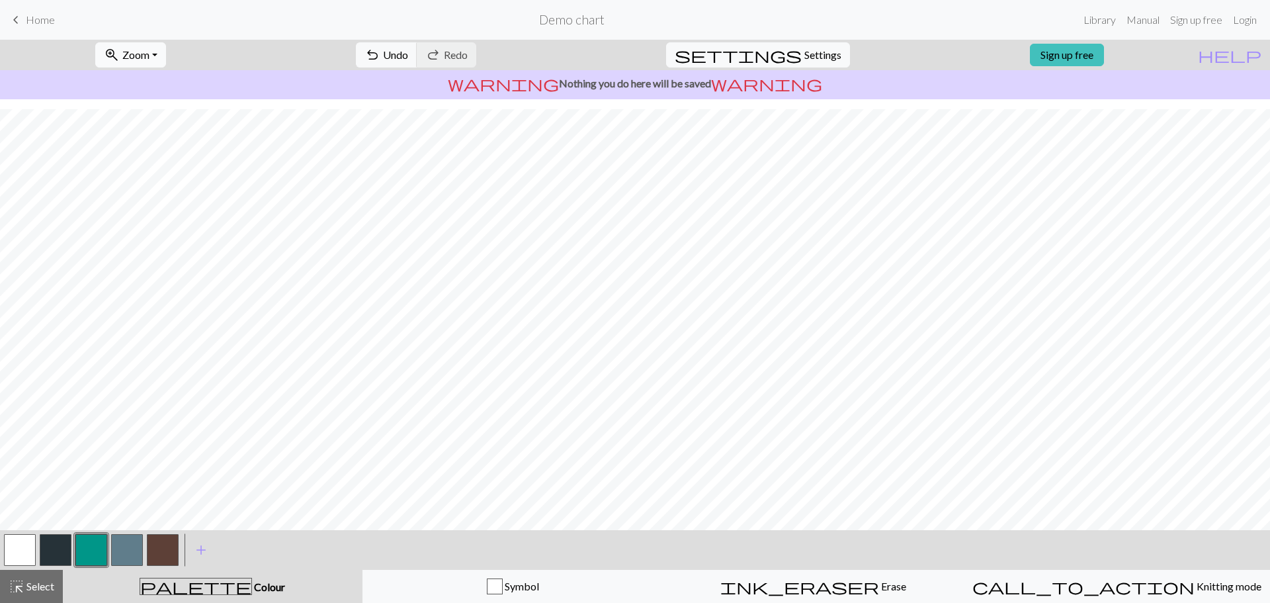
click at [166, 64] on button "zoom_in Zoom Zoom" at bounding box center [130, 54] width 71 height 25
click at [176, 124] on button "Fit height" at bounding box center [148, 126] width 105 height 21
click at [149, 59] on span "Zoom" at bounding box center [135, 54] width 27 height 13
click at [162, 106] on button "Fit width" at bounding box center [148, 105] width 105 height 21
click at [166, 52] on button "zoom_in Zoom Zoom" at bounding box center [130, 54] width 71 height 25
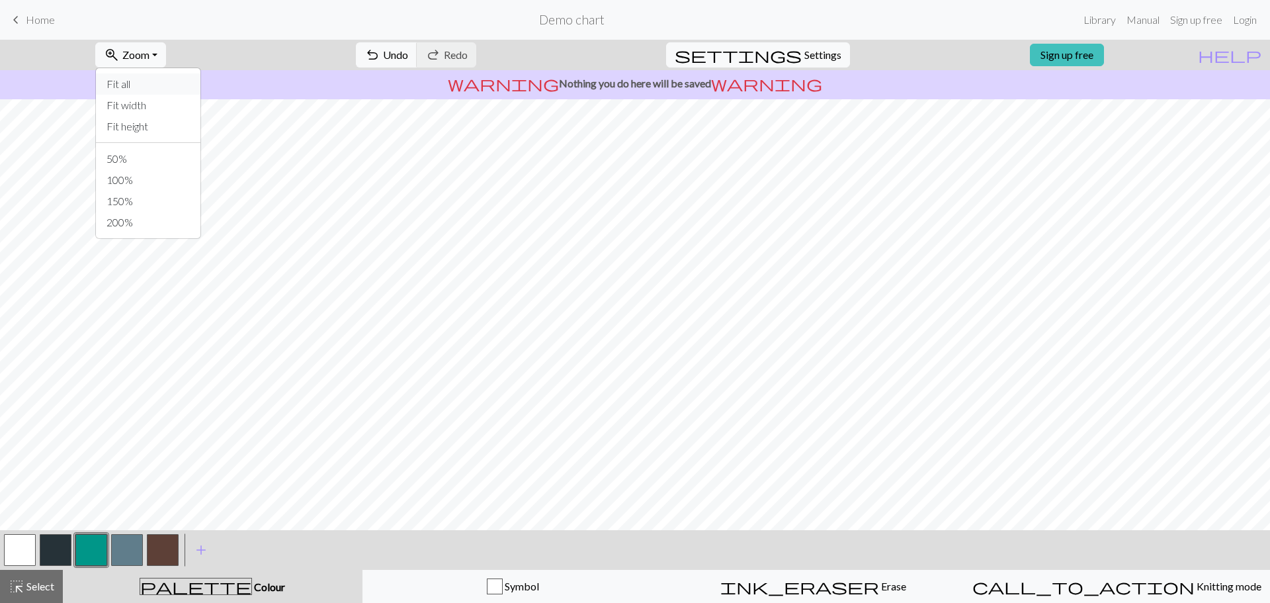
click at [163, 80] on button "Fit all" at bounding box center [148, 83] width 105 height 21
click at [50, 542] on button "button" at bounding box center [56, 550] width 32 height 32
click at [88, 540] on button "button" at bounding box center [91, 550] width 32 height 32
click at [27, 553] on button "button" at bounding box center [20, 550] width 32 height 32
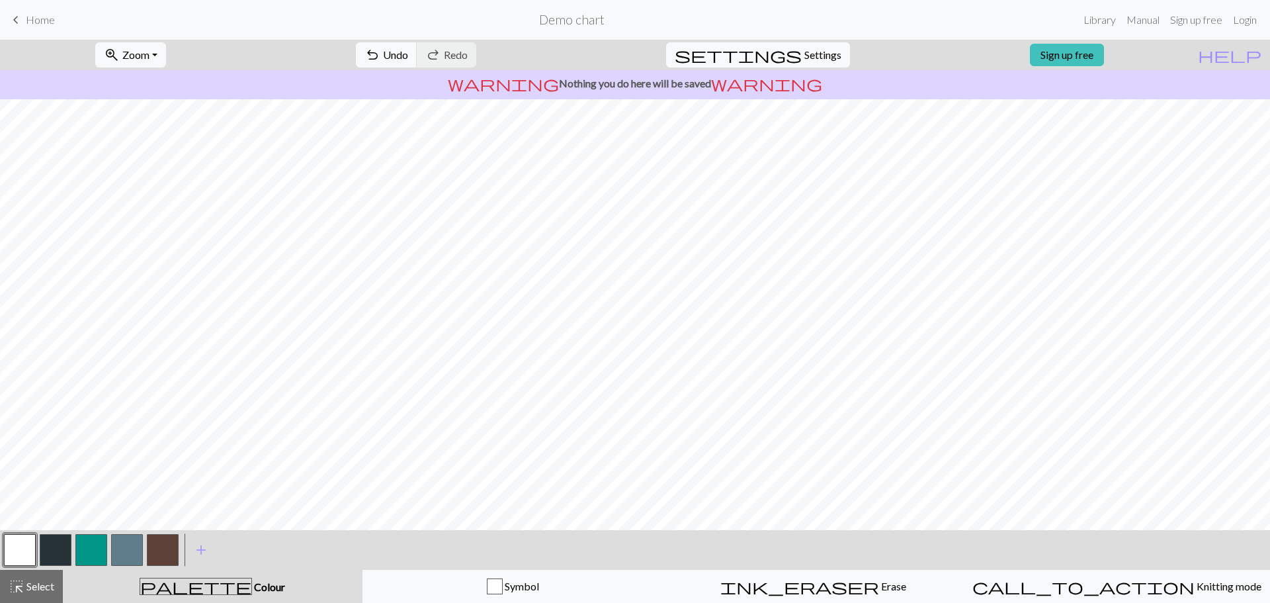
click at [95, 550] on button "button" at bounding box center [91, 550] width 32 height 32
click at [28, 542] on button "button" at bounding box center [20, 550] width 32 height 32
click at [64, 548] on button "button" at bounding box center [56, 550] width 32 height 32
click at [159, 550] on button "button" at bounding box center [163, 550] width 32 height 32
click at [18, 551] on button "button" at bounding box center [20, 550] width 32 height 32
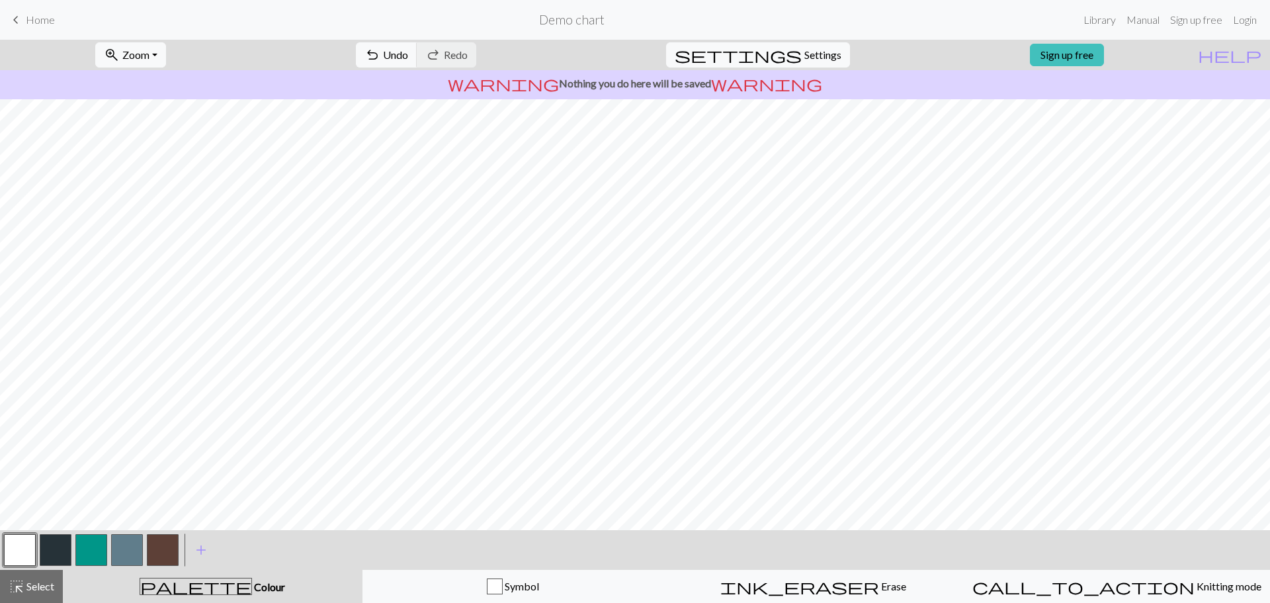
click at [53, 556] on button "button" at bounding box center [56, 550] width 32 height 32
click at [19, 552] on button "button" at bounding box center [20, 550] width 32 height 32
click at [44, 550] on button "button" at bounding box center [56, 550] width 32 height 32
click at [163, 550] on button "button" at bounding box center [163, 550] width 32 height 32
click at [123, 554] on button "button" at bounding box center [127, 550] width 32 height 32
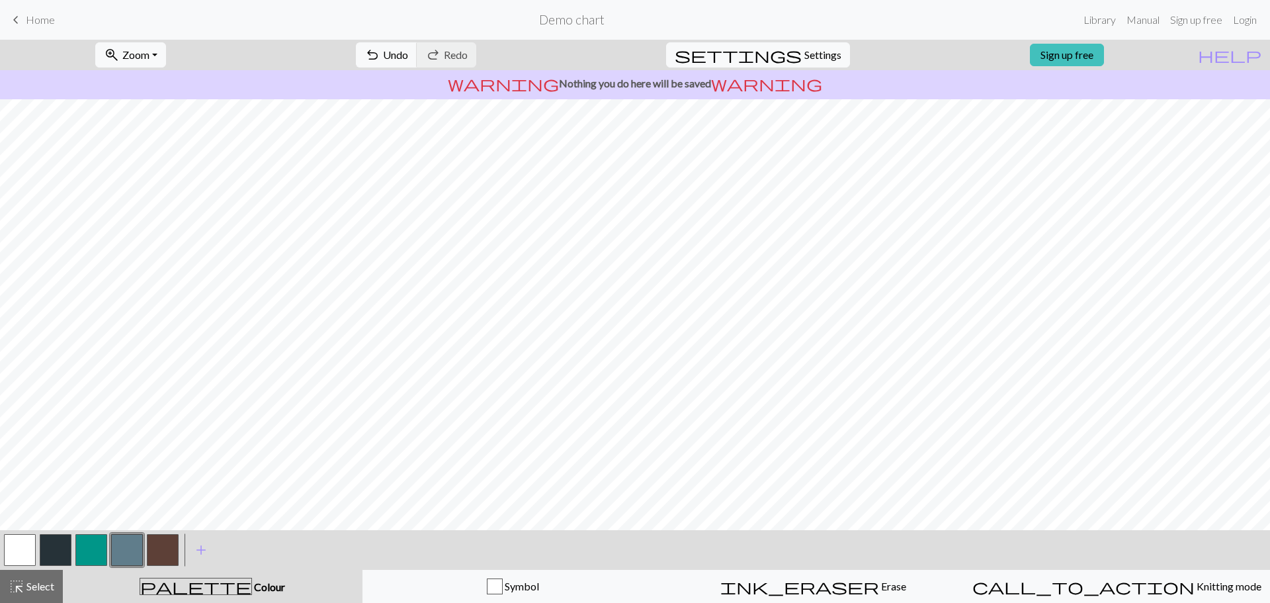
click at [58, 541] on button "button" at bounding box center [56, 550] width 32 height 32
click at [128, 547] on button "button" at bounding box center [127, 550] width 32 height 32
click at [66, 549] on button "button" at bounding box center [56, 550] width 32 height 32
click at [48, 552] on button "button" at bounding box center [56, 550] width 32 height 32
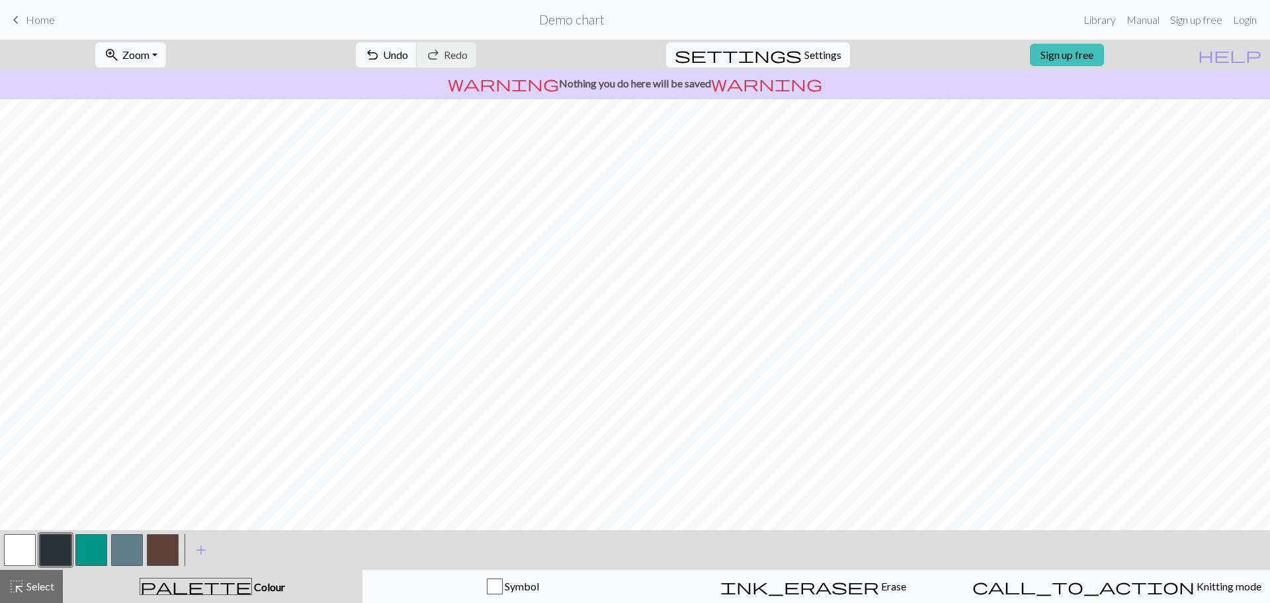
click at [94, 552] on button "button" at bounding box center [91, 550] width 32 height 32
click at [45, 544] on button "button" at bounding box center [56, 550] width 32 height 32
click at [88, 552] on button "button" at bounding box center [91, 550] width 32 height 32
click at [126, 544] on button "button" at bounding box center [127, 550] width 32 height 32
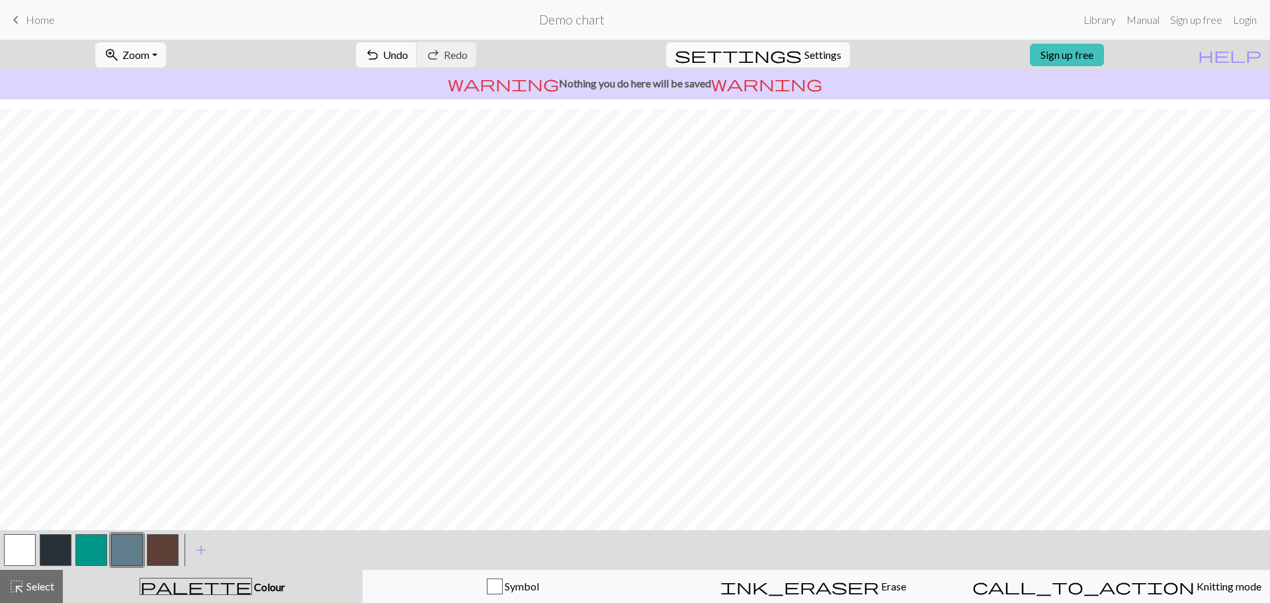
click at [89, 554] on button "button" at bounding box center [91, 550] width 32 height 32
click at [144, 55] on span "Zoom" at bounding box center [135, 54] width 27 height 13
click at [161, 123] on button "Fit height" at bounding box center [148, 126] width 105 height 21
click at [159, 62] on button "zoom_in Zoom Zoom" at bounding box center [130, 54] width 71 height 25
click at [174, 110] on button "Fit width" at bounding box center [148, 105] width 105 height 21
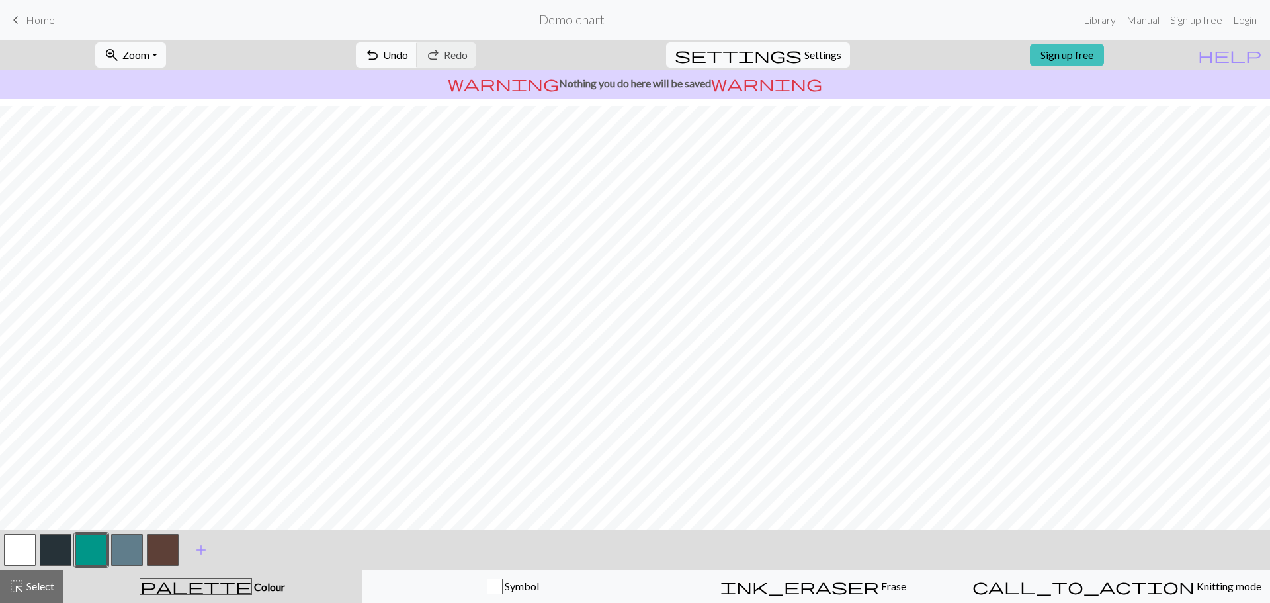
scroll to position [493, 0]
click at [166, 52] on button "zoom_in Zoom Zoom" at bounding box center [130, 54] width 71 height 25
click at [172, 126] on button "Fit height" at bounding box center [148, 126] width 105 height 21
click at [57, 542] on button "button" at bounding box center [56, 550] width 32 height 32
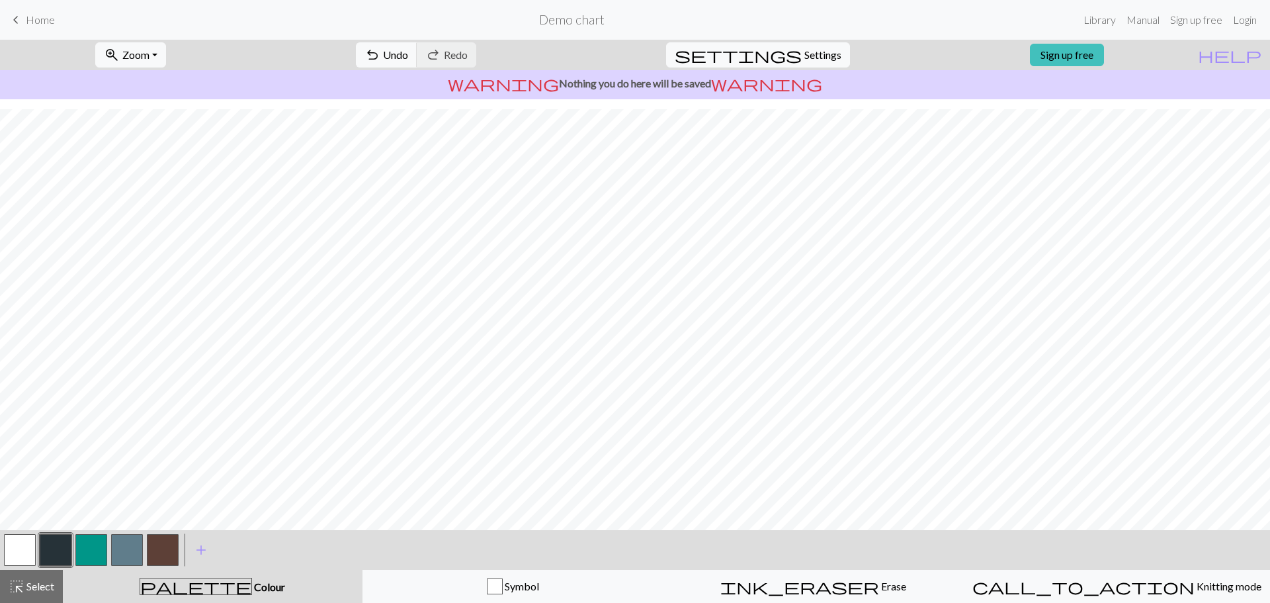
click at [130, 553] on button "button" at bounding box center [127, 550] width 32 height 32
click at [55, 546] on button "button" at bounding box center [56, 550] width 32 height 32
click at [124, 548] on button "button" at bounding box center [127, 550] width 32 height 32
click at [117, 550] on button "button" at bounding box center [127, 550] width 32 height 32
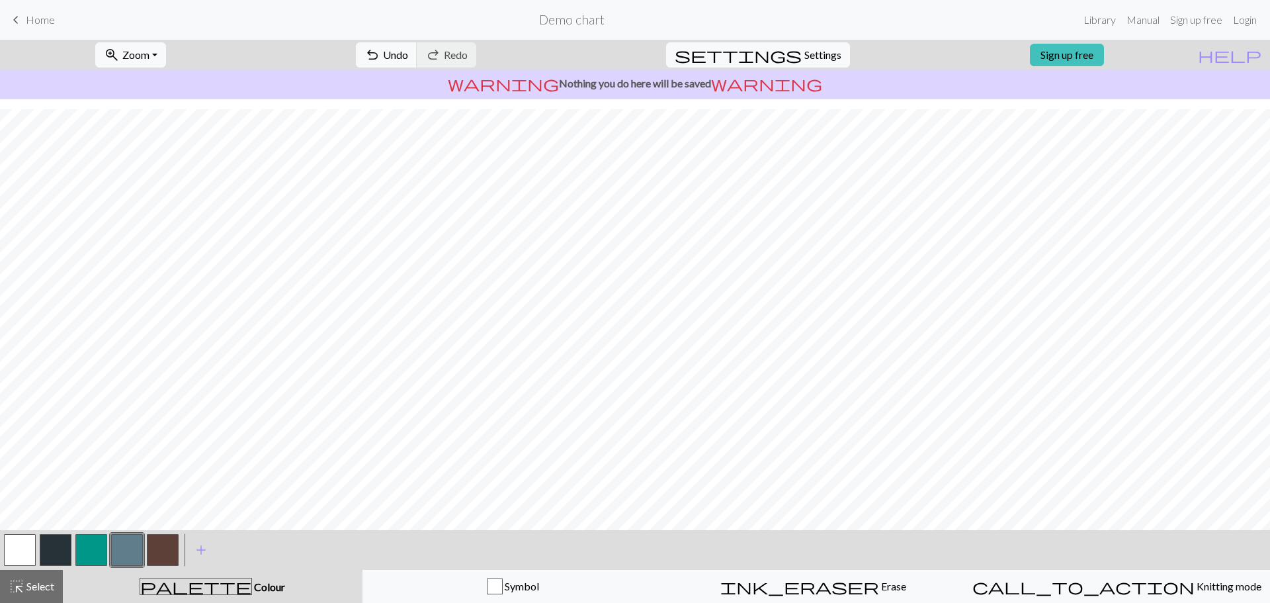
click at [56, 541] on button "button" at bounding box center [56, 550] width 32 height 32
click at [132, 549] on button "button" at bounding box center [127, 550] width 32 height 32
click at [57, 544] on button "button" at bounding box center [56, 550] width 32 height 32
drag, startPoint x: 135, startPoint y: 557, endPoint x: 169, endPoint y: 556, distance: 34.4
click at [135, 556] on button "button" at bounding box center [127, 550] width 32 height 32
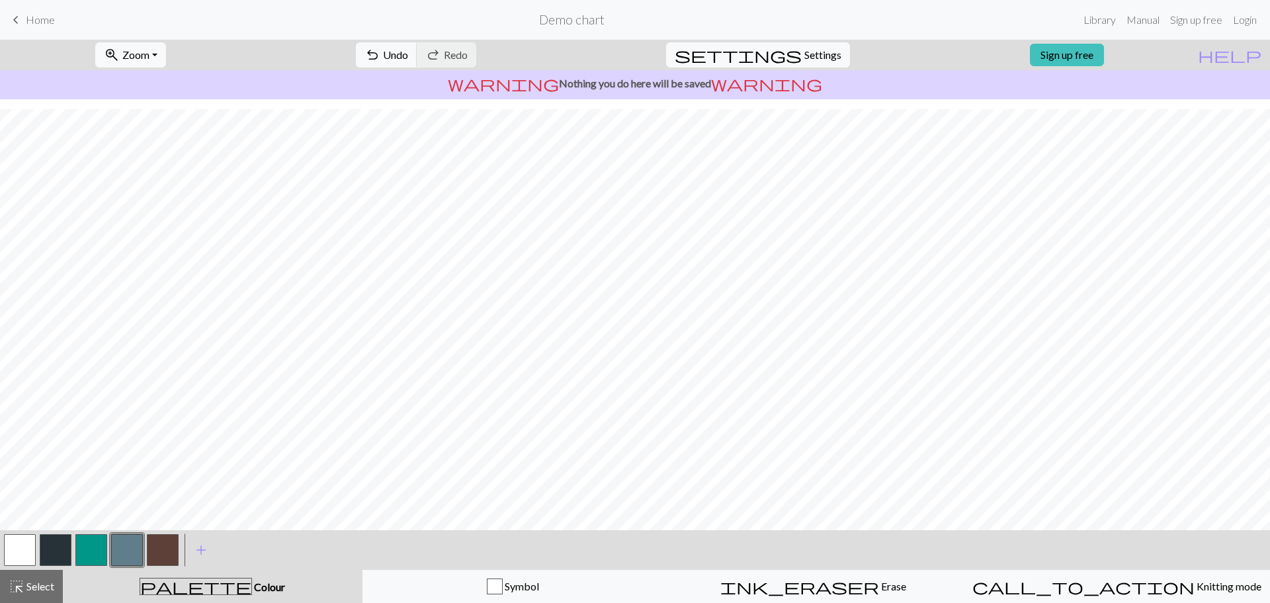
click at [54, 542] on button "button" at bounding box center [56, 550] width 32 height 32
click at [124, 548] on button "button" at bounding box center [127, 550] width 32 height 32
click at [67, 549] on button "button" at bounding box center [56, 550] width 32 height 32
click at [193, 553] on span "add" at bounding box center [201, 549] width 16 height 19
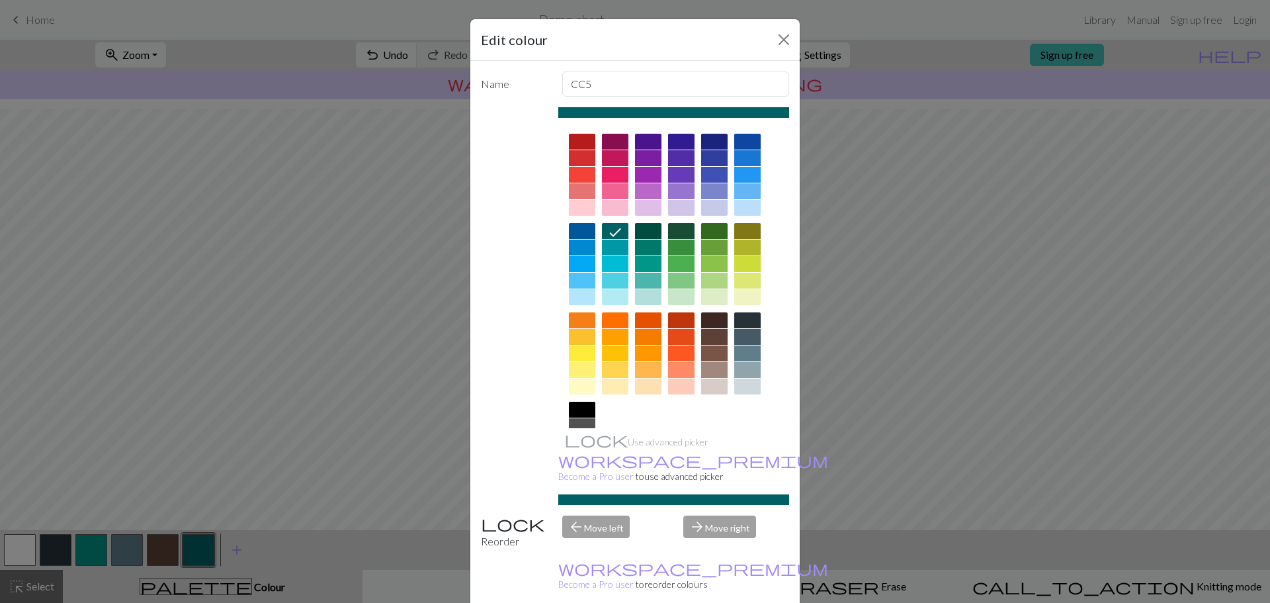
click at [751, 368] on div at bounding box center [747, 370] width 26 height 16
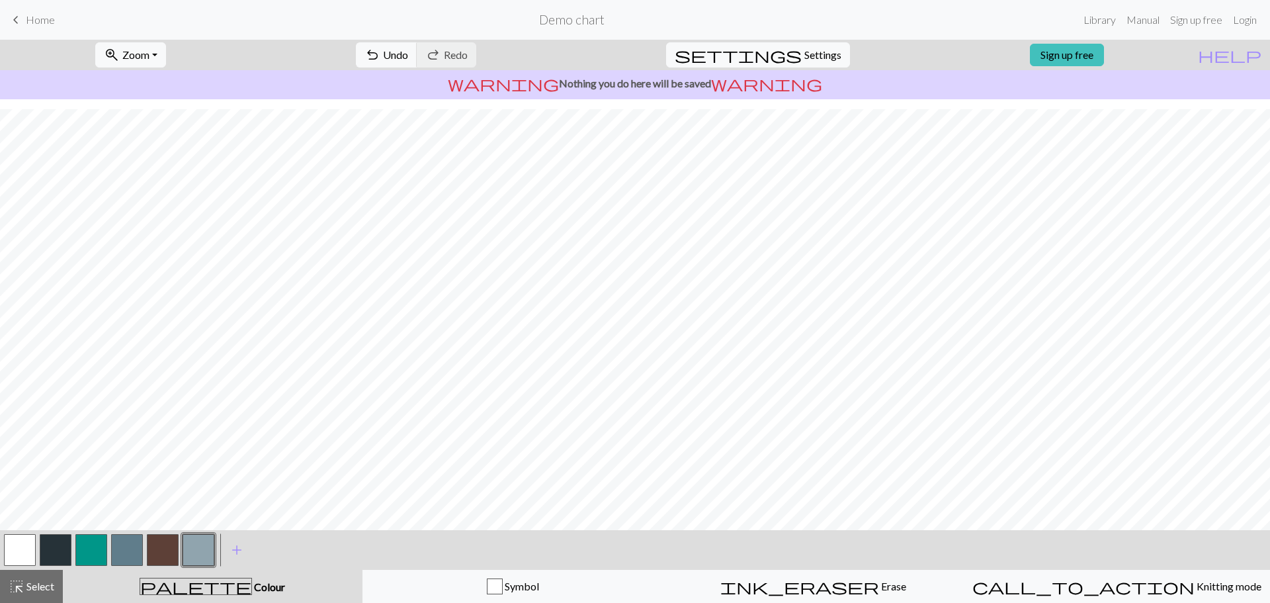
click at [193, 546] on button "button" at bounding box center [199, 550] width 32 height 32
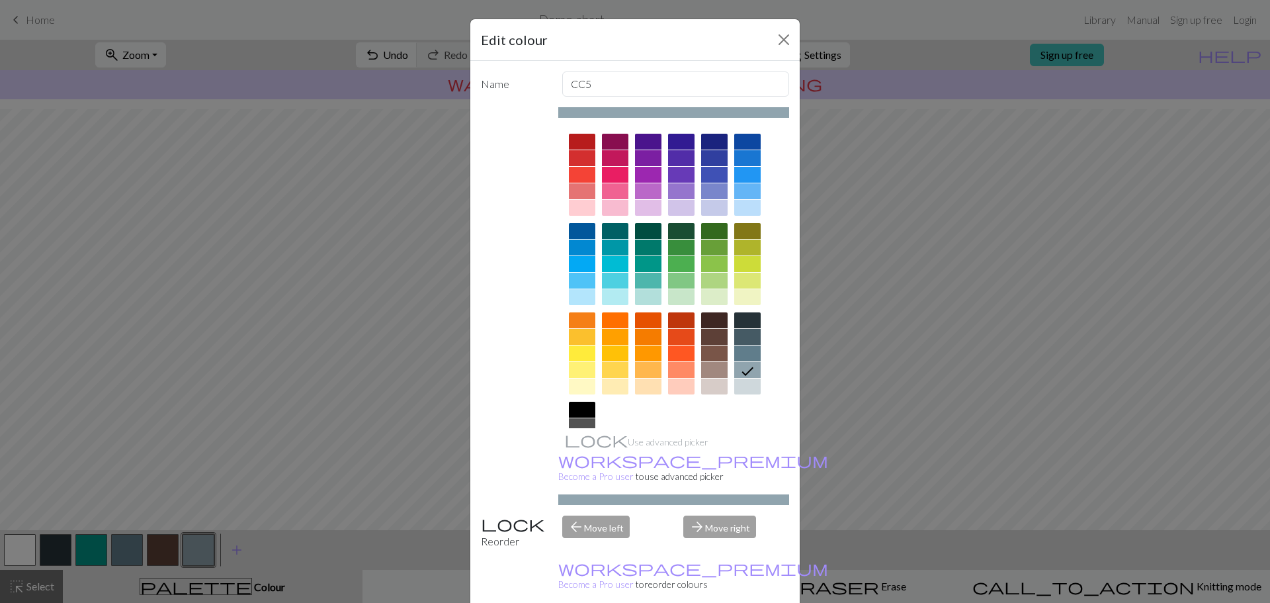
click at [641, 369] on div at bounding box center [648, 370] width 26 height 16
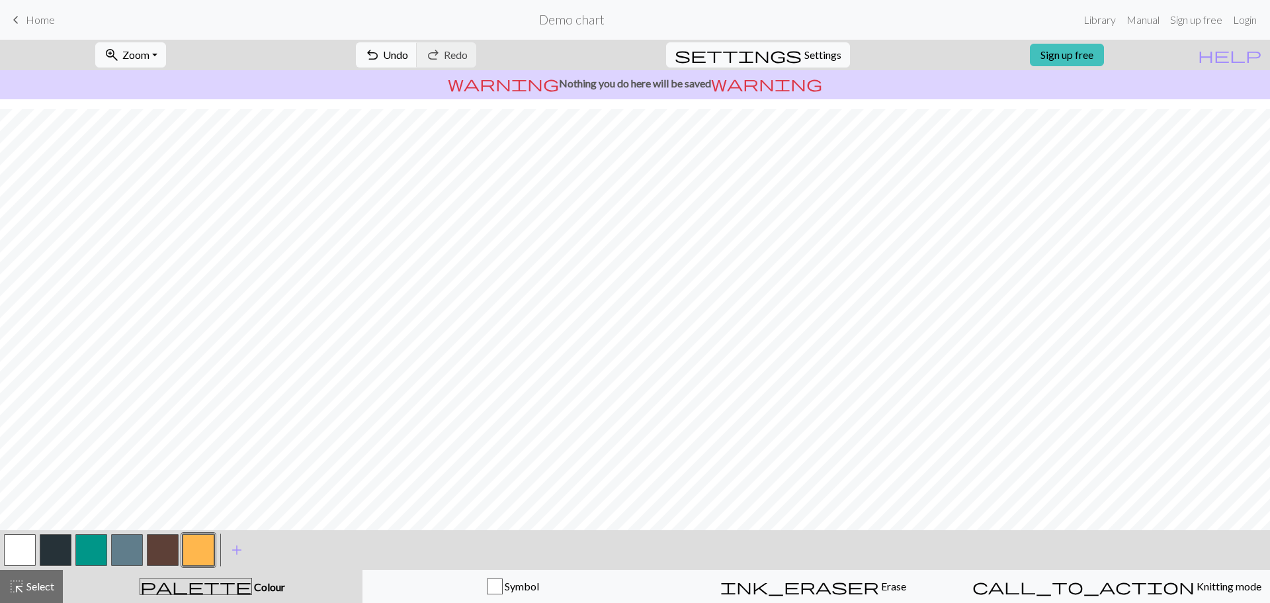
click at [74, 548] on div at bounding box center [91, 550] width 36 height 36
click at [93, 550] on button "button" at bounding box center [91, 550] width 32 height 32
click at [85, 545] on button "button" at bounding box center [91, 550] width 32 height 32
click at [85, 545] on div "Edit colour Name CC2 Use advanced picker workspace_premium Become a Pro user to…" at bounding box center [635, 301] width 1270 height 603
click at [85, 545] on button "button" at bounding box center [91, 550] width 32 height 32
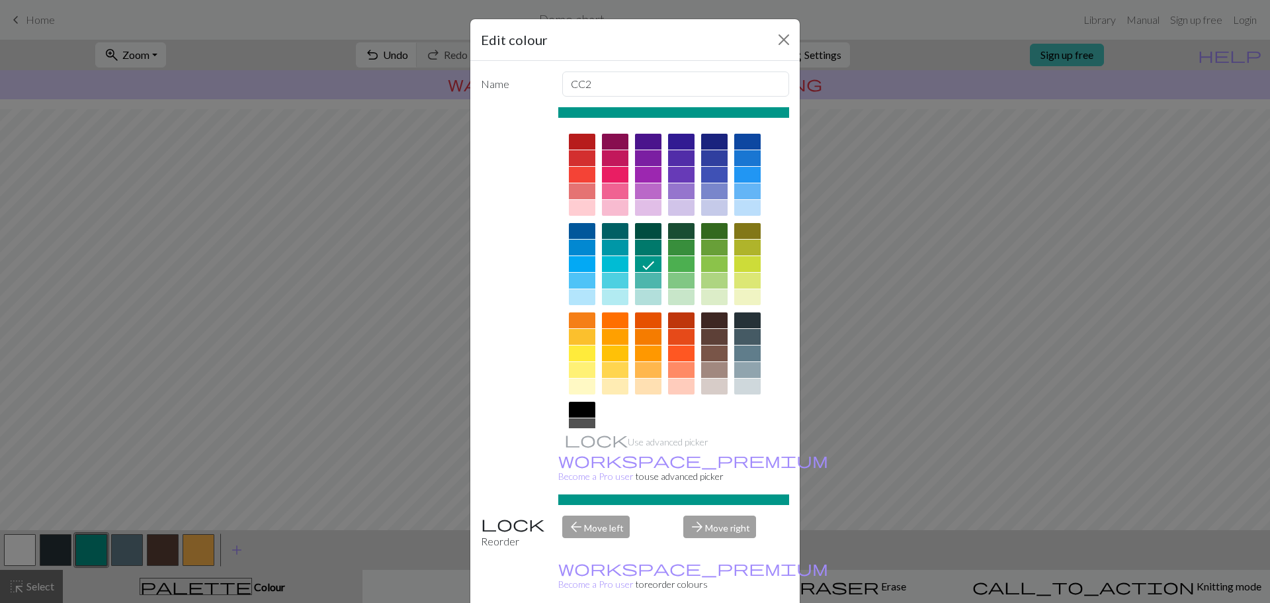
click at [612, 281] on div at bounding box center [615, 281] width 26 height 16
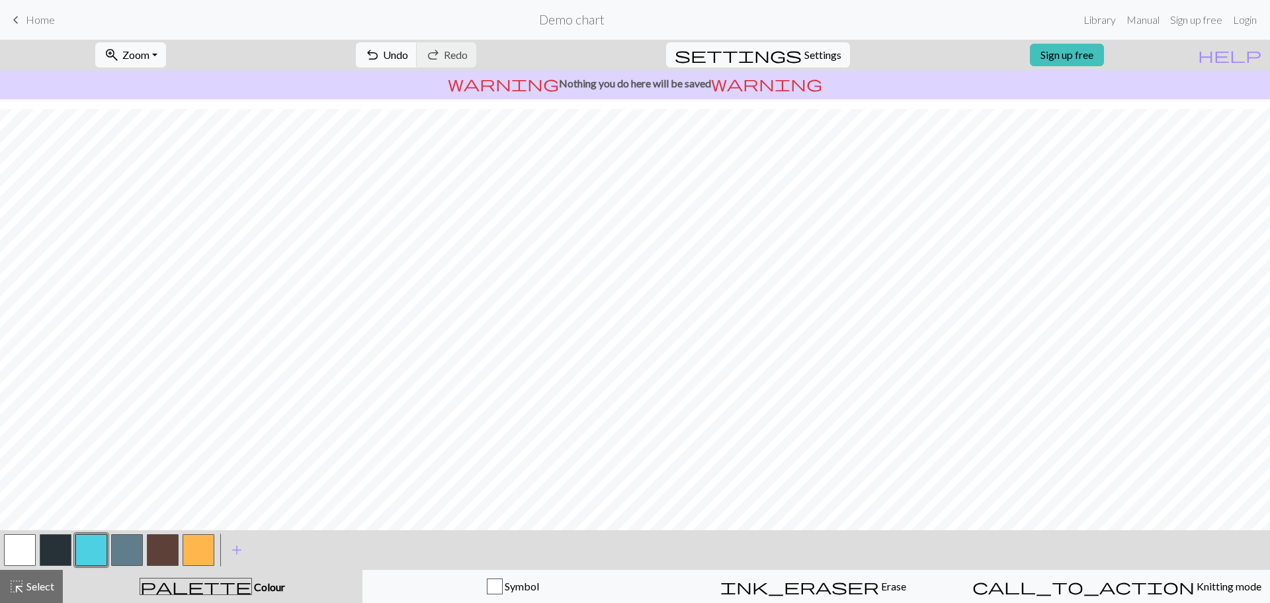
click at [190, 540] on button "button" at bounding box center [199, 550] width 32 height 32
click at [89, 555] on button "button" at bounding box center [91, 550] width 32 height 32
click at [64, 545] on button "button" at bounding box center [56, 550] width 32 height 32
click at [92, 554] on button "button" at bounding box center [91, 550] width 32 height 32
click at [64, 545] on button "button" at bounding box center [56, 550] width 32 height 32
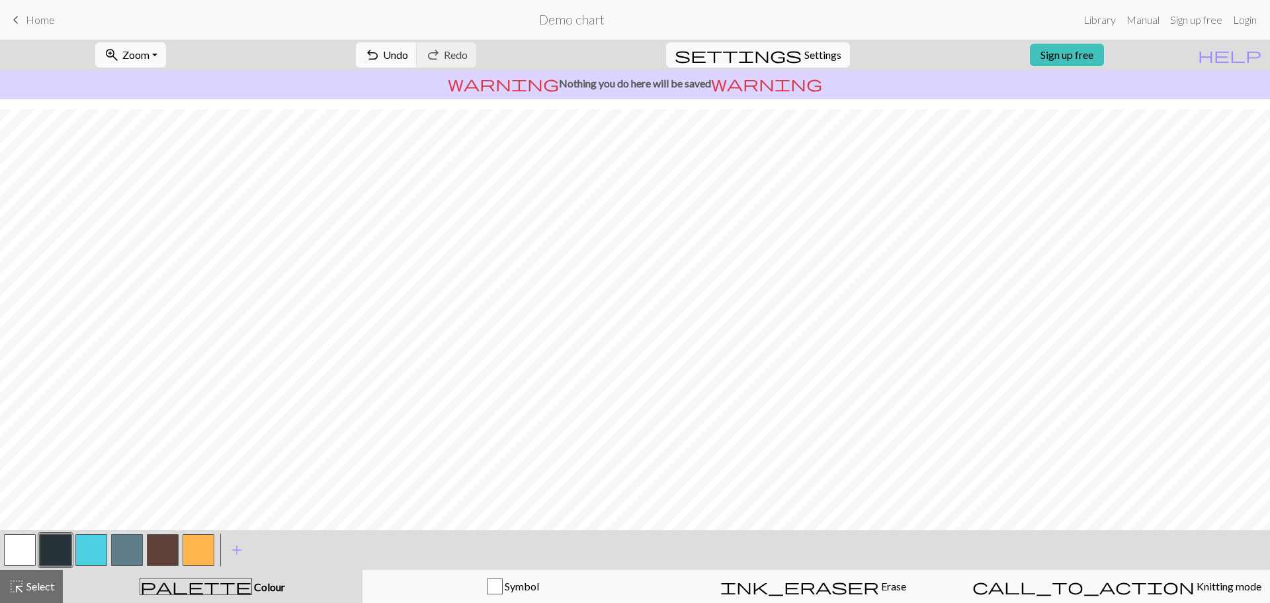
click at [89, 543] on button "button" at bounding box center [91, 550] width 32 height 32
click at [204, 542] on button "button" at bounding box center [199, 550] width 32 height 32
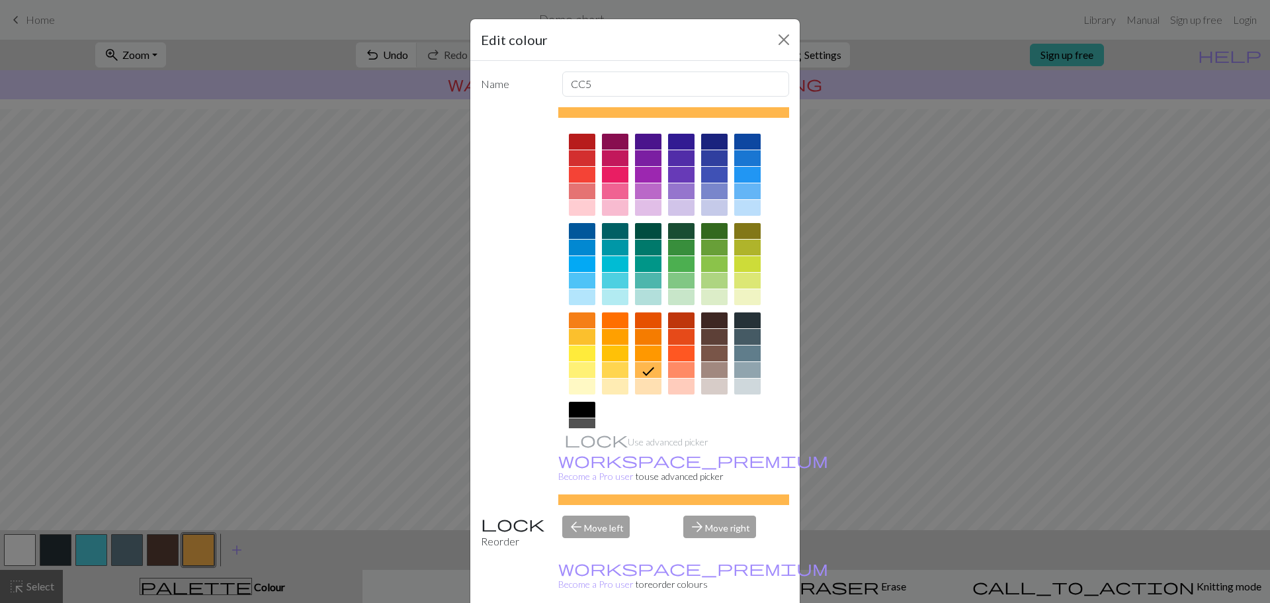
click at [649, 389] on div at bounding box center [648, 386] width 26 height 16
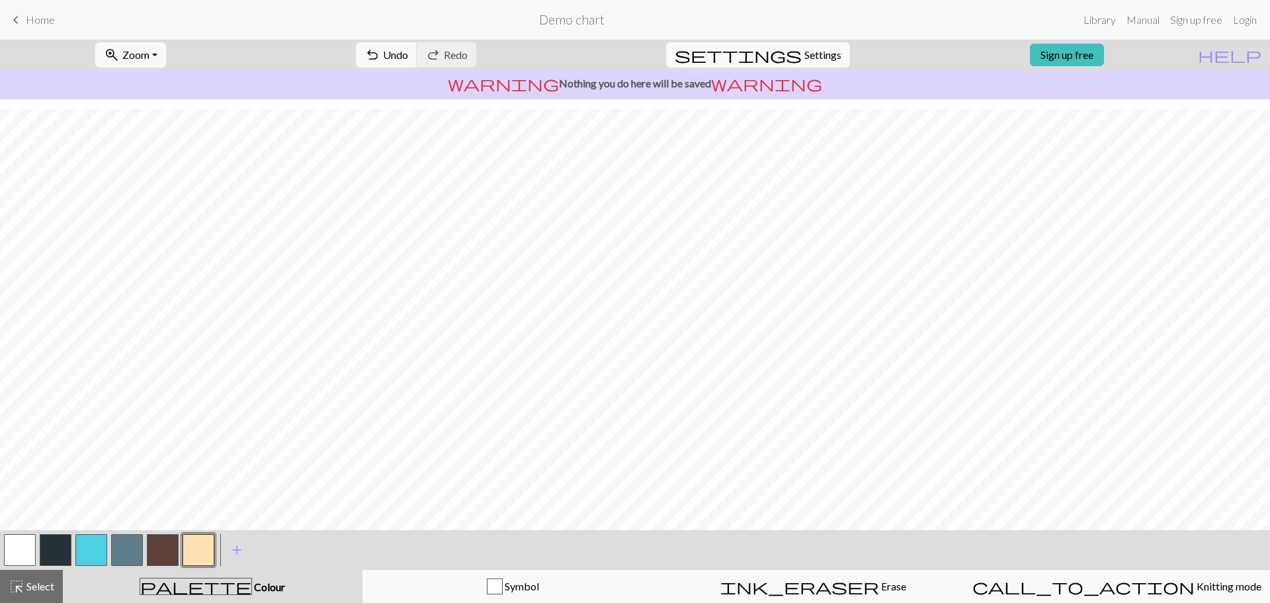
click at [189, 544] on button "button" at bounding box center [199, 550] width 32 height 32
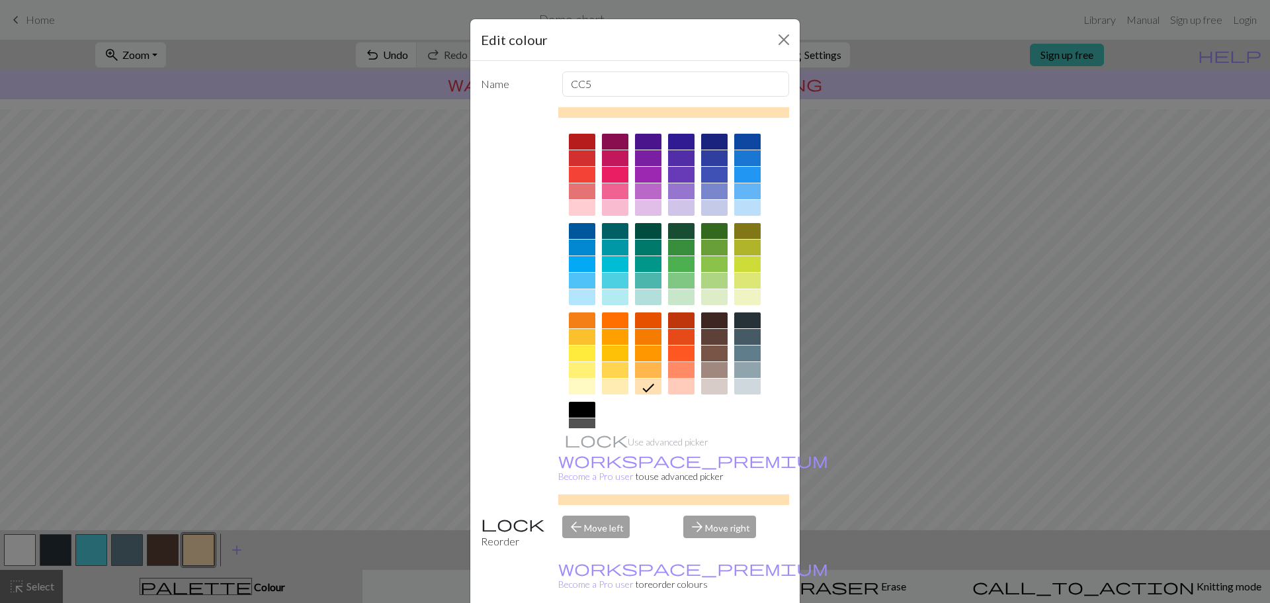
click at [679, 376] on div at bounding box center [681, 370] width 26 height 16
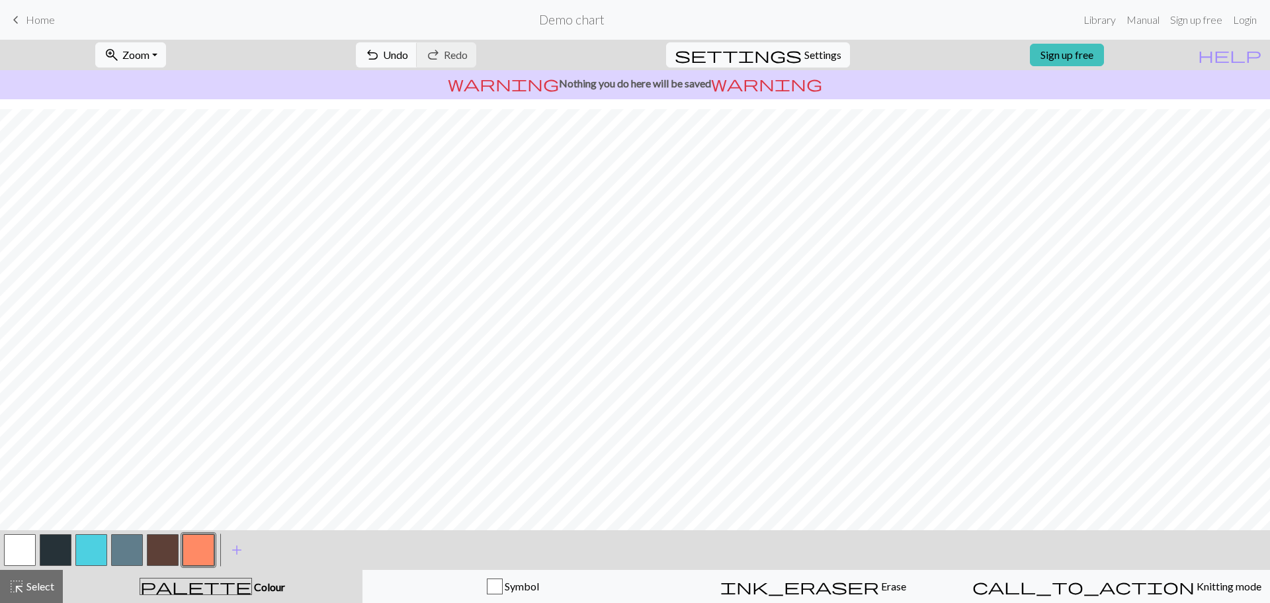
click at [22, 546] on button "button" at bounding box center [20, 550] width 32 height 32
click at [202, 544] on button "button" at bounding box center [199, 550] width 32 height 32
click at [197, 542] on button "button" at bounding box center [199, 550] width 32 height 32
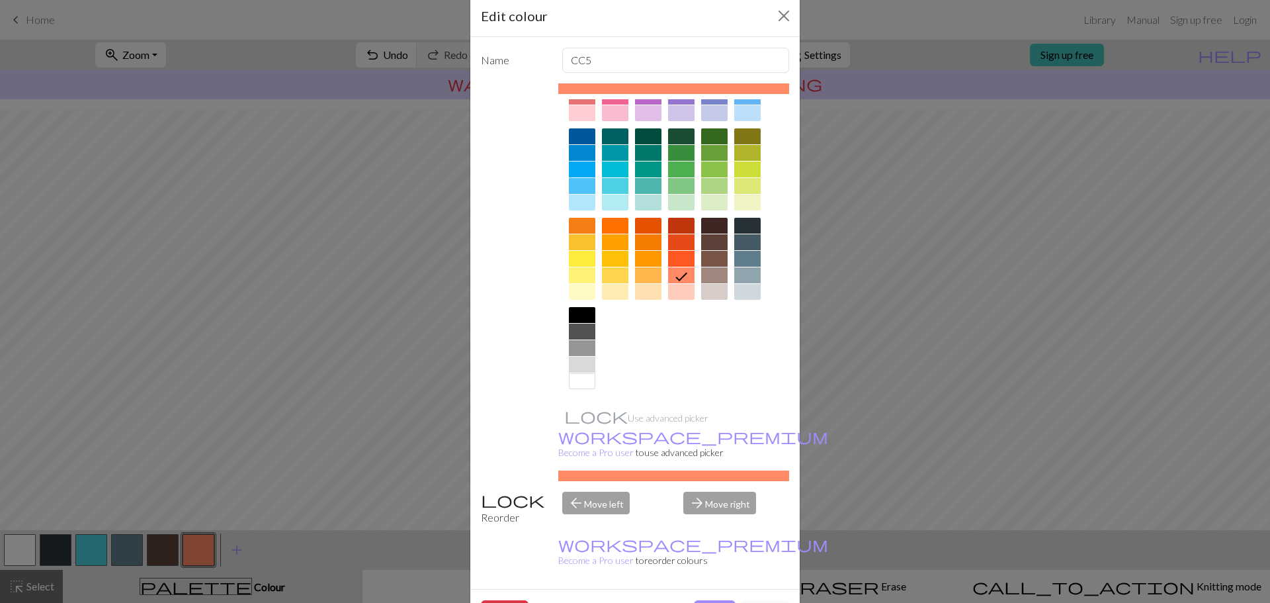
scroll to position [33, 0]
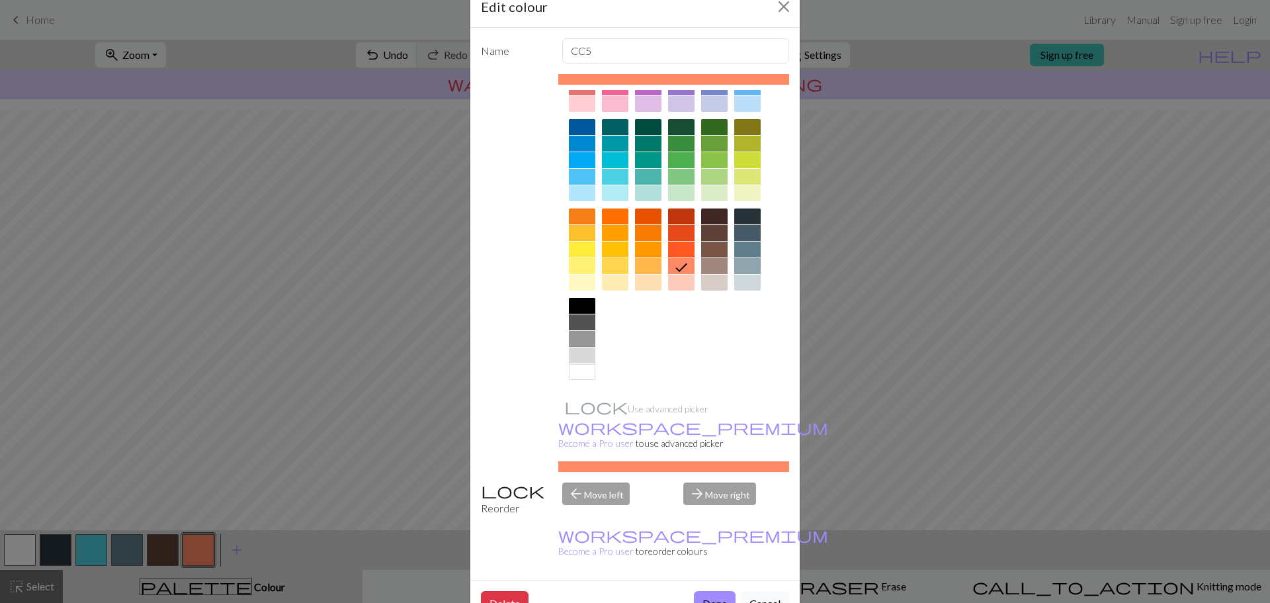
click at [575, 336] on div at bounding box center [582, 339] width 26 height 16
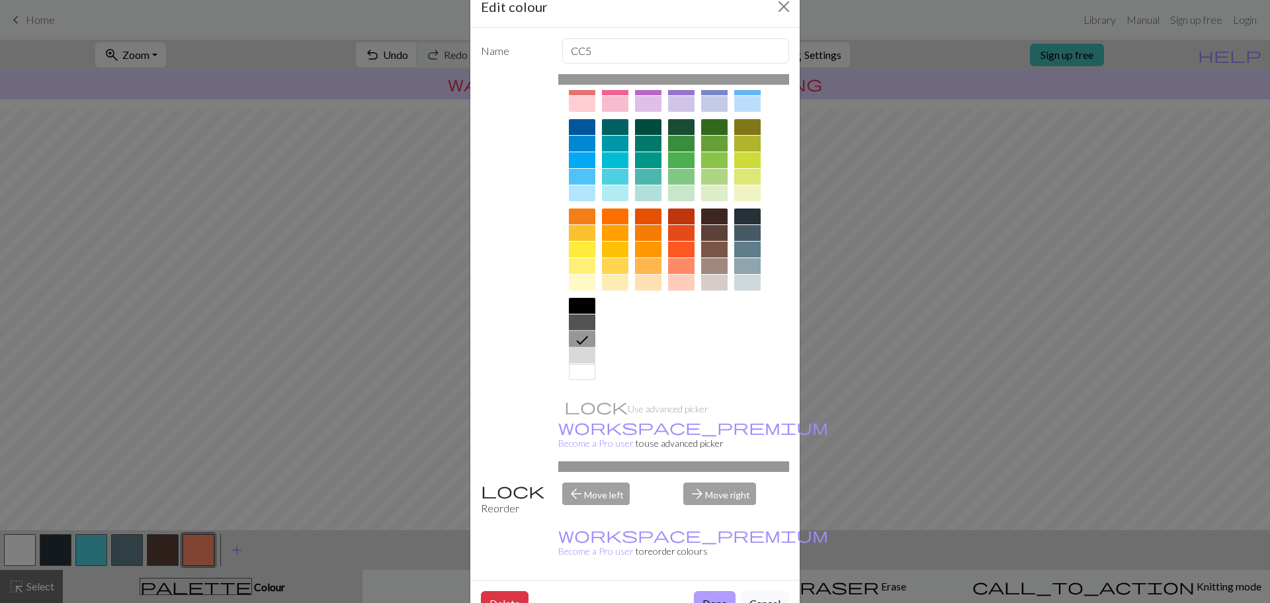
click at [700, 591] on button "Done" at bounding box center [715, 603] width 42 height 25
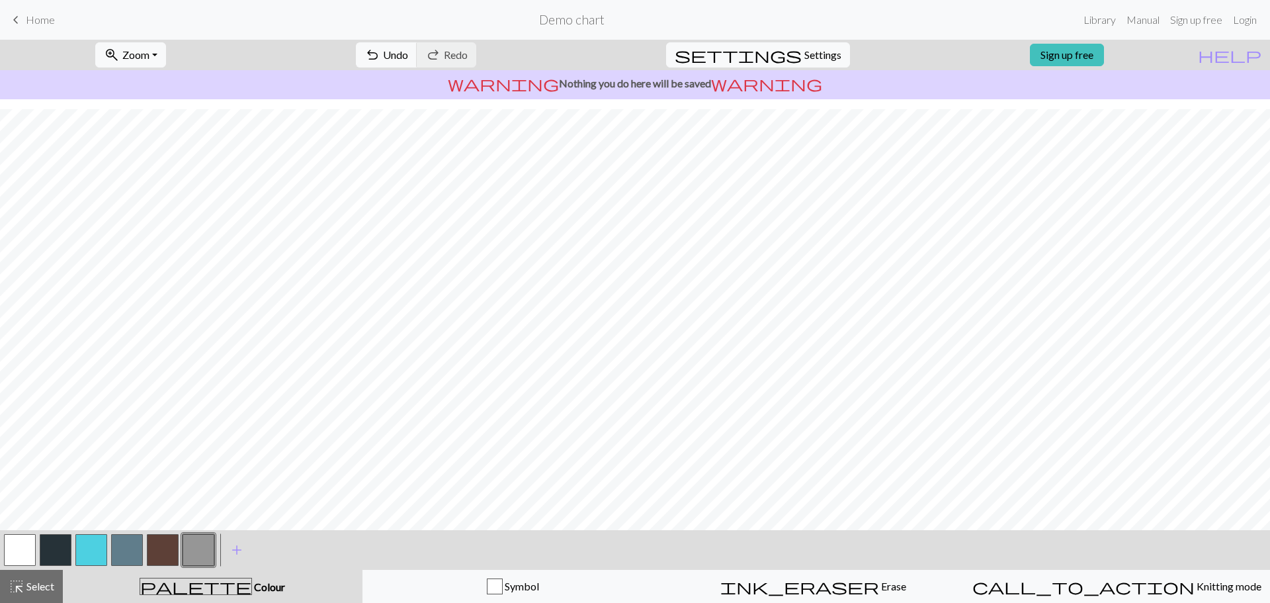
click at [83, 547] on button "button" at bounding box center [91, 550] width 32 height 32
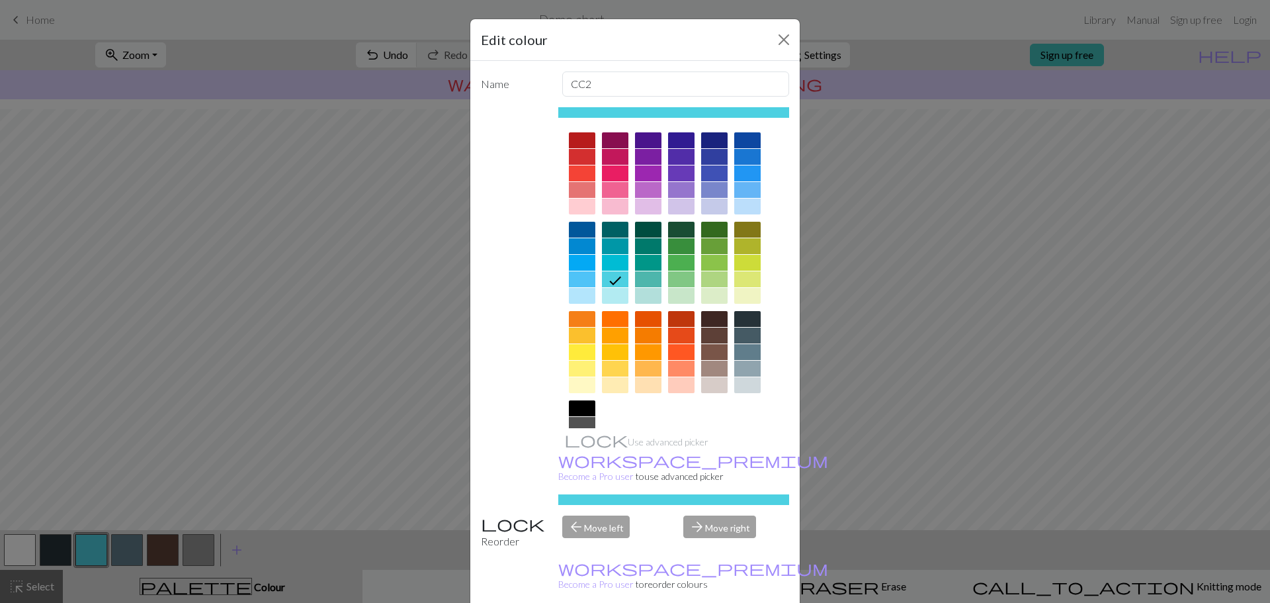
scroll to position [0, 0]
click at [642, 188] on div at bounding box center [648, 191] width 26 height 16
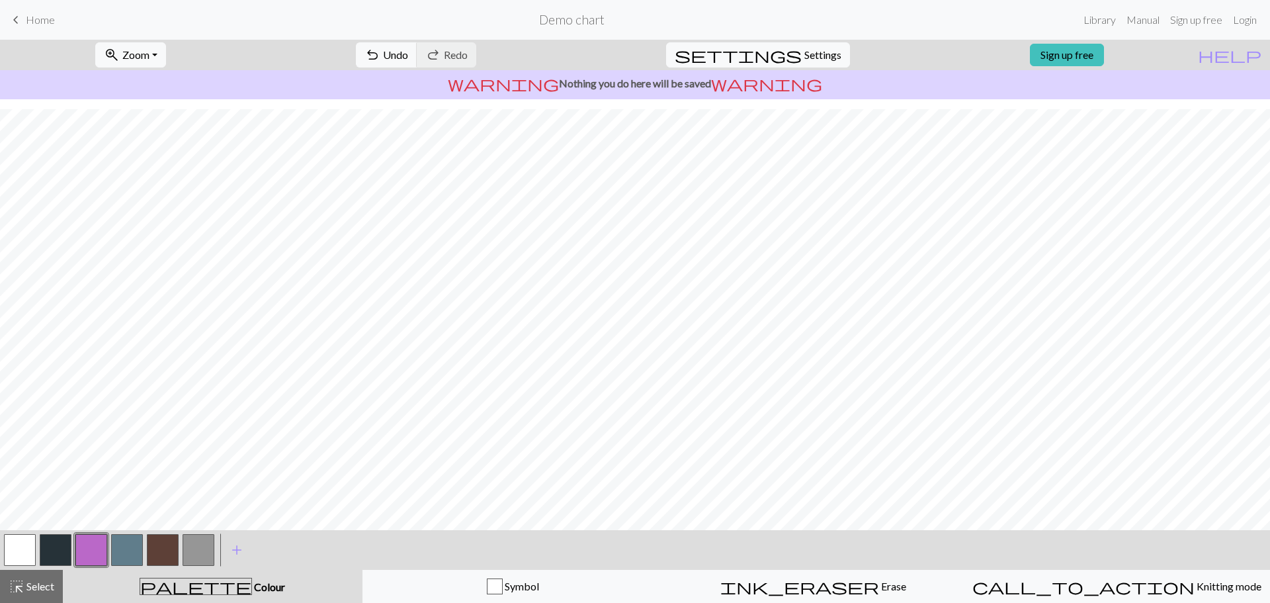
click at [85, 544] on button "button" at bounding box center [91, 550] width 32 height 32
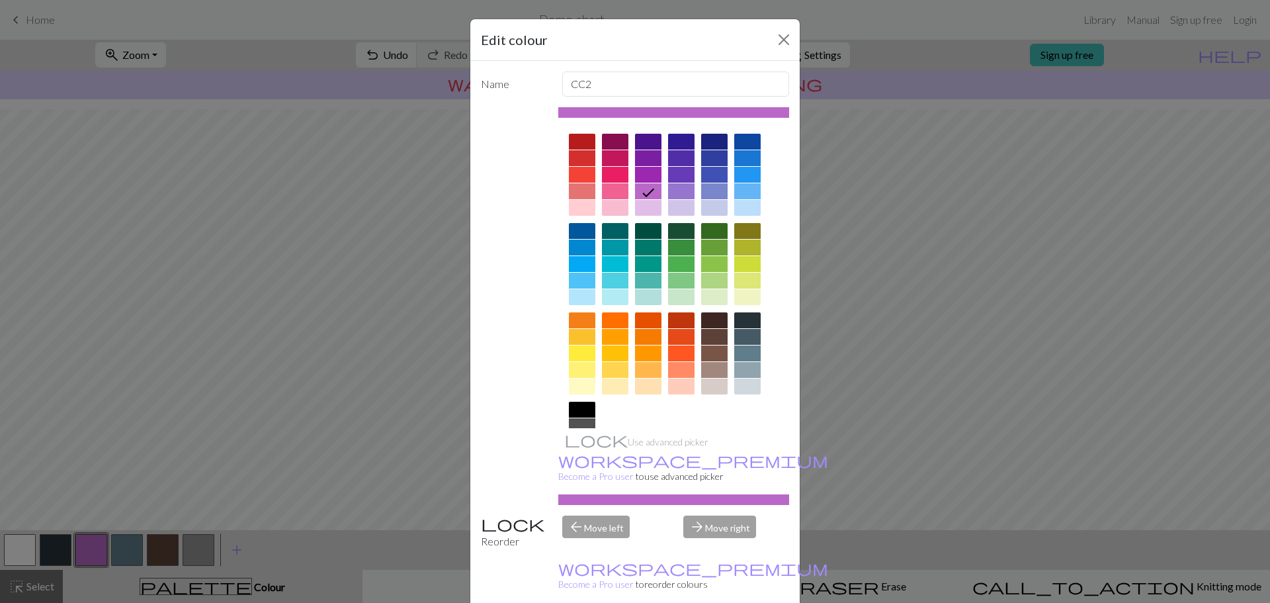
click at [708, 208] on div at bounding box center [714, 208] width 26 height 16
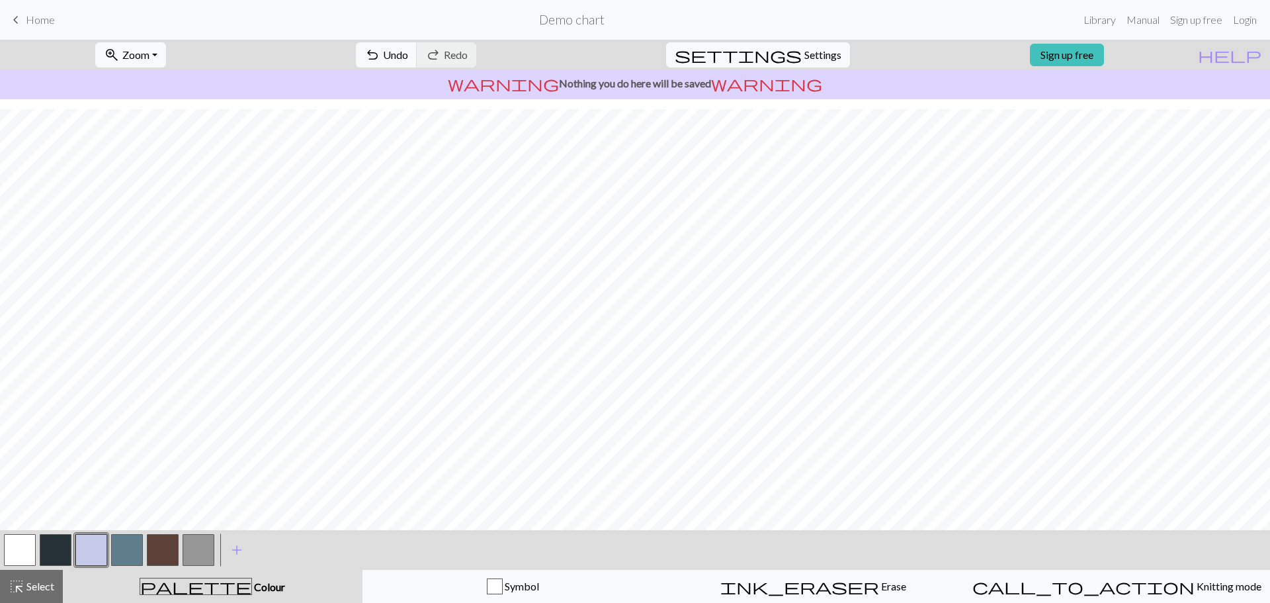
click at [203, 547] on button "button" at bounding box center [199, 550] width 32 height 32
click at [89, 552] on button "button" at bounding box center [91, 550] width 32 height 32
click at [125, 549] on button "button" at bounding box center [127, 550] width 32 height 32
click at [54, 548] on button "button" at bounding box center [56, 550] width 32 height 32
click at [130, 554] on button "button" at bounding box center [127, 550] width 32 height 32
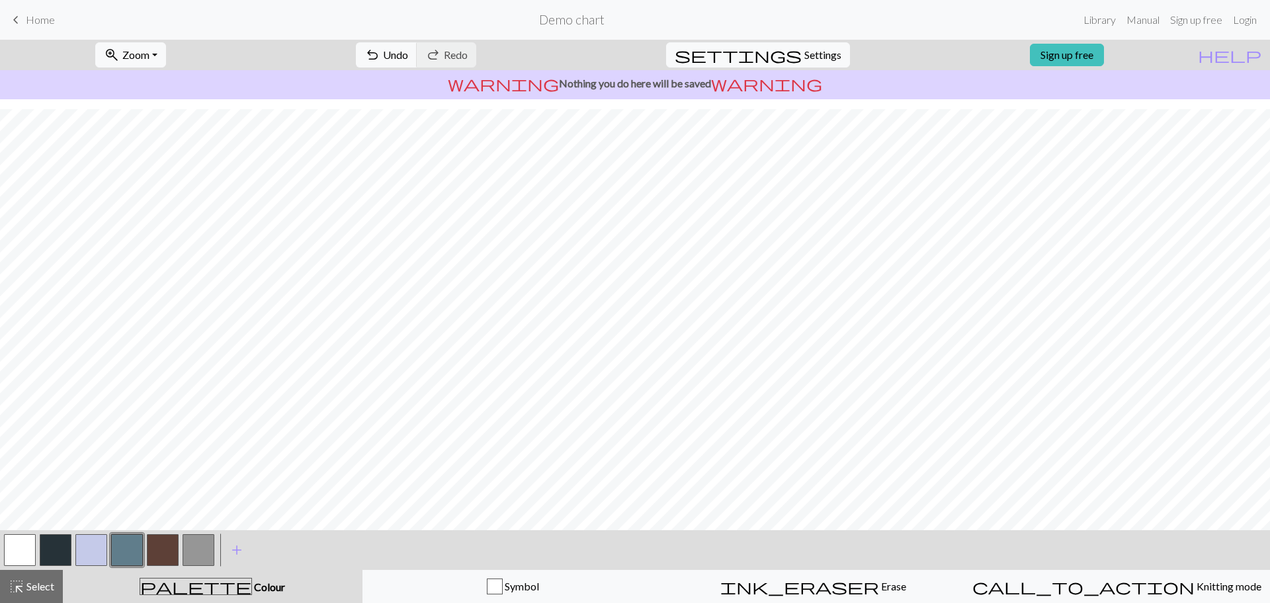
click at [49, 548] on button "button" at bounding box center [56, 550] width 32 height 32
click at [93, 550] on button "button" at bounding box center [91, 550] width 32 height 32
click at [121, 548] on button "button" at bounding box center [127, 550] width 32 height 32
